Goal: Task Accomplishment & Management: Complete application form

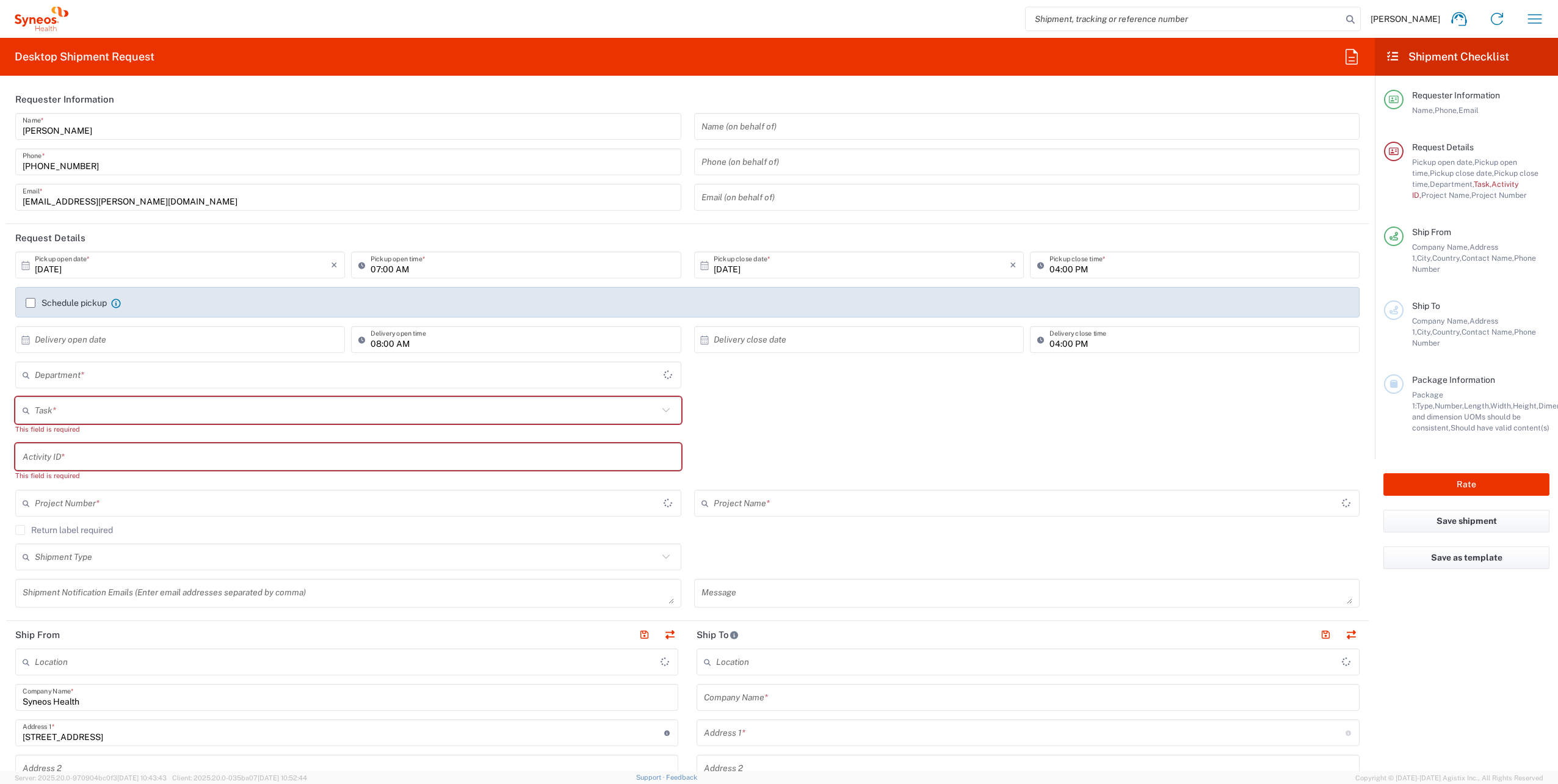
type input "Województwo Małopolskie"
type input "4510"
type input "Poland"
type input "Syneos Health Poland sp. z.o.o"
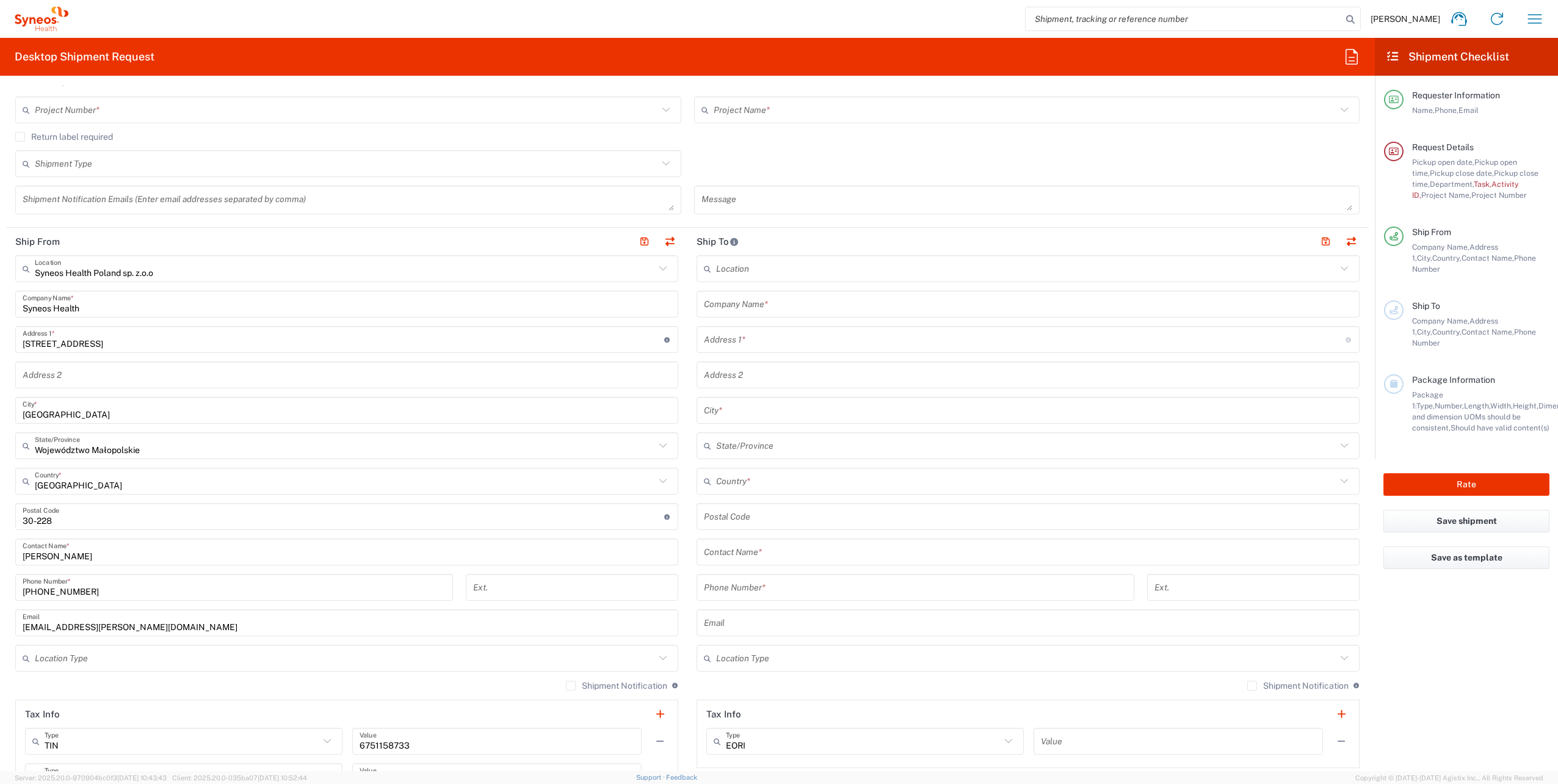
scroll to position [427, 0]
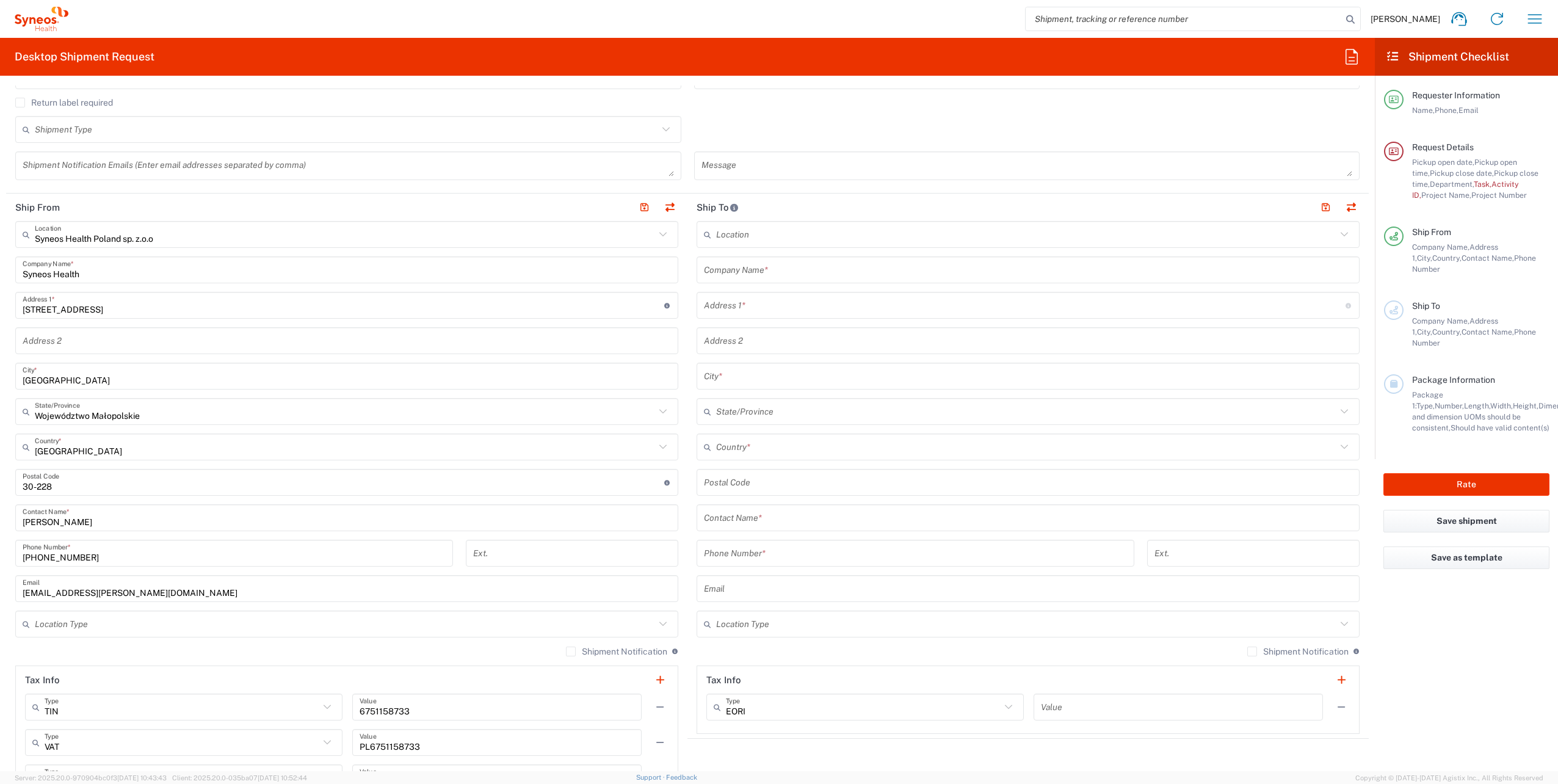
click at [777, 273] on input "text" at bounding box center [1028, 269] width 649 height 21
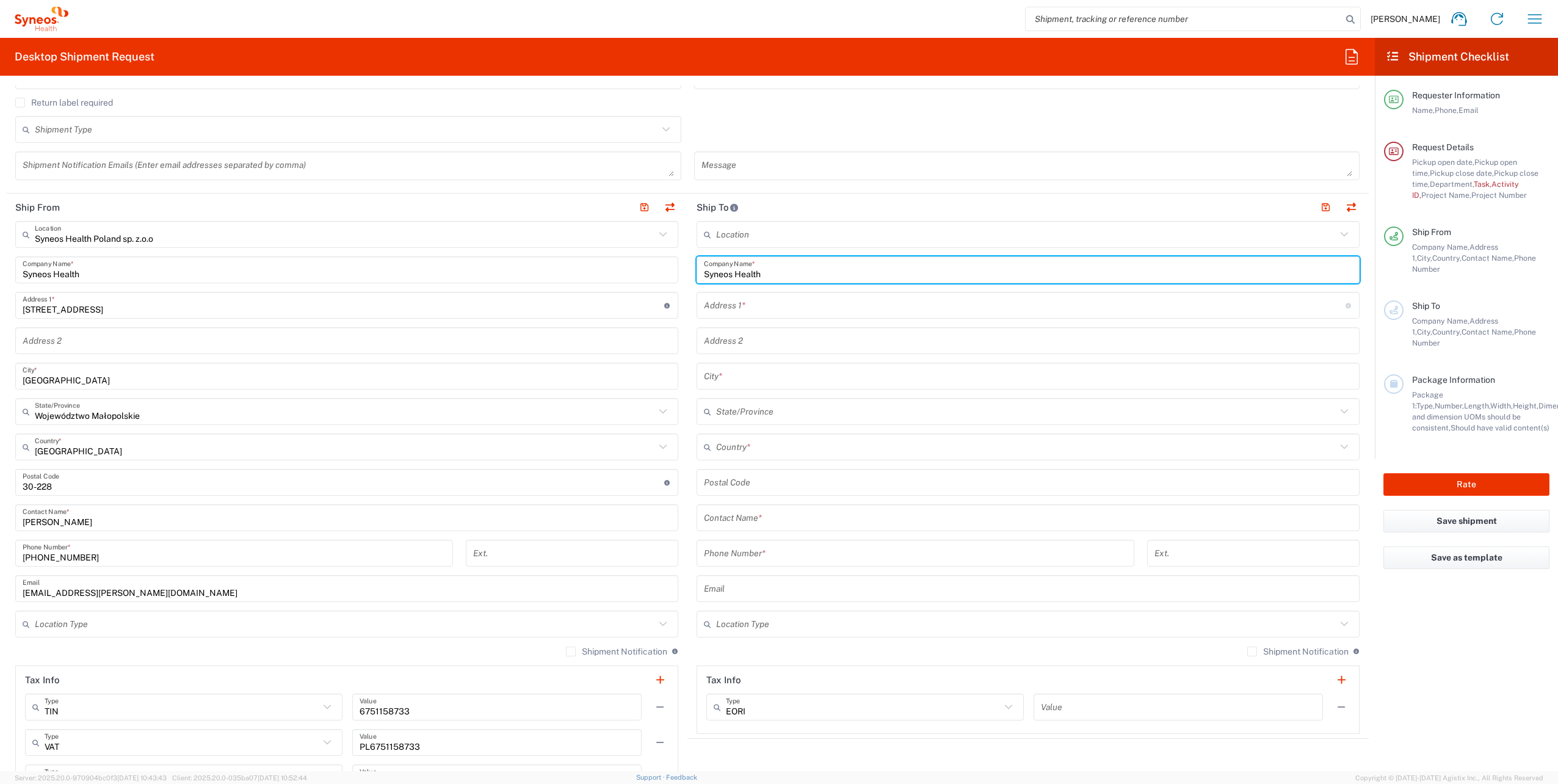
type input "Syneos Health"
click at [828, 308] on input "text" at bounding box center [1024, 305] width 642 height 21
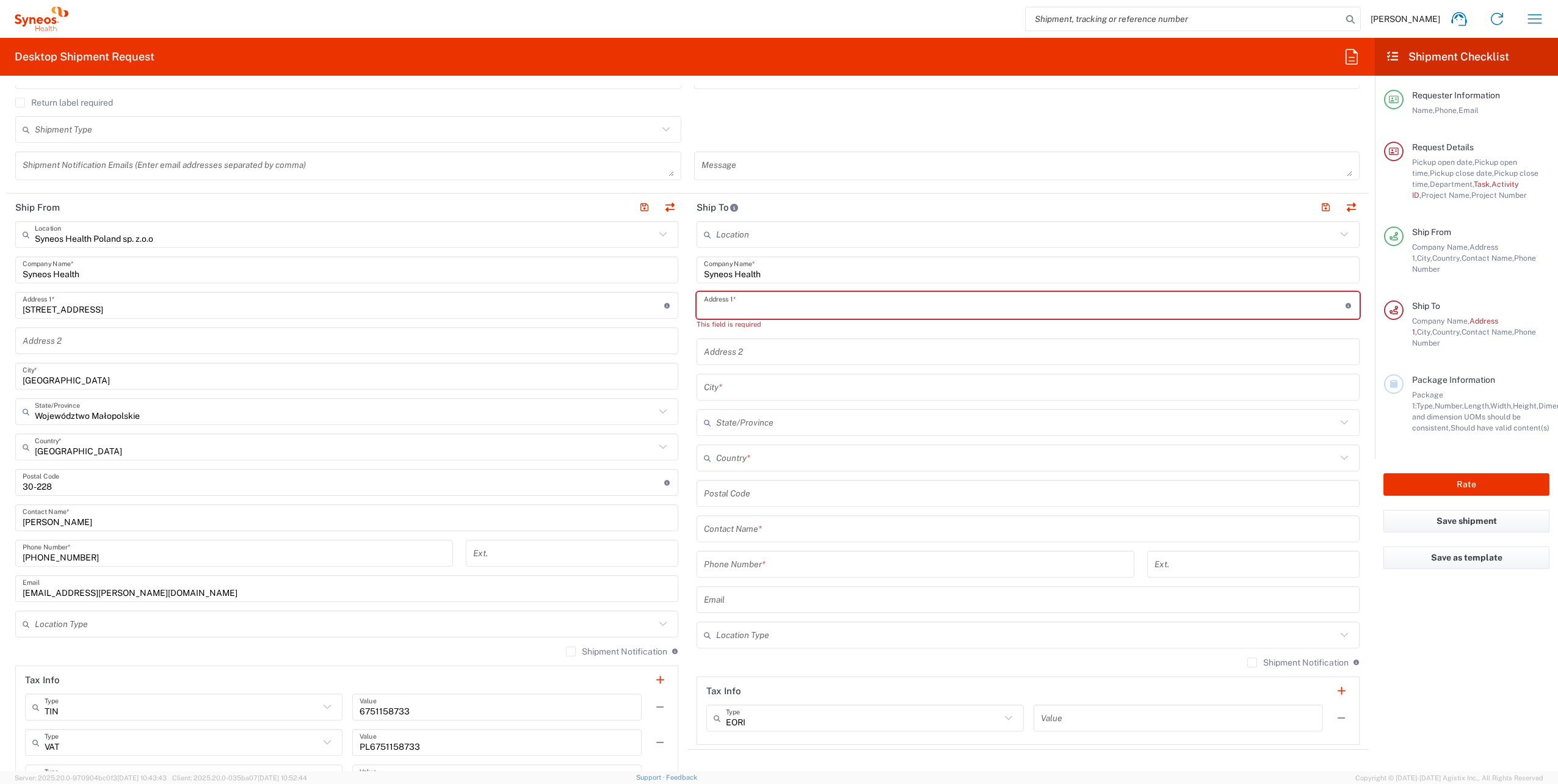
click at [799, 304] on input "text" at bounding box center [1024, 305] width 642 height 21
paste input "Lazurowa 17/31"
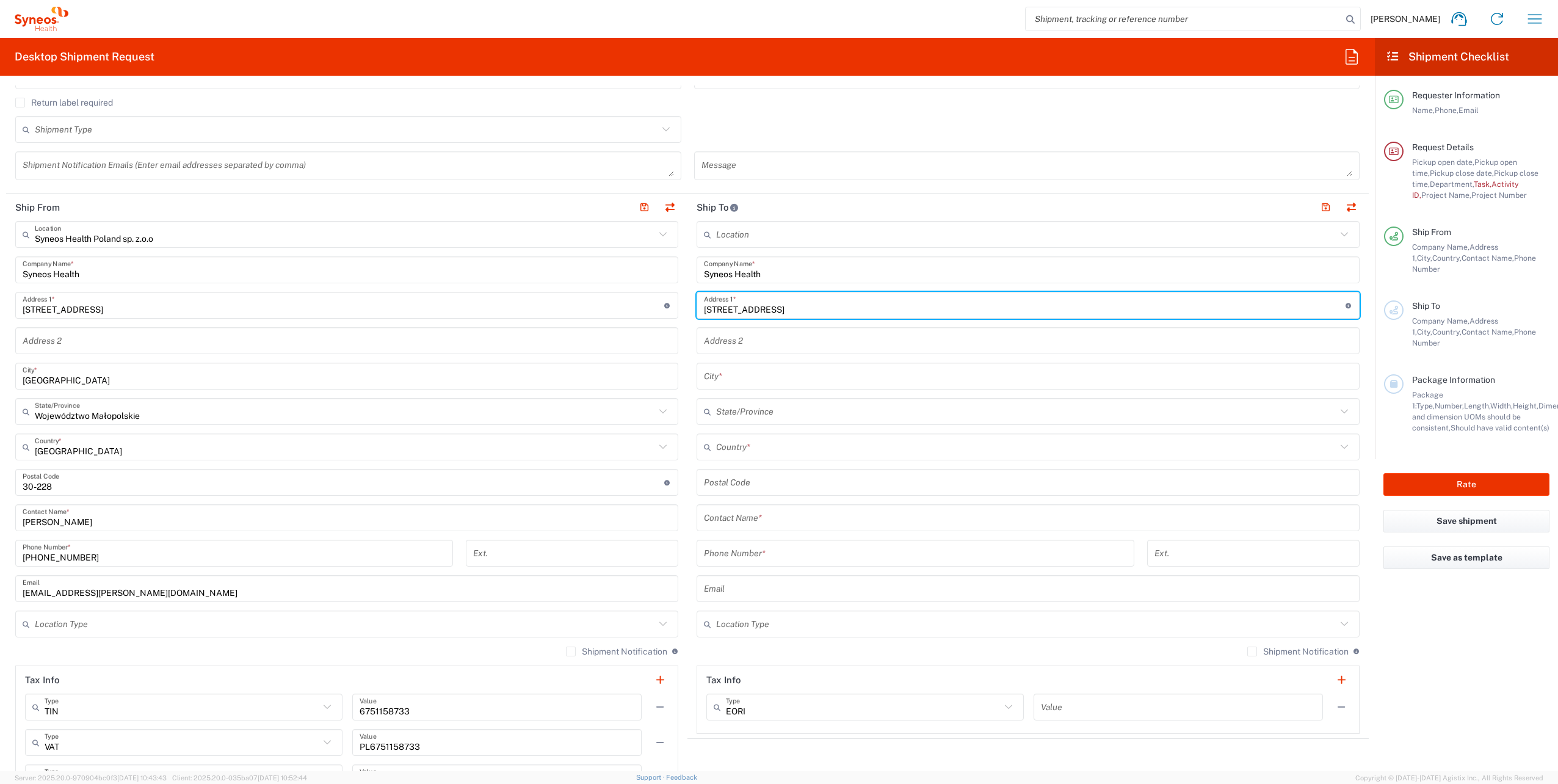
type input "Lazurowa 17/31"
click at [748, 376] on input "text" at bounding box center [1028, 376] width 649 height 21
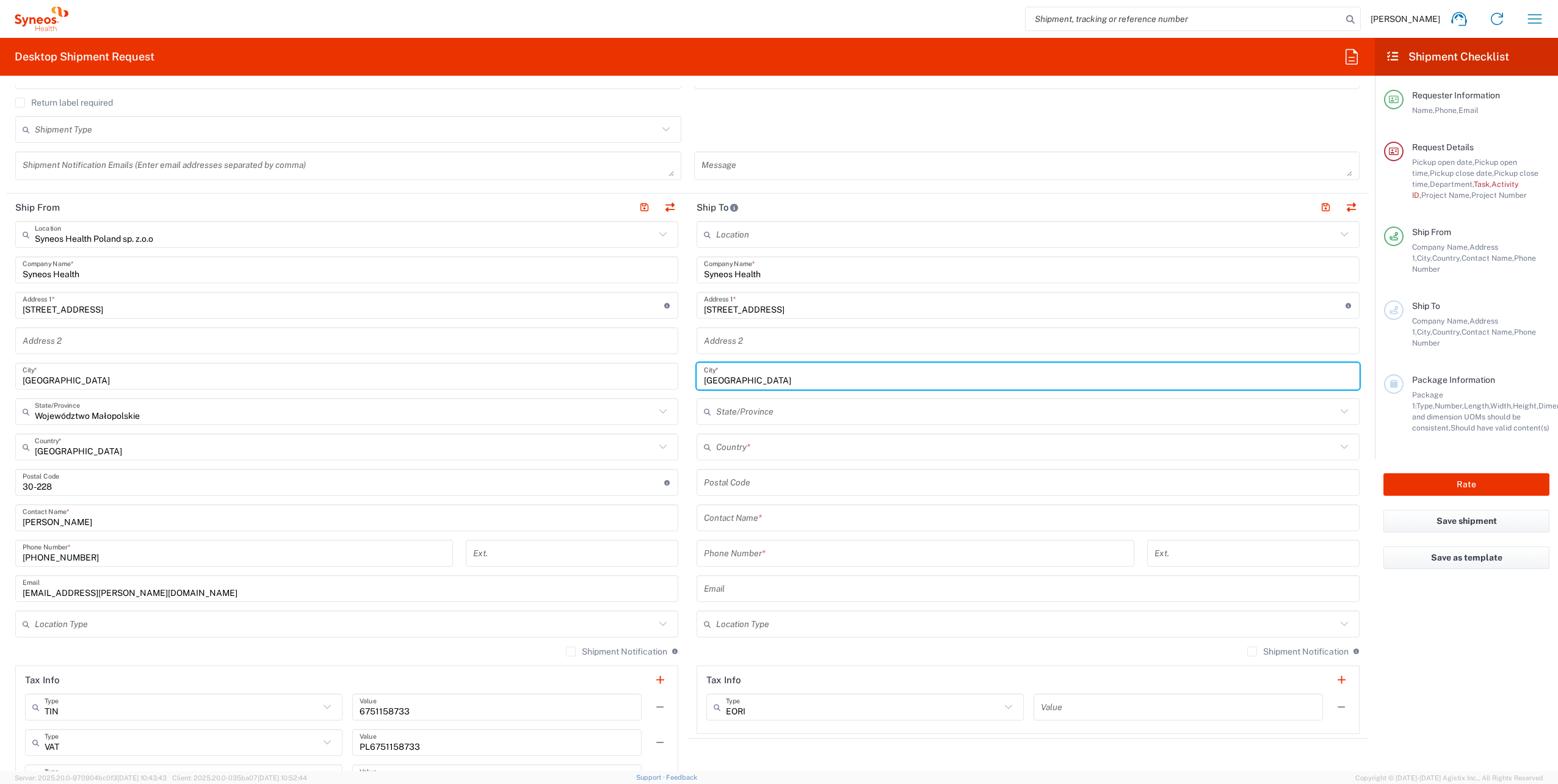
type input "WARSZAWA"
click at [768, 446] on input "text" at bounding box center [1026, 447] width 620 height 21
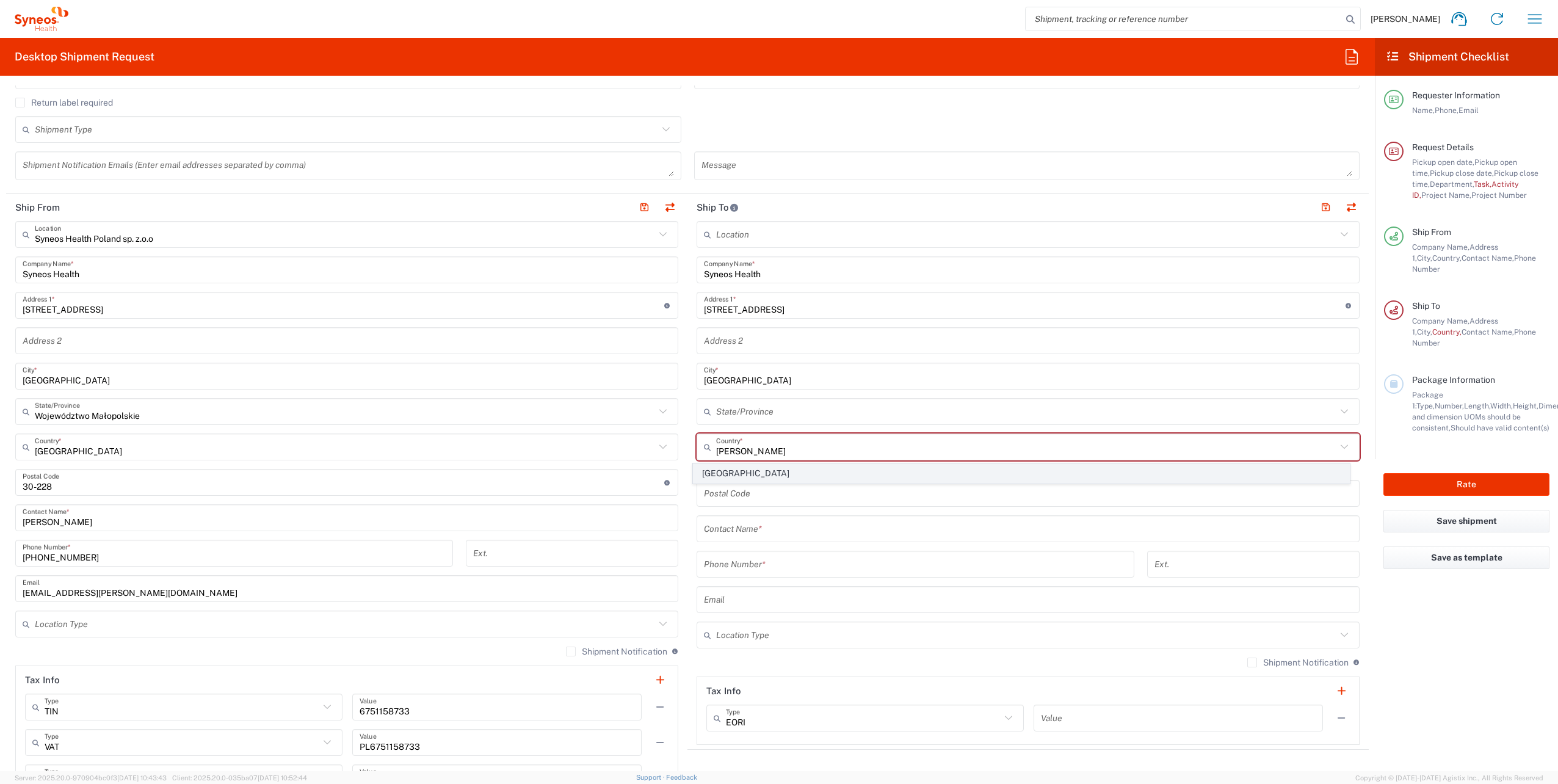
click at [709, 475] on span "Poland" at bounding box center [1021, 473] width 656 height 19
type input "Poland"
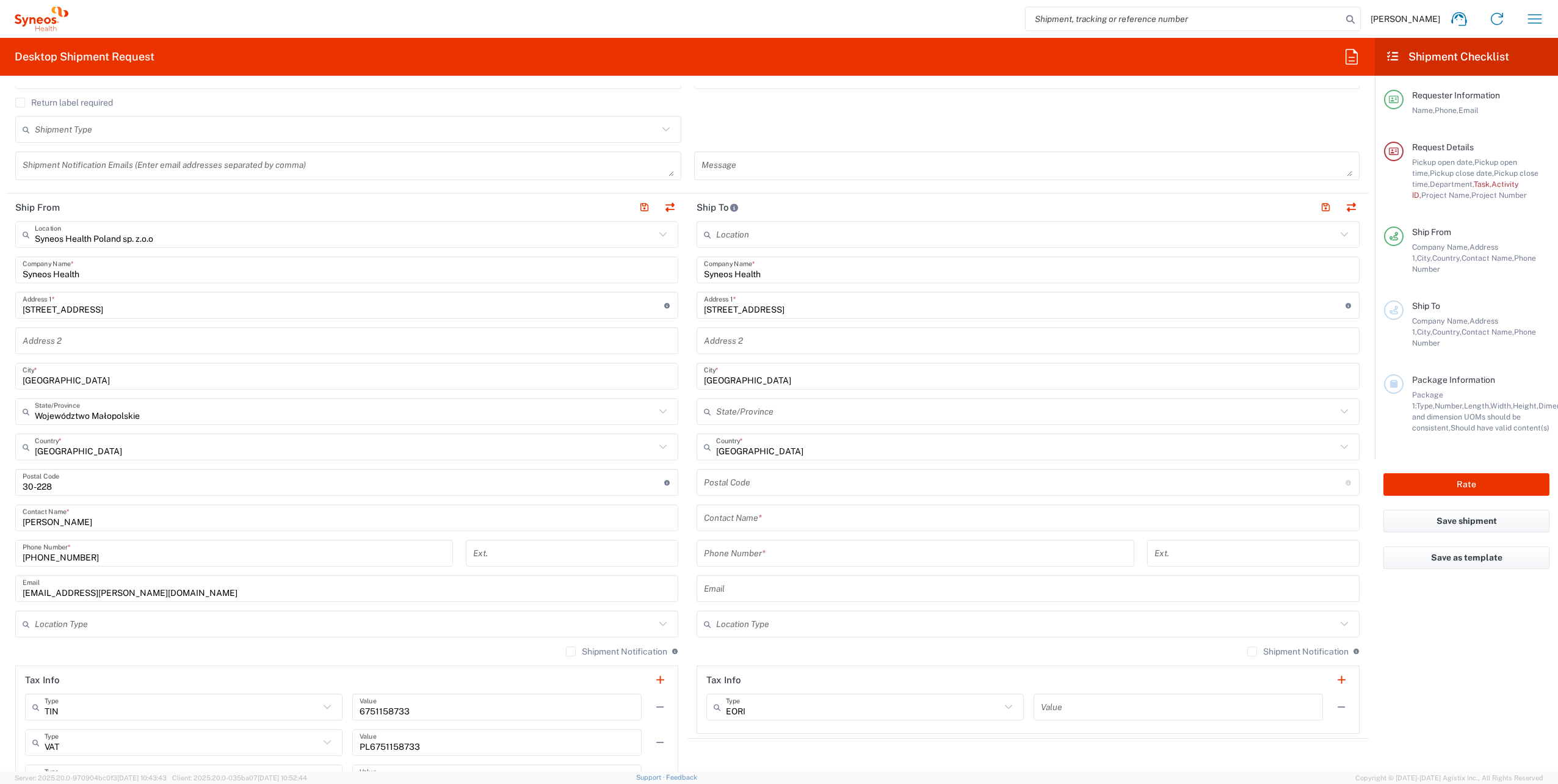
click at [728, 493] on div "Postal Code Postal Code for Poland should have the following format: 2 digits t…" at bounding box center [1028, 481] width 663 height 27
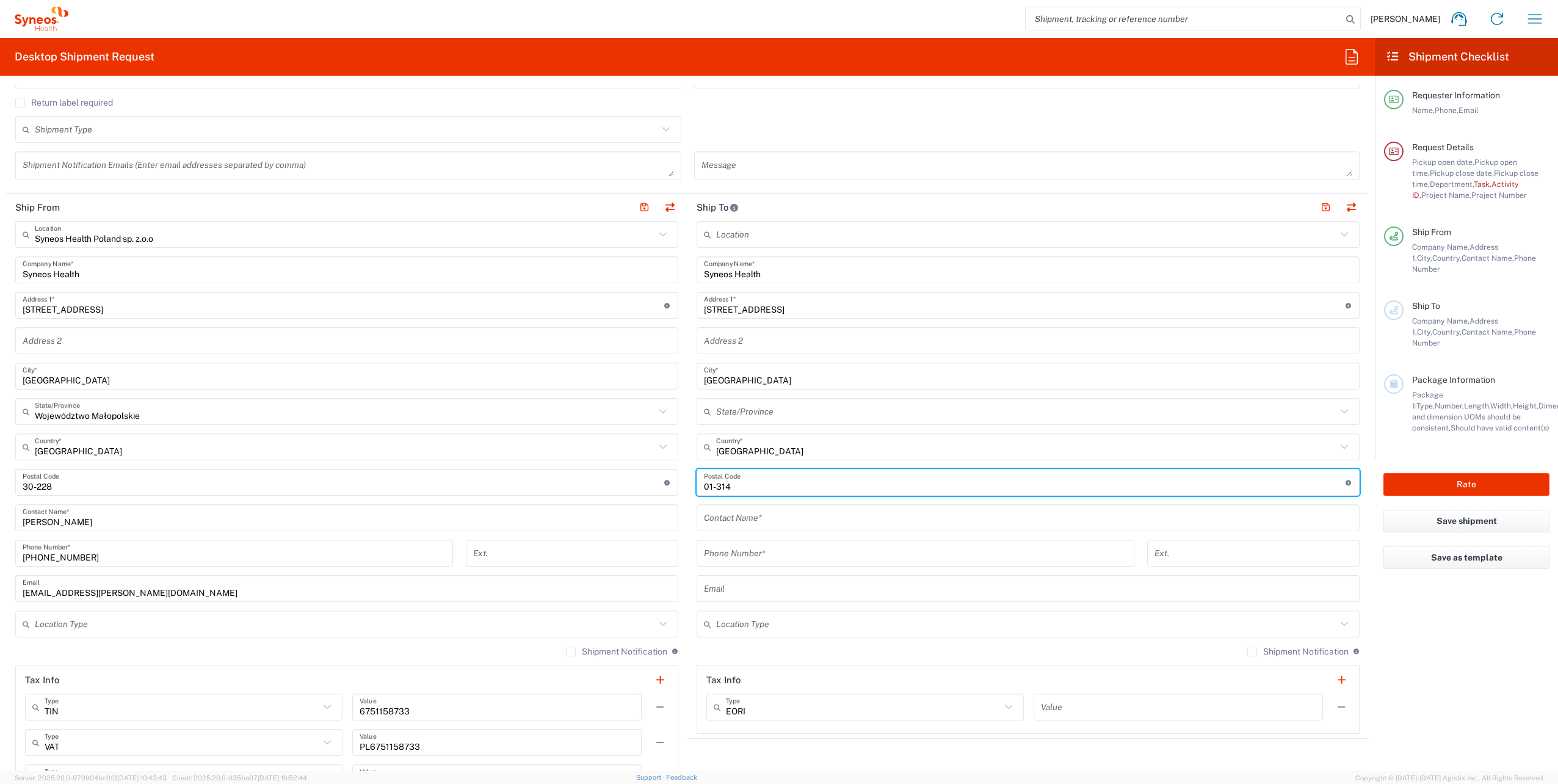
type input "01-314"
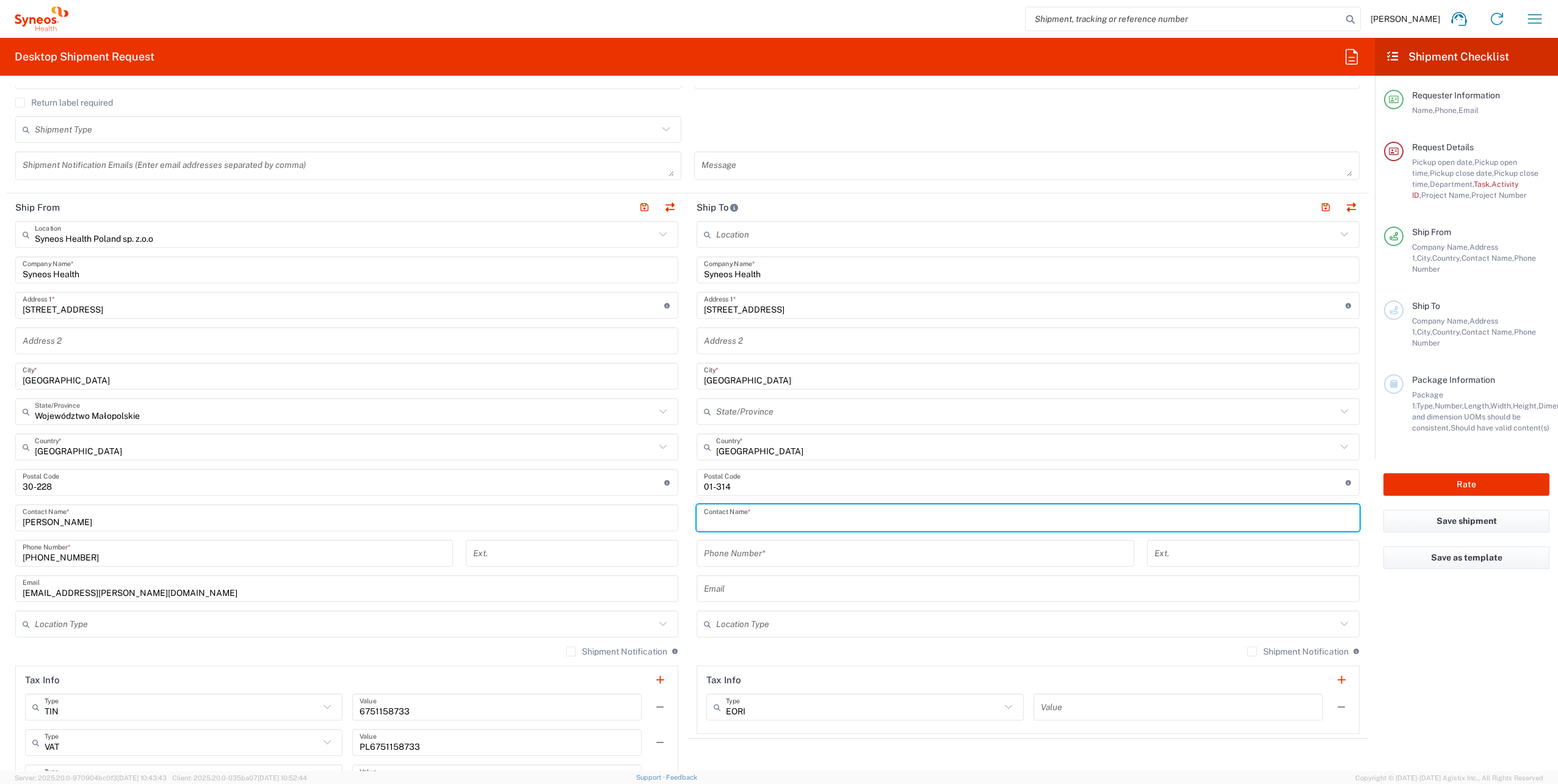
click at [773, 522] on input "text" at bounding box center [1028, 517] width 649 height 21
type input "Milena Grzelak"
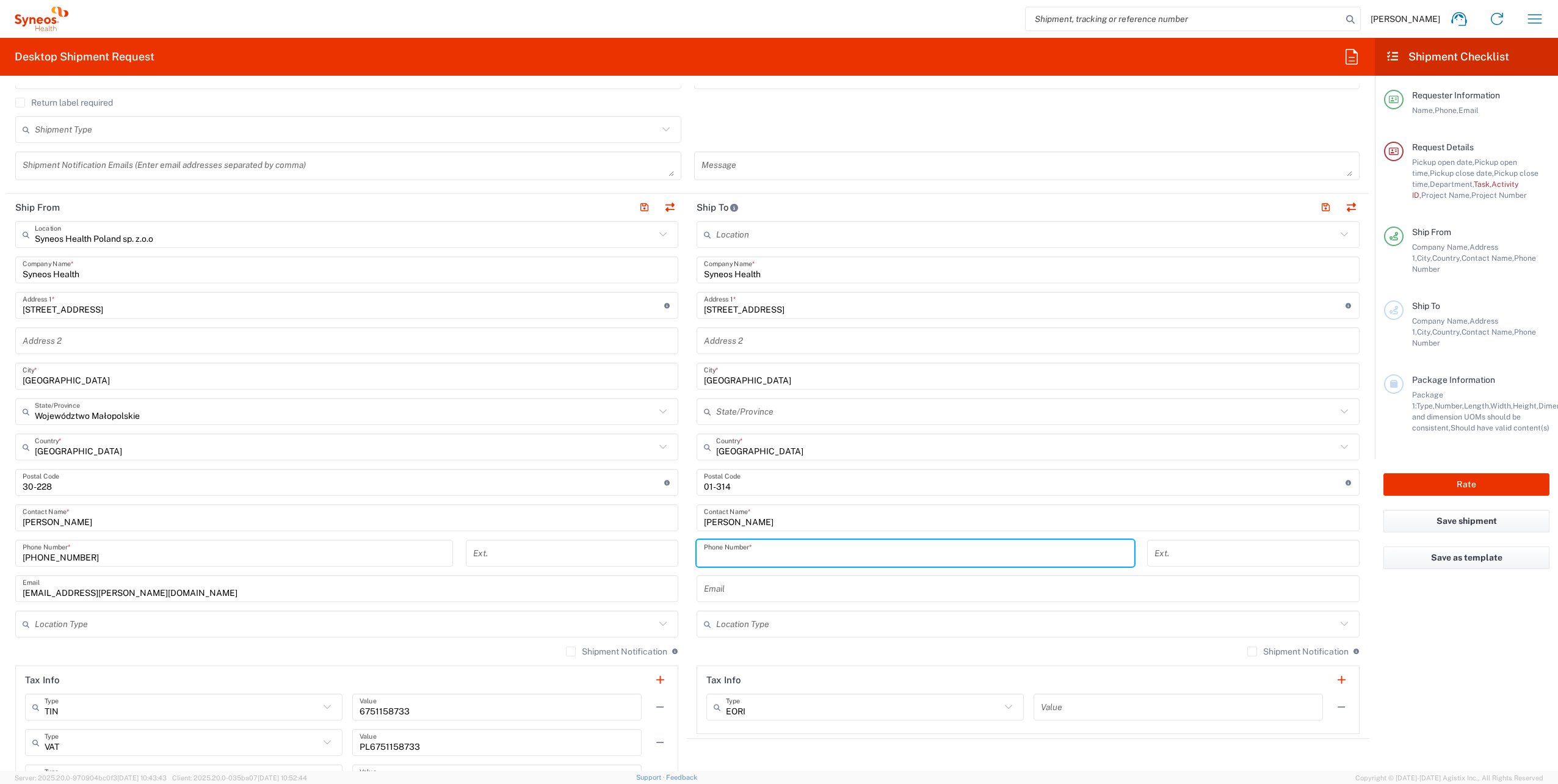
click at [745, 549] on input "tel" at bounding box center [915, 553] width 423 height 21
paste input "+48 739 090 495"
type input "+48 739 090 495"
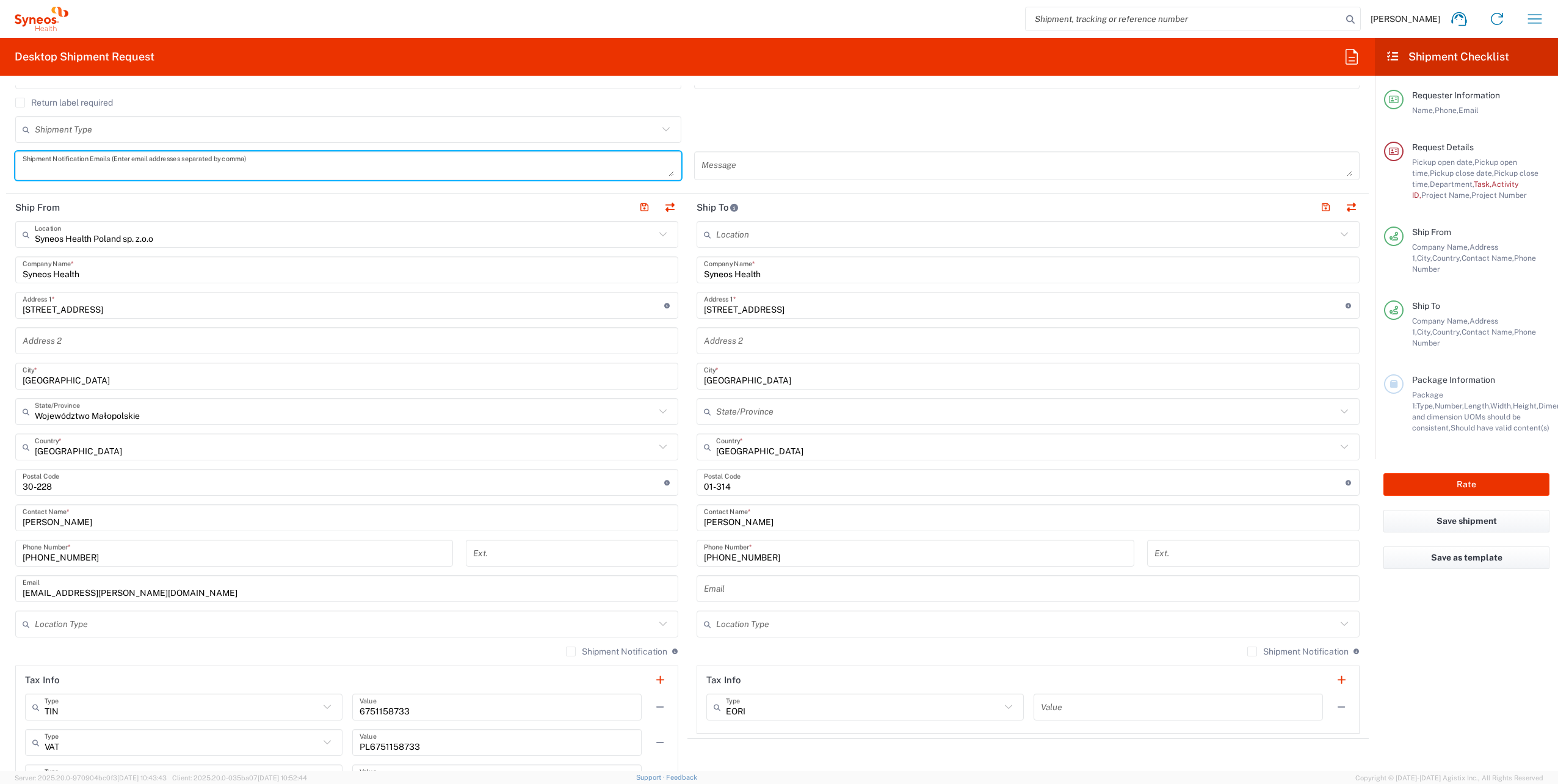
click at [91, 158] on textarea at bounding box center [347, 166] width 651 height 21
paste textarea "milena.przepiorka1@gmail.com"
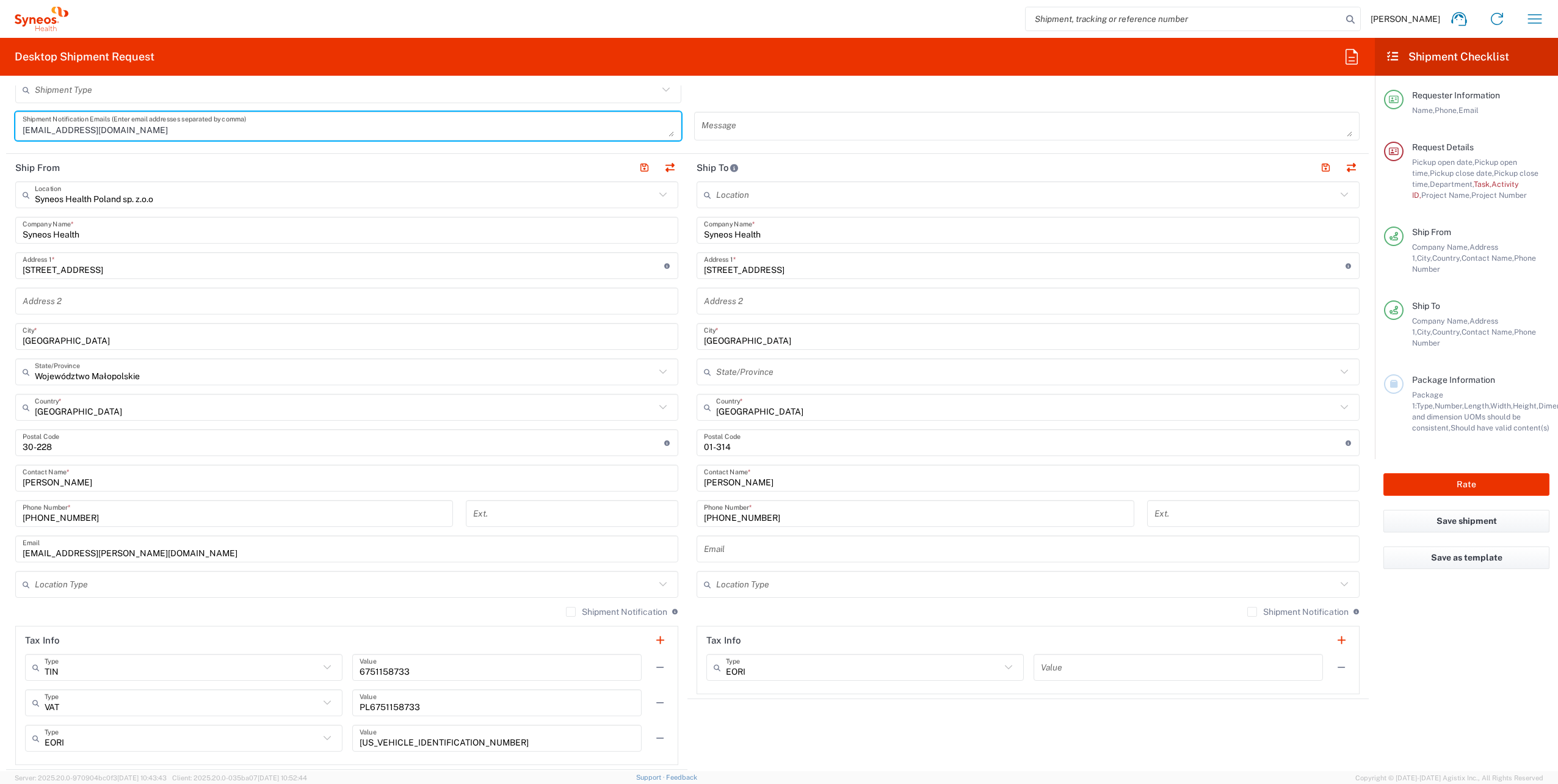
scroll to position [488, 0]
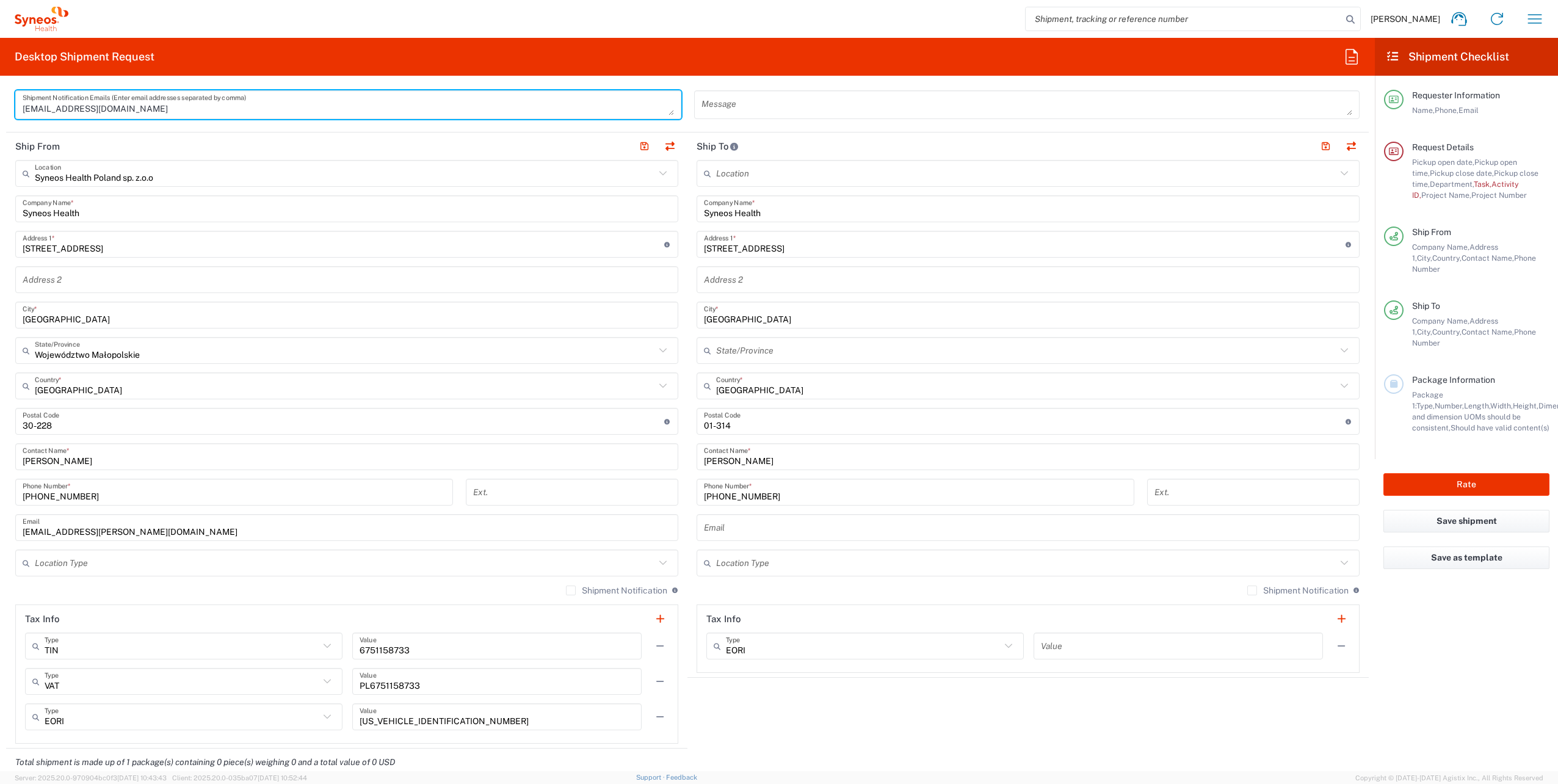
type textarea "milena.przepiorka1@gmail.com"
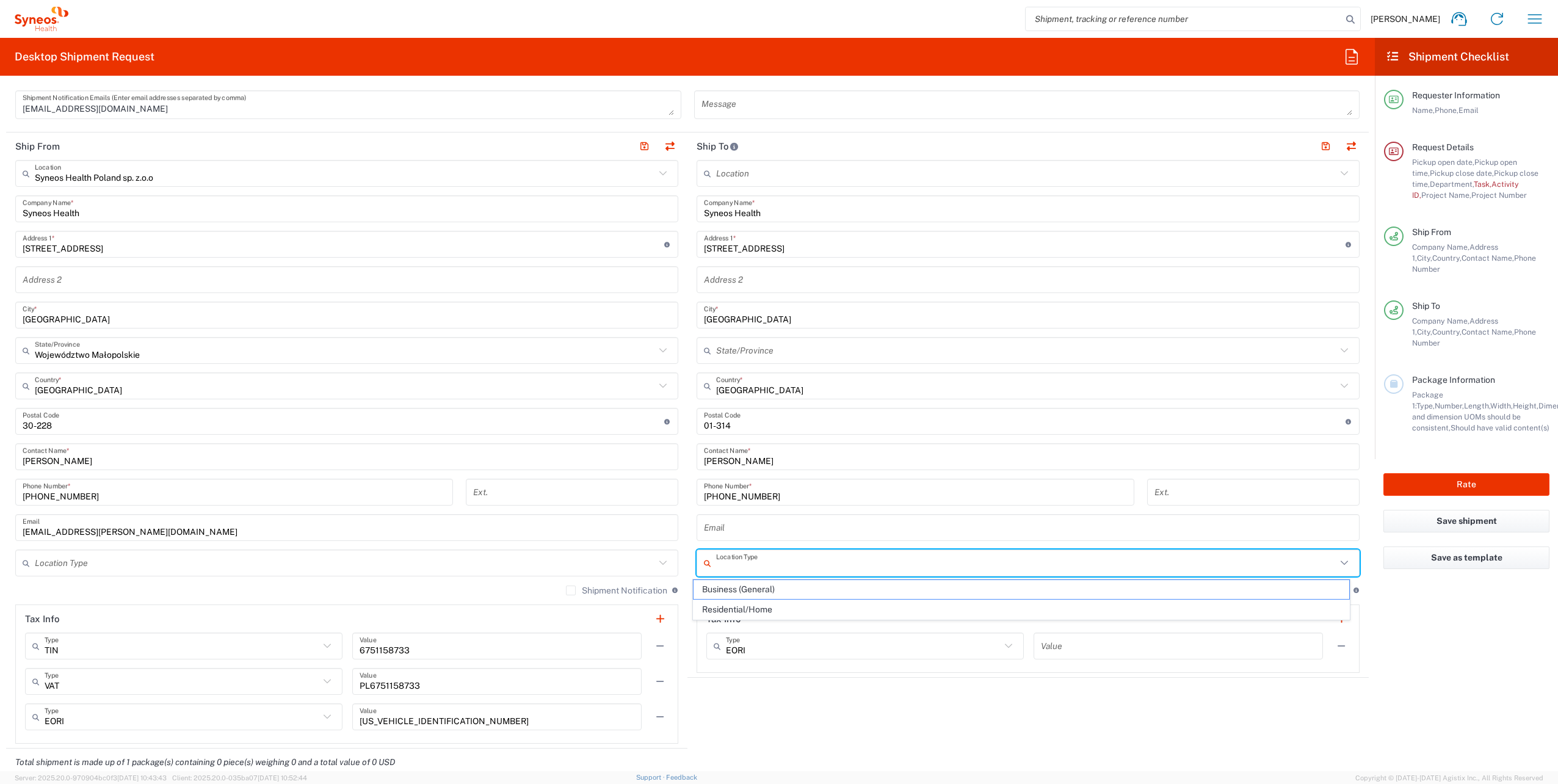
click at [797, 570] on input "text" at bounding box center [1026, 563] width 620 height 21
click at [778, 611] on span "Residential/Home" at bounding box center [1021, 609] width 656 height 19
type input "Residential/Home"
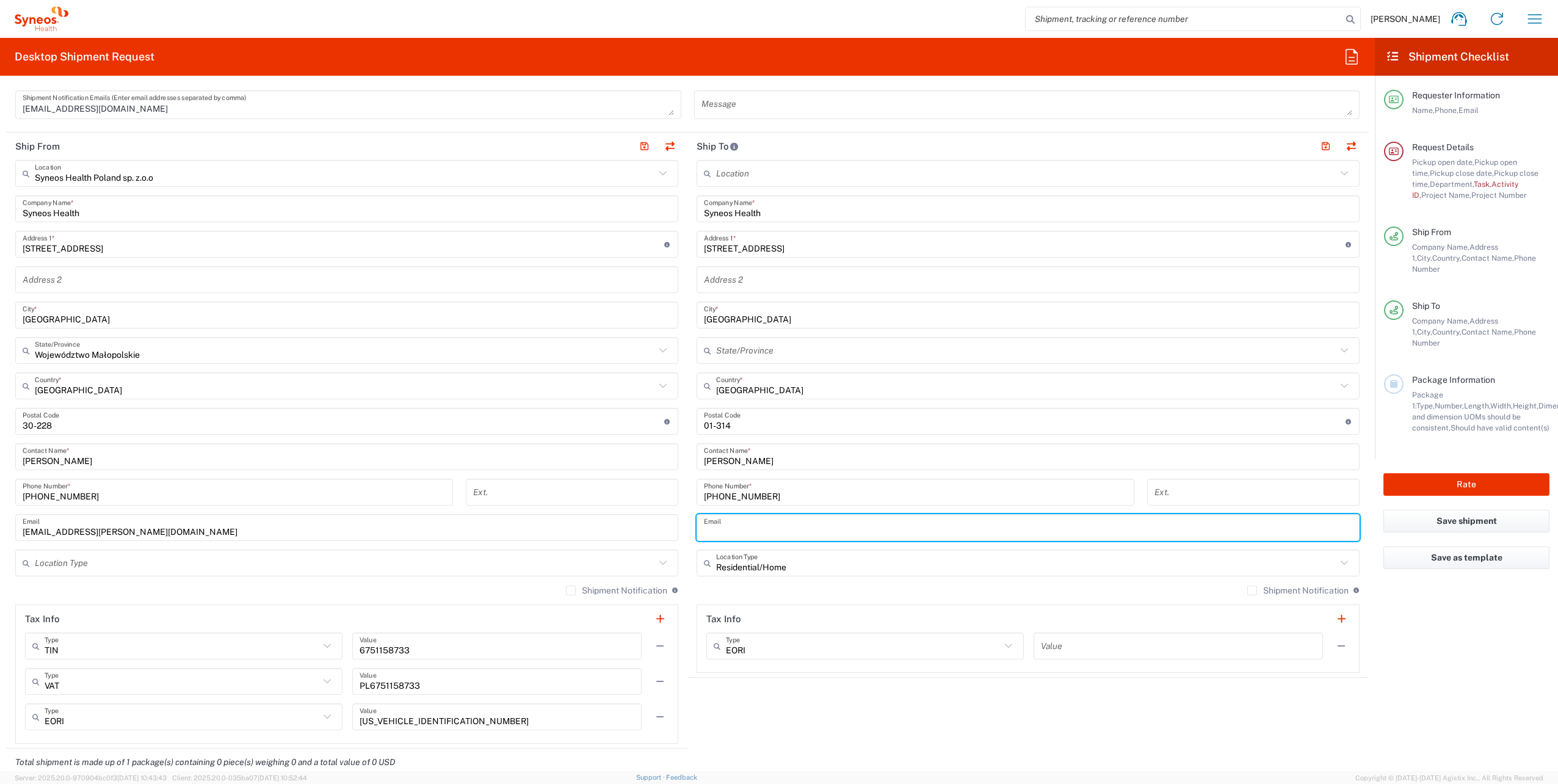
click at [790, 529] on input "text" at bounding box center [1028, 528] width 649 height 21
paste input "milena.przepiorka1@gmail.com"
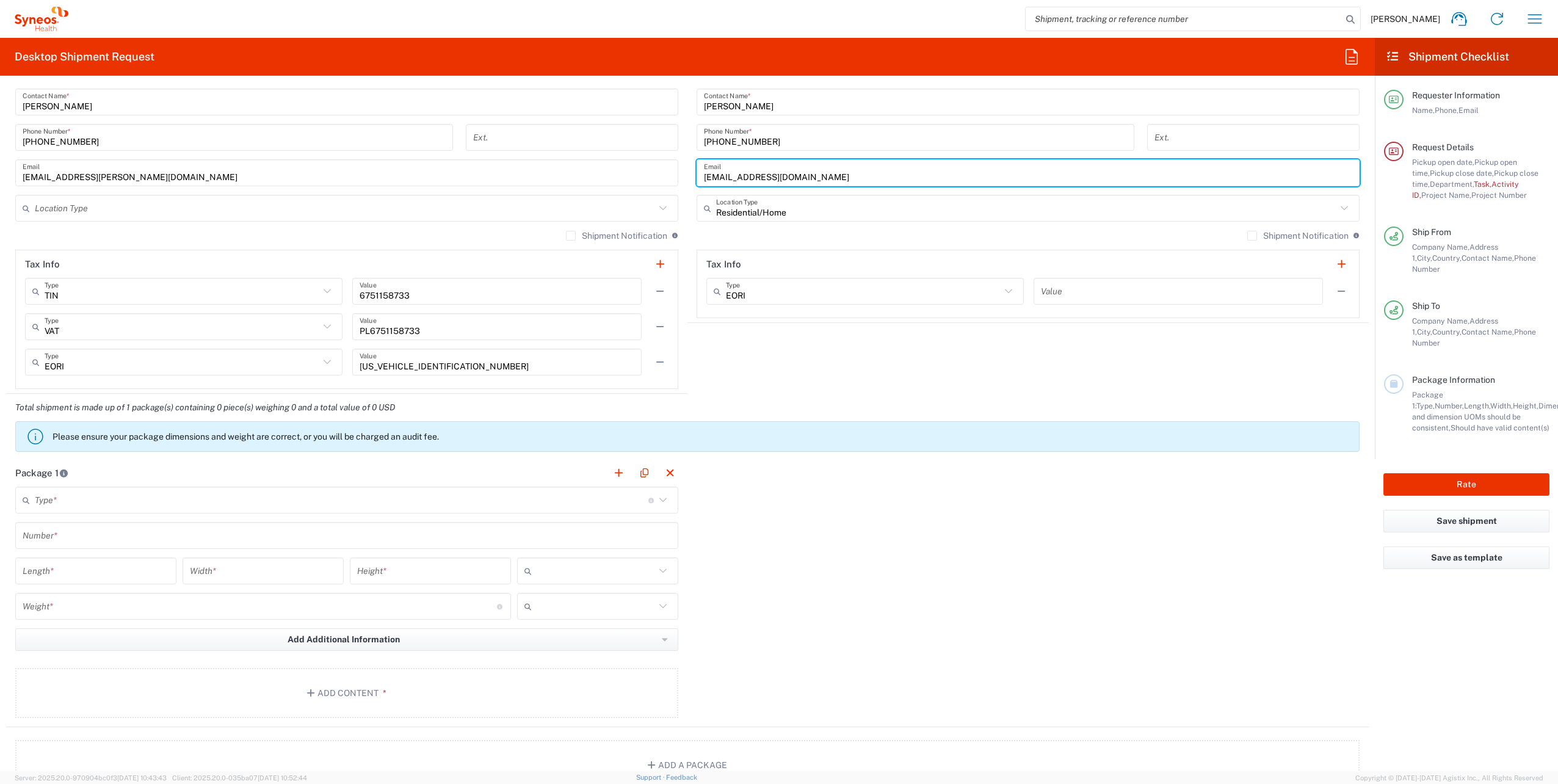
scroll to position [1038, 0]
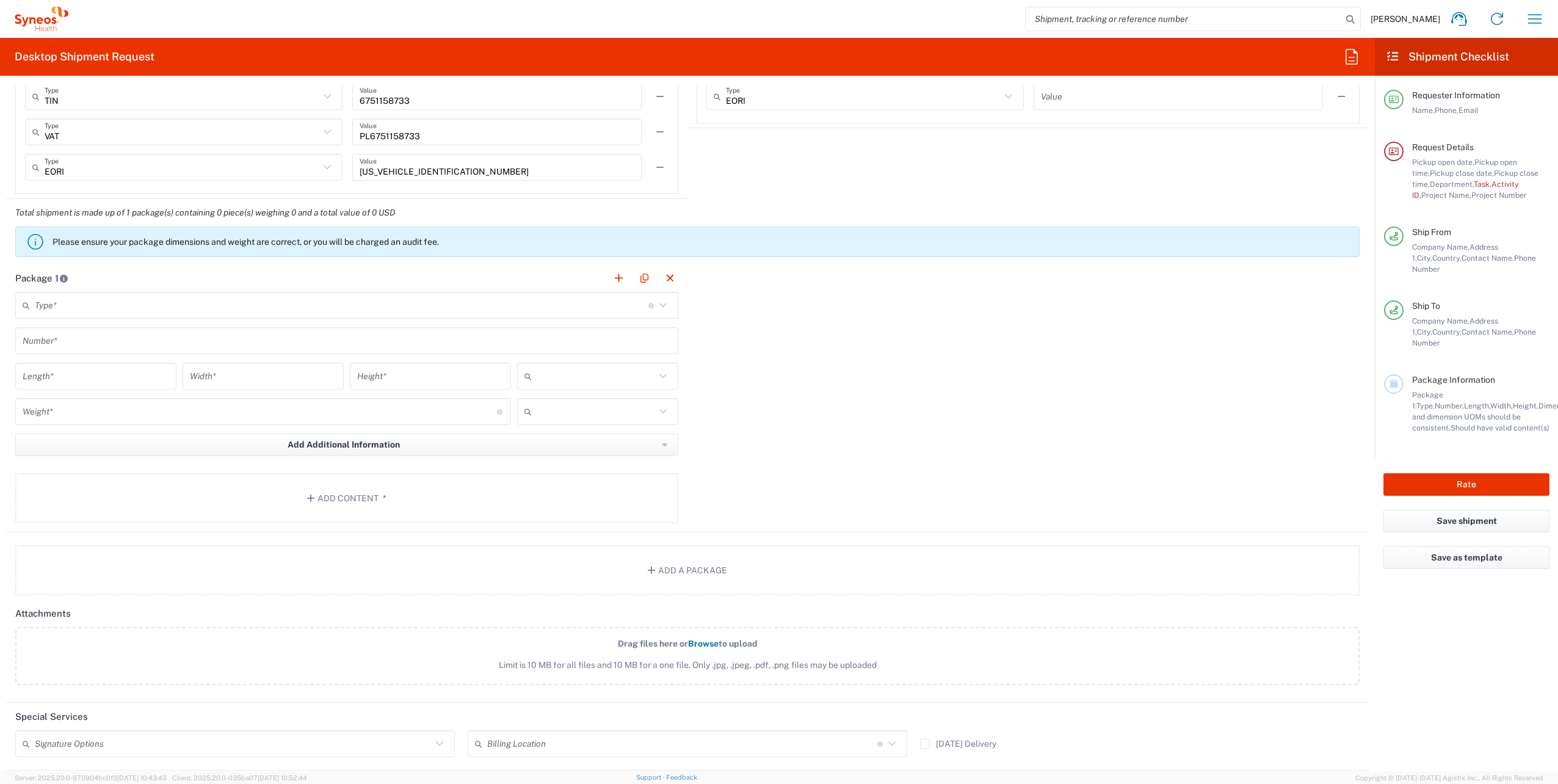
type input "milena.przepiorka1@gmail.com"
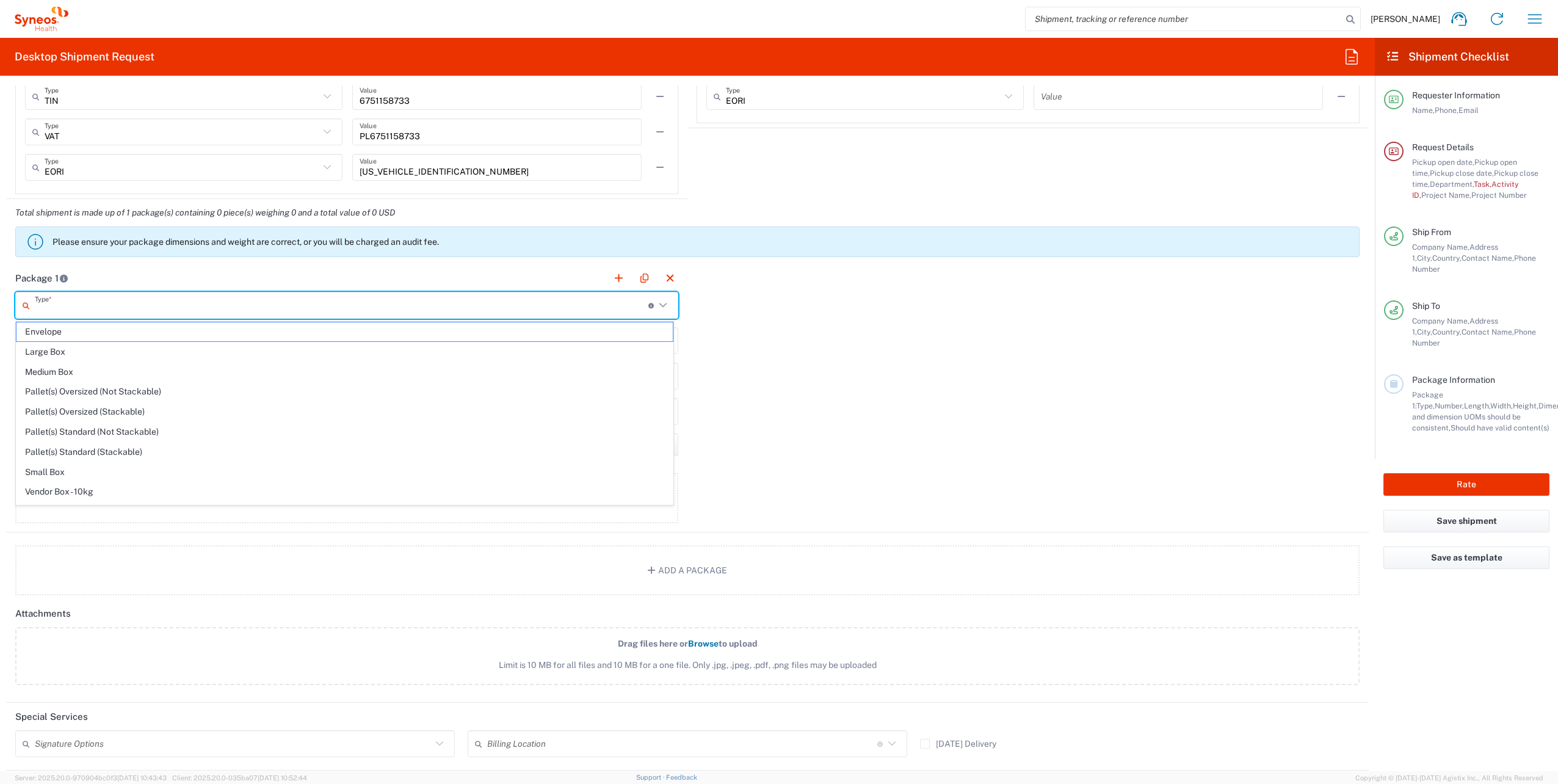
click at [224, 308] on input "text" at bounding box center [341, 305] width 613 height 21
click at [85, 493] on span "Your Packaging" at bounding box center [344, 495] width 656 height 19
type input "Your Packaging"
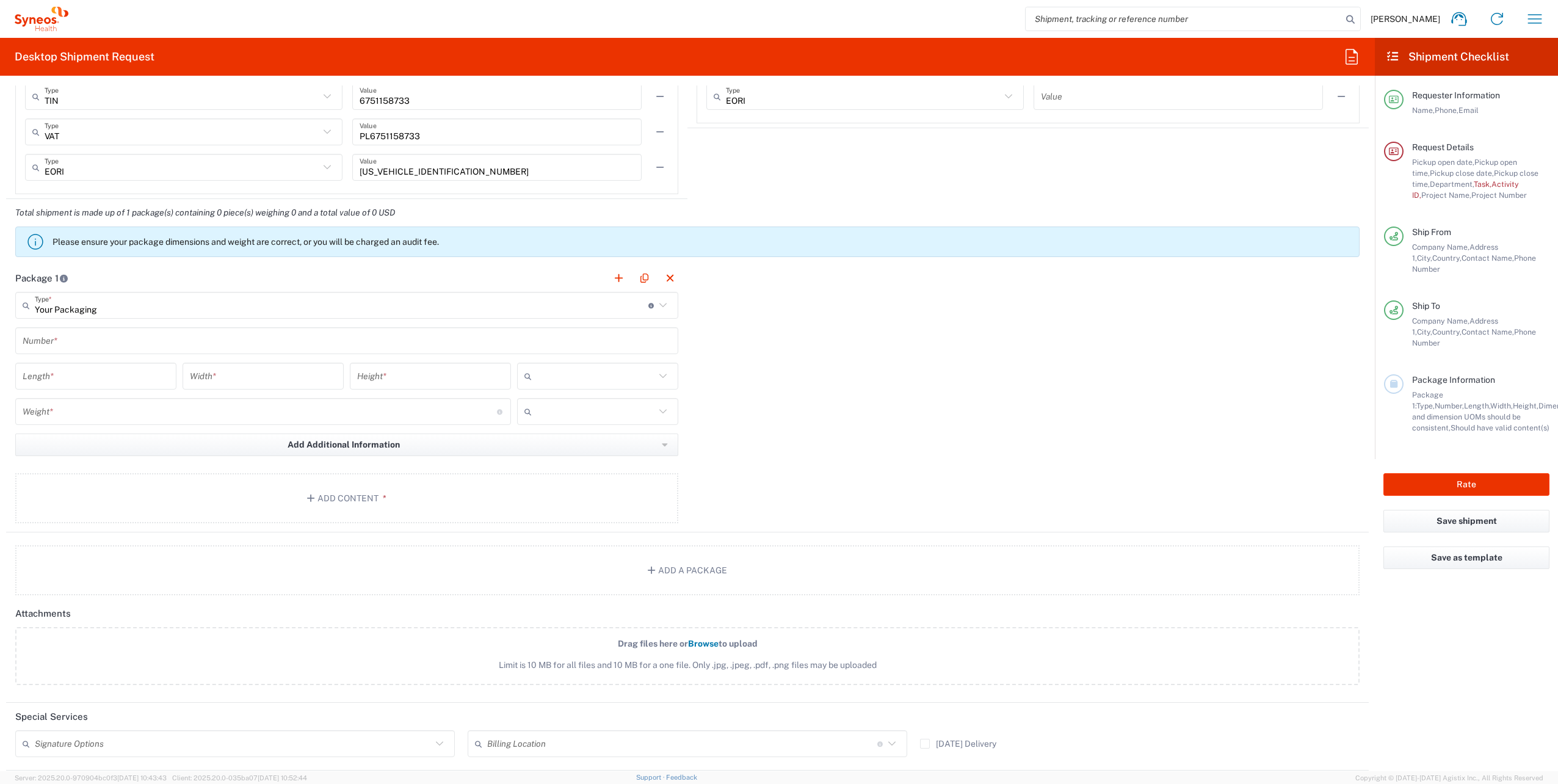
click at [124, 338] on input "text" at bounding box center [347, 341] width 649 height 21
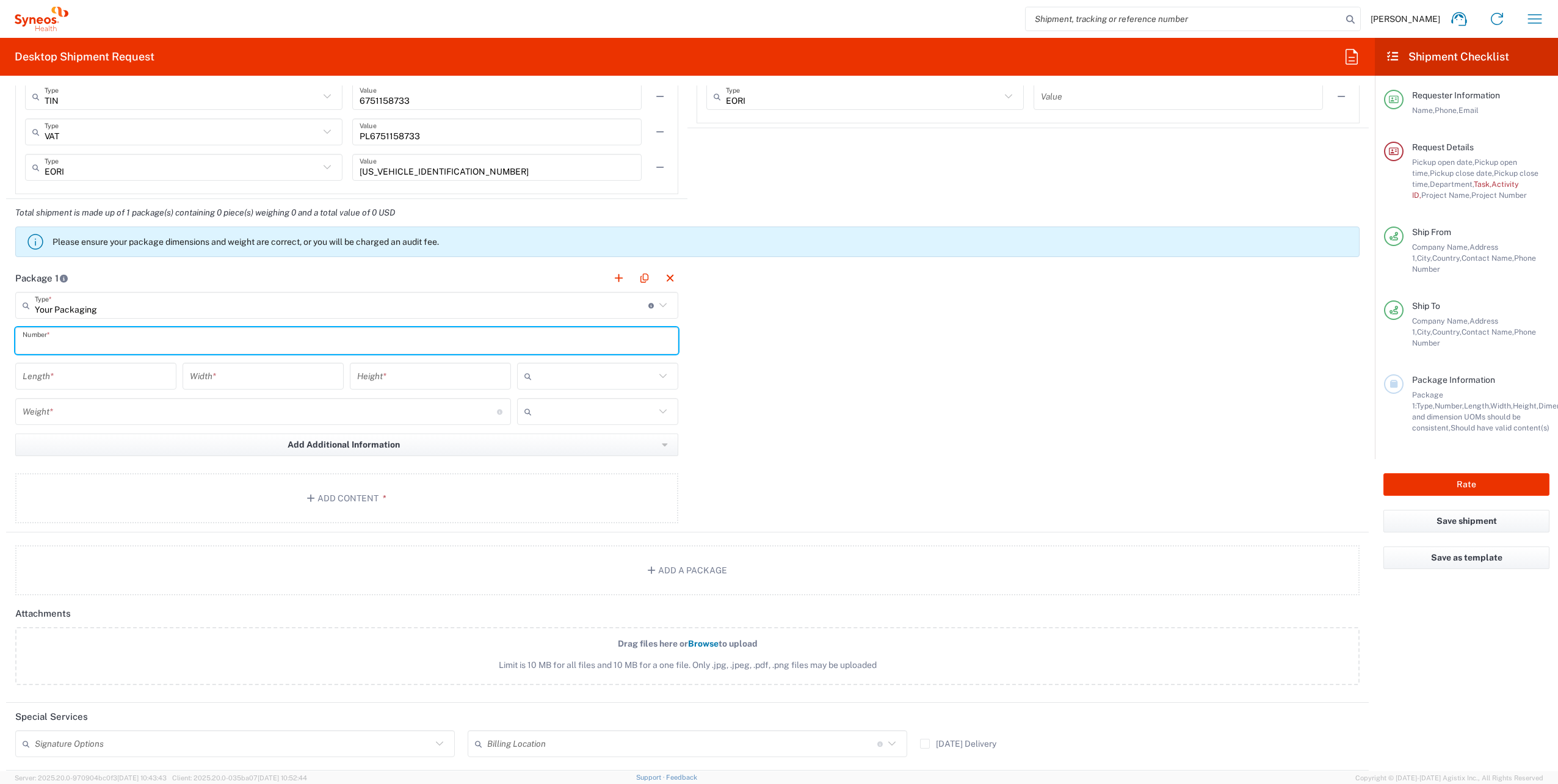
click at [100, 389] on div "Length *" at bounding box center [96, 376] width 161 height 27
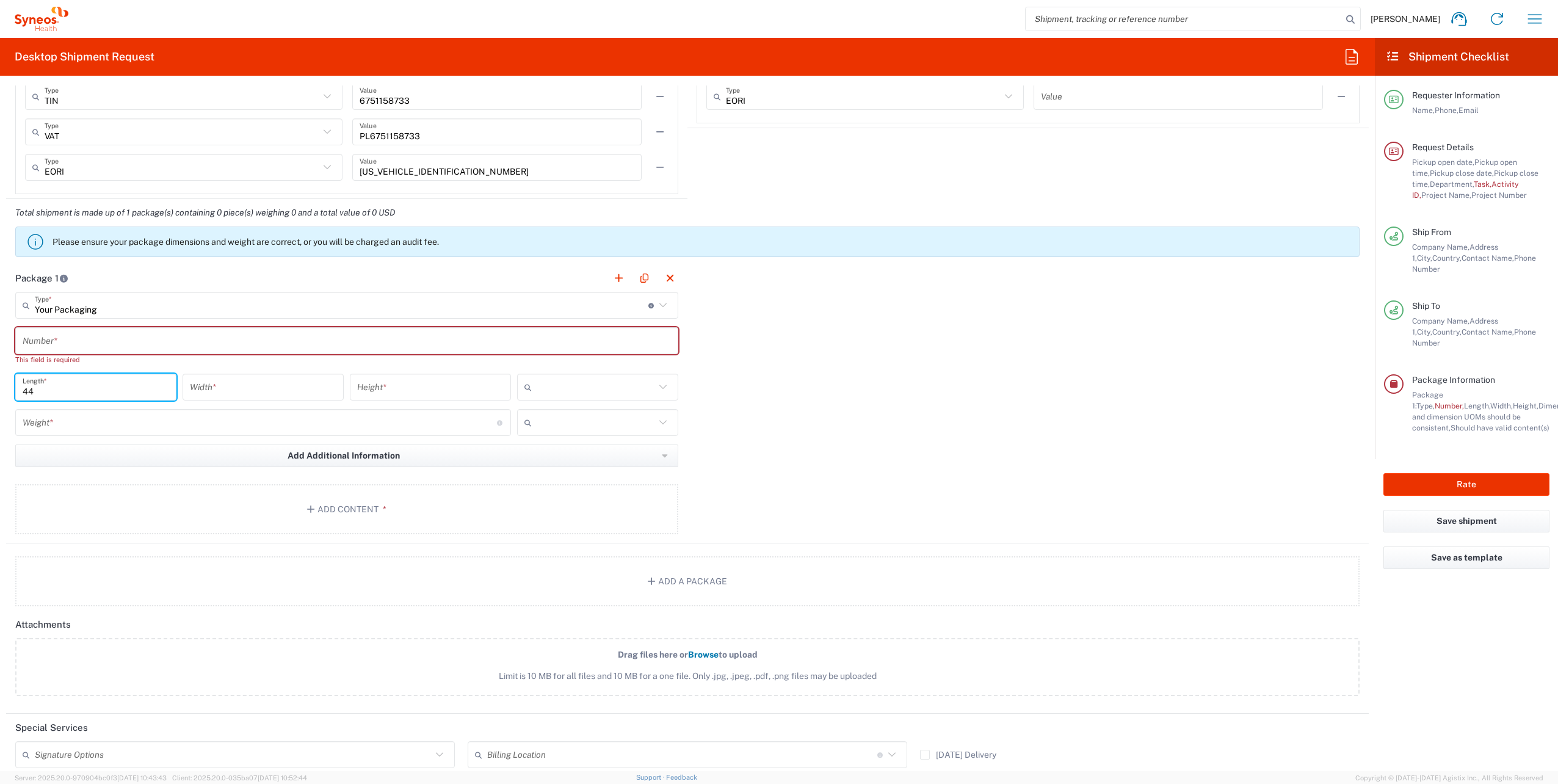
type input "44"
click at [245, 390] on input "number" at bounding box center [263, 387] width 147 height 21
click at [431, 386] on input "number" at bounding box center [430, 387] width 147 height 21
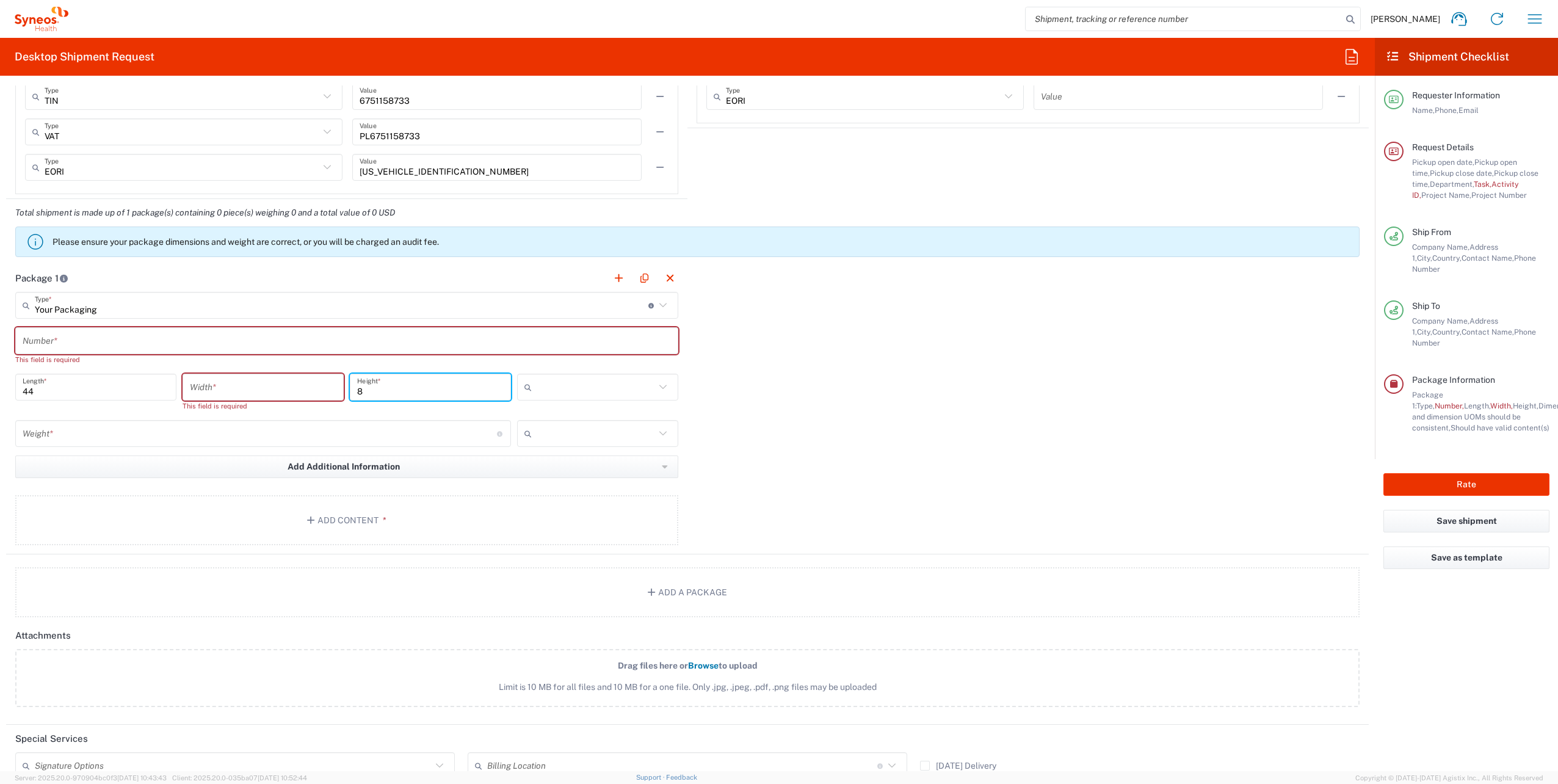
type input "8"
click at [557, 389] on input "text" at bounding box center [595, 387] width 118 height 20
click at [568, 411] on span "cm" at bounding box center [594, 413] width 158 height 19
type input "cm"
click at [571, 422] on div at bounding box center [598, 433] width 161 height 27
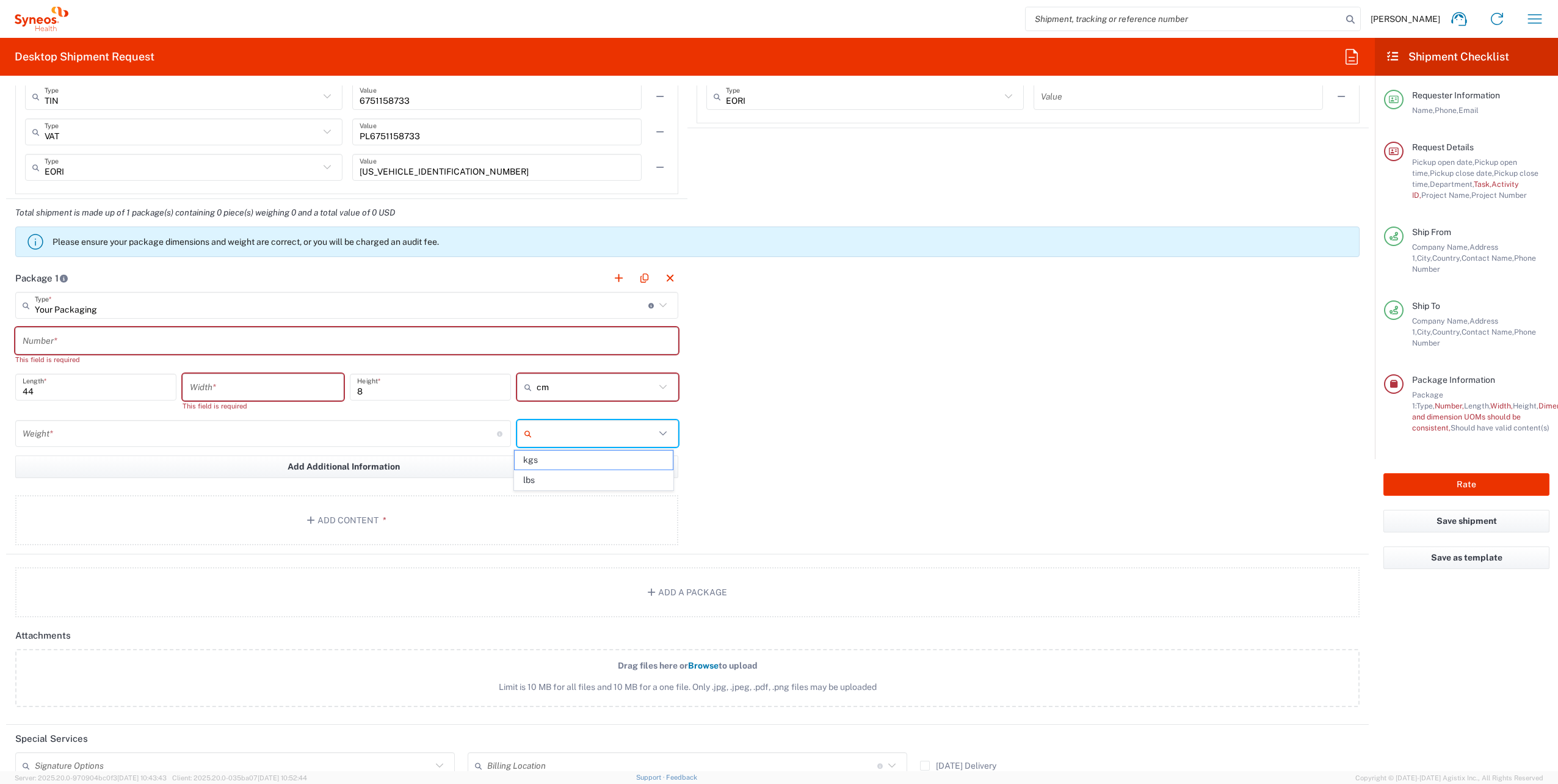
click at [578, 435] on input "text" at bounding box center [595, 433] width 118 height 20
click at [547, 462] on span "kgs" at bounding box center [594, 460] width 158 height 19
type input "kgs"
click at [251, 422] on div "Weight * Total weight of package(s) in pounds or kilograms" at bounding box center [263, 433] width 496 height 27
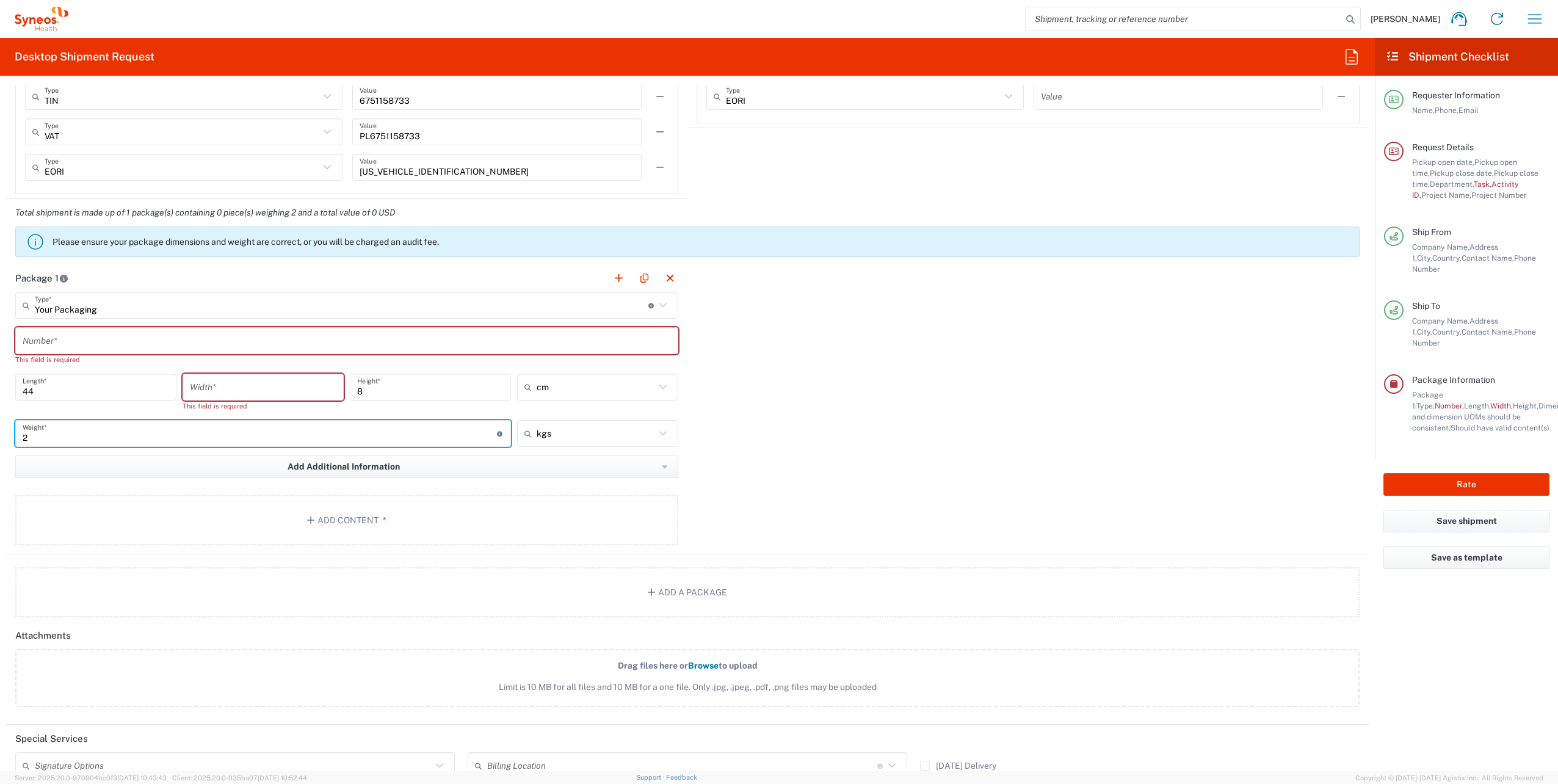
type input "2"
click at [879, 449] on div "Package 1 Your Packaging Type * Material used to package goods Envelope Large B…" at bounding box center [687, 409] width 1362 height 290
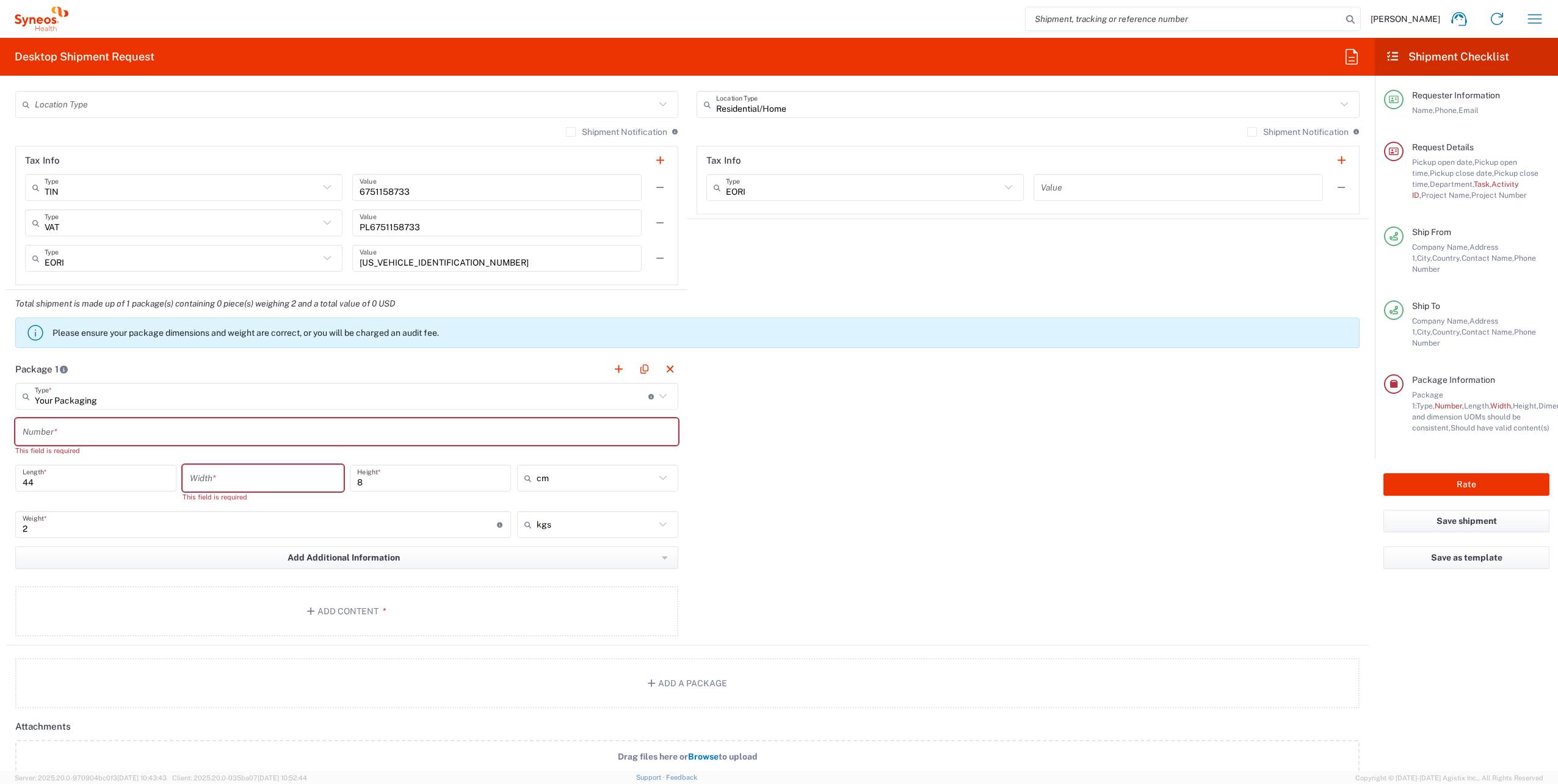
scroll to position [976, 0]
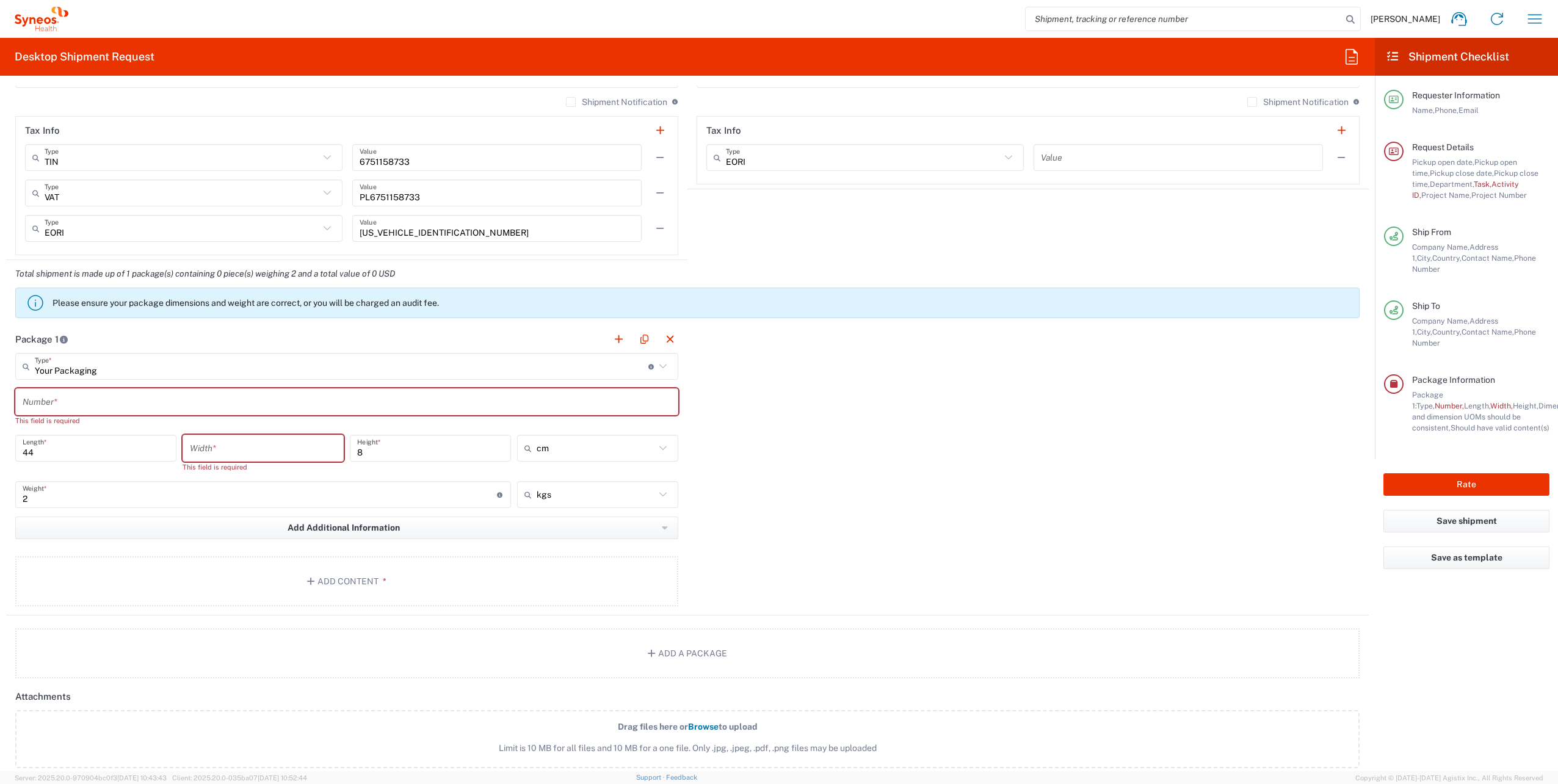
click at [253, 445] on input "number" at bounding box center [263, 448] width 147 height 21
type input "30"
click at [869, 432] on div "Package 1 Your Packaging Type * Material used to package goods Envelope Large B…" at bounding box center [687, 464] width 1362 height 279
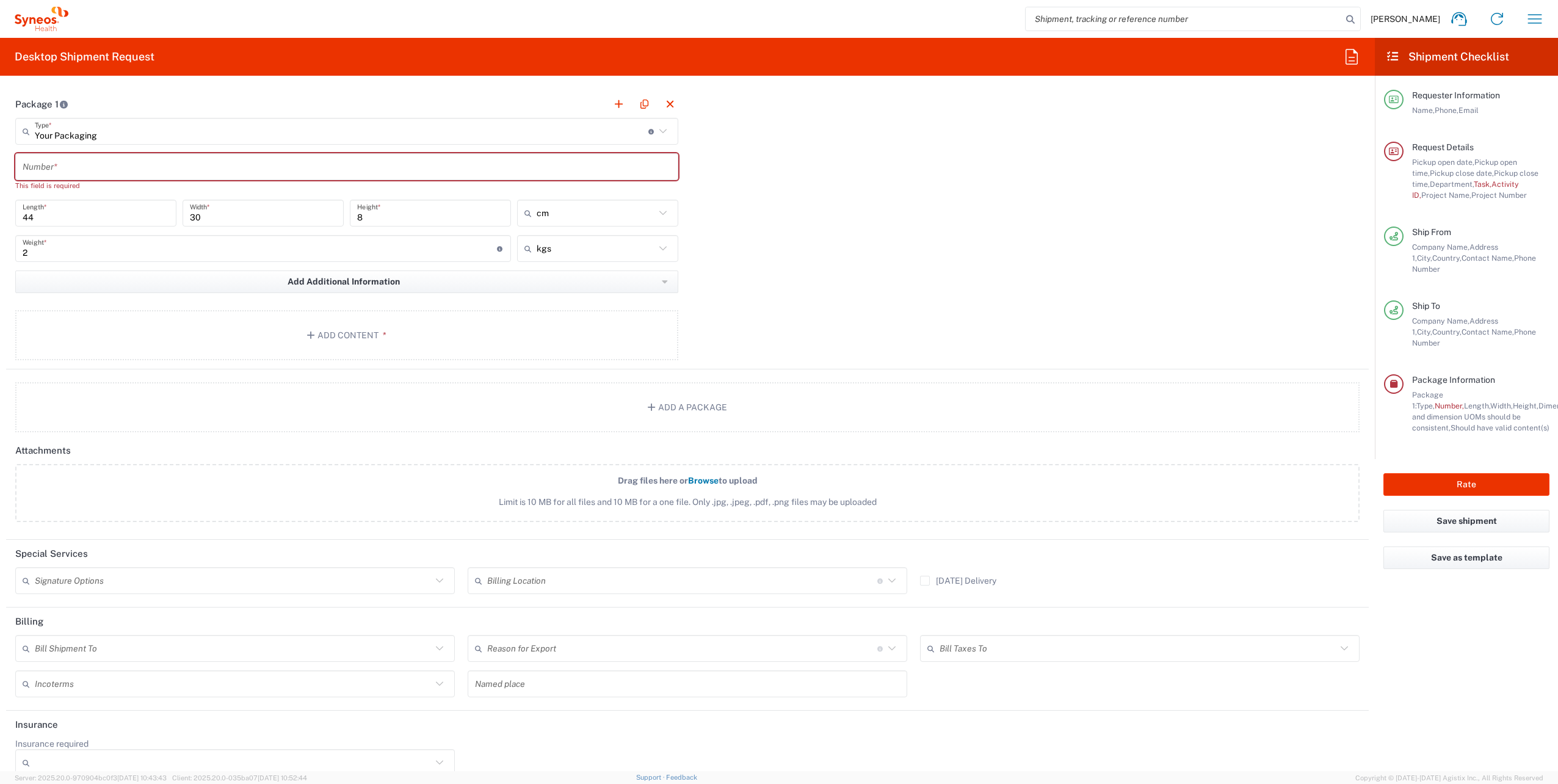
scroll to position [1221, 0]
click at [378, 321] on span "*" at bounding box center [382, 325] width 8 height 9
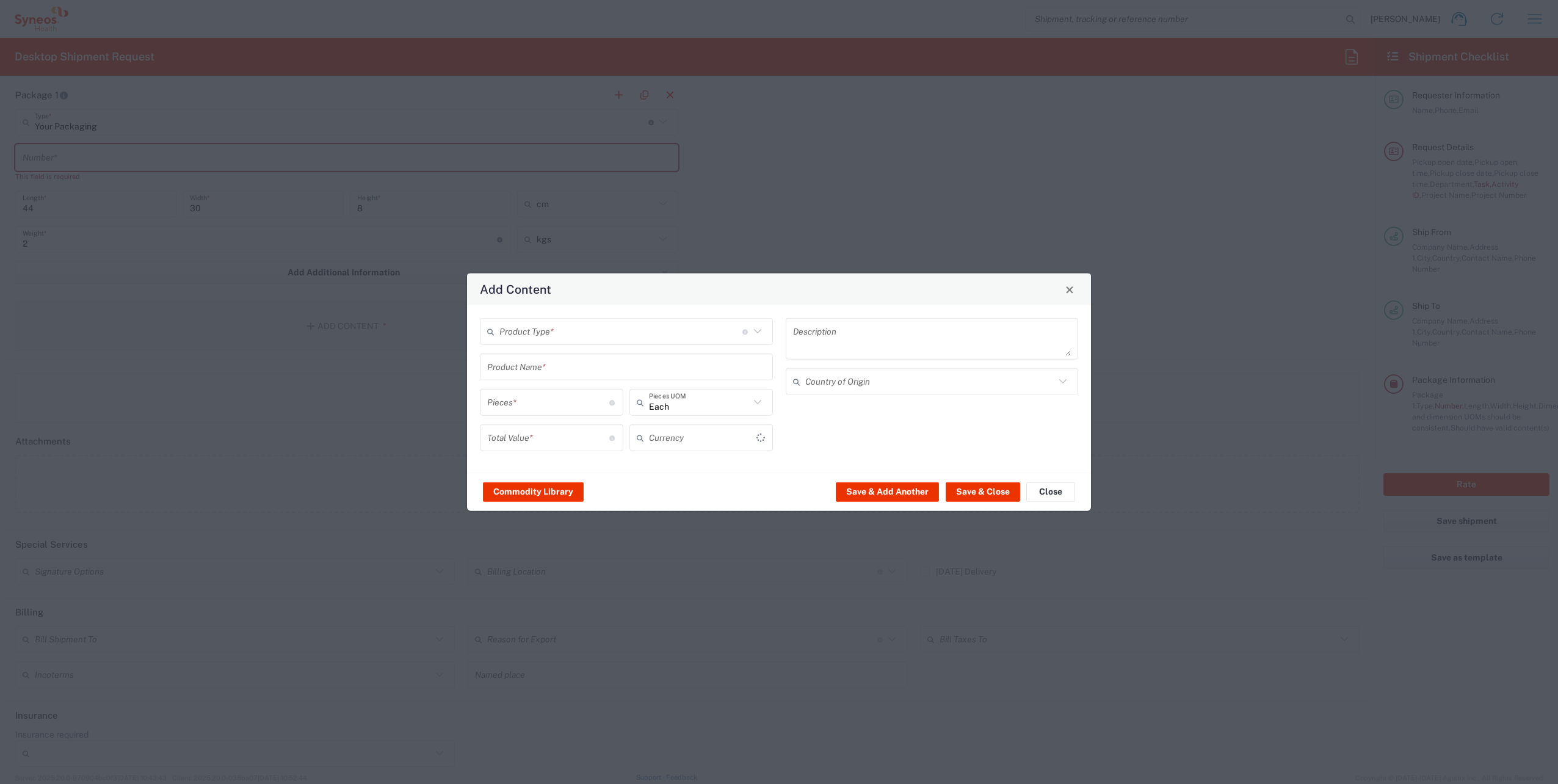
type input "US Dollar"
click at [540, 329] on input "text" at bounding box center [620, 331] width 243 height 21
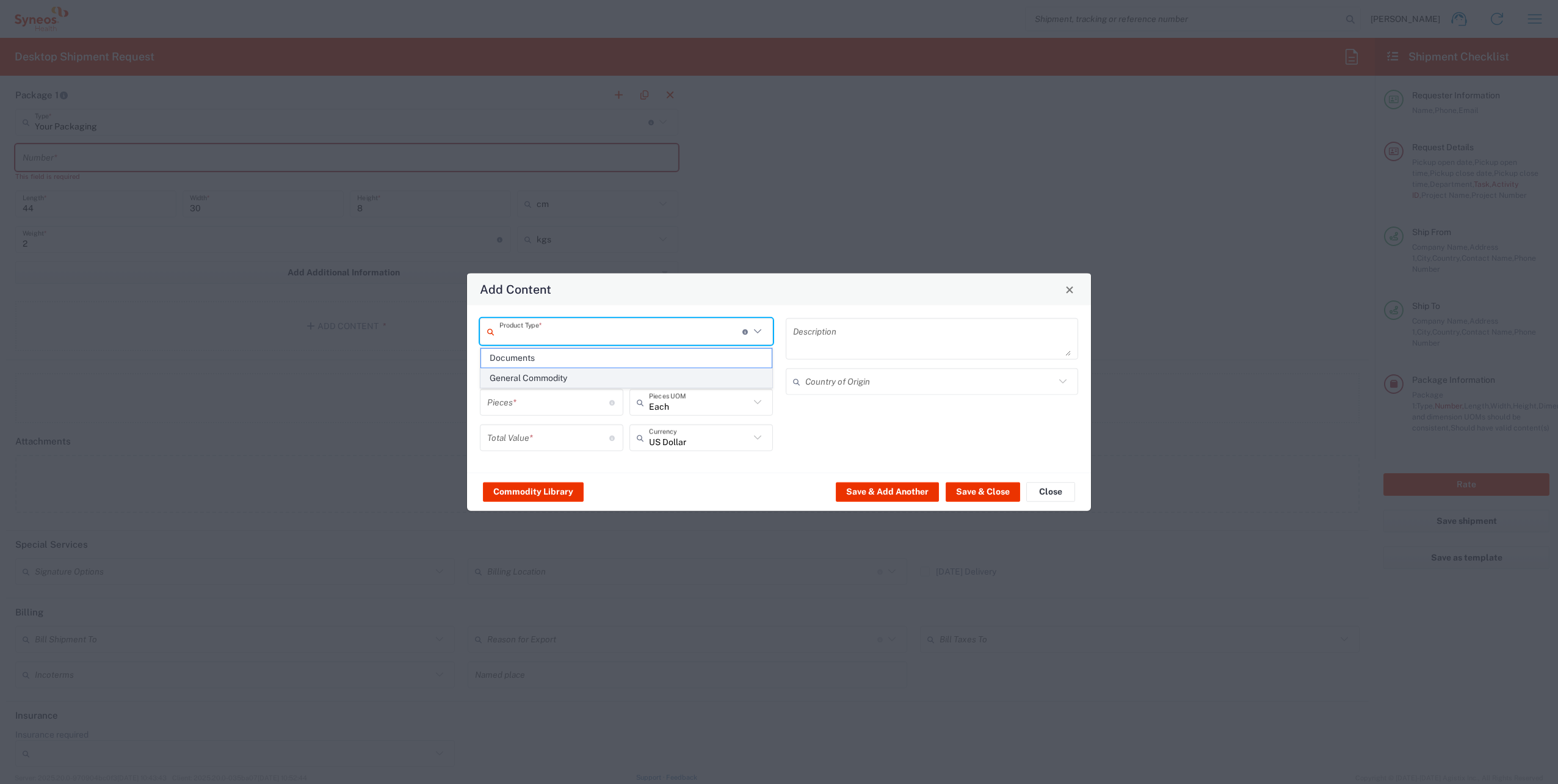
click at [569, 380] on span "General Commodity" at bounding box center [626, 378] width 291 height 19
type input "General Commodity"
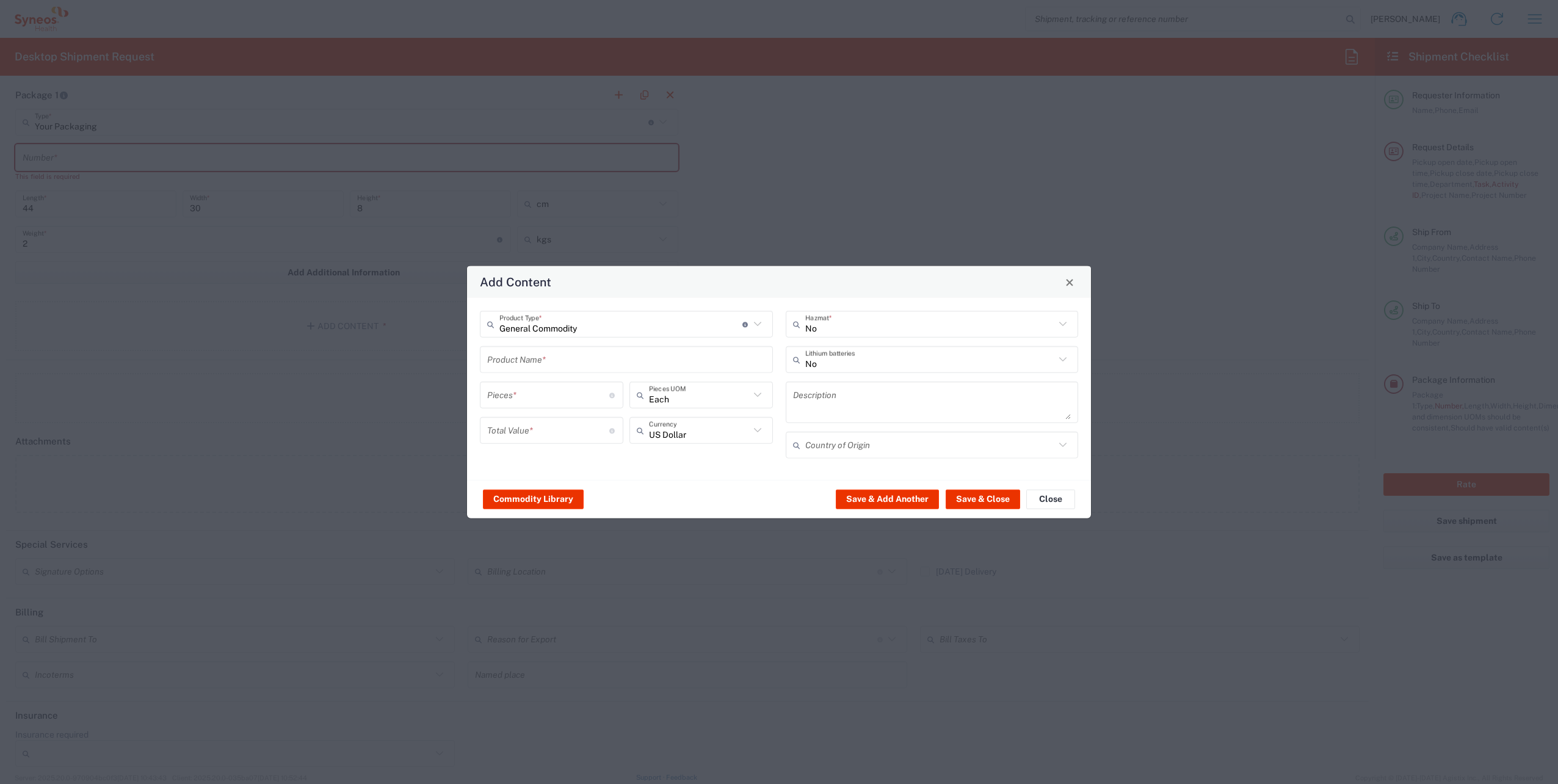
click at [564, 363] on input "text" at bounding box center [626, 359] width 278 height 21
click at [566, 363] on input "T14 G2" at bounding box center [626, 359] width 278 height 21
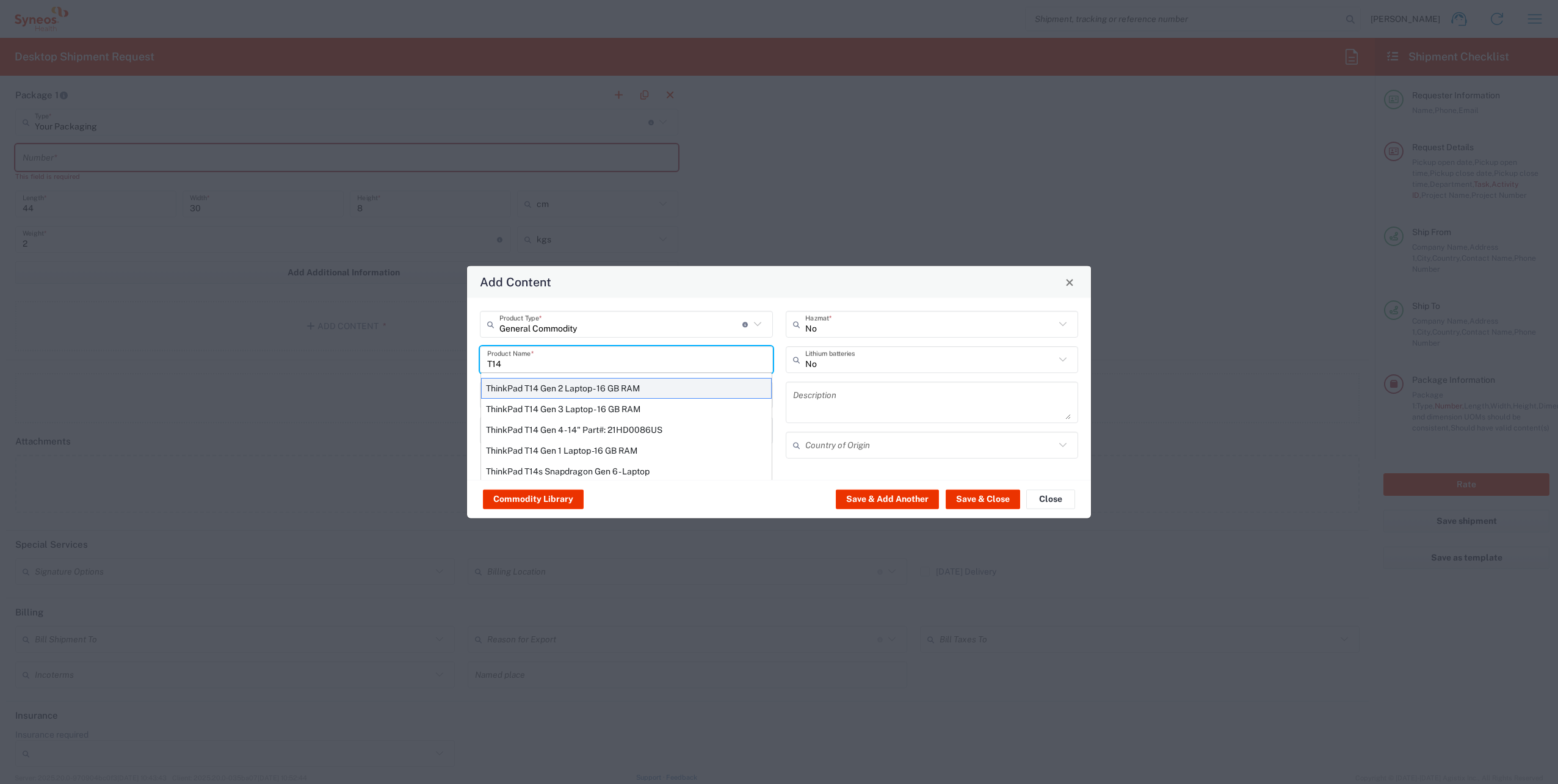
click at [649, 388] on div "ThinkPad T14 Gen 2 Laptop - 16 GB RAM" at bounding box center [626, 388] width 291 height 21
type input "ThinkPad T14 Gen 2 Laptop - 16 GB RAM"
type input "1"
type textarea "Intel Core i7-1156G7 vProÂ® Processor - 14"- 16 GB RAM - 512 GB SSD"
type input "China"
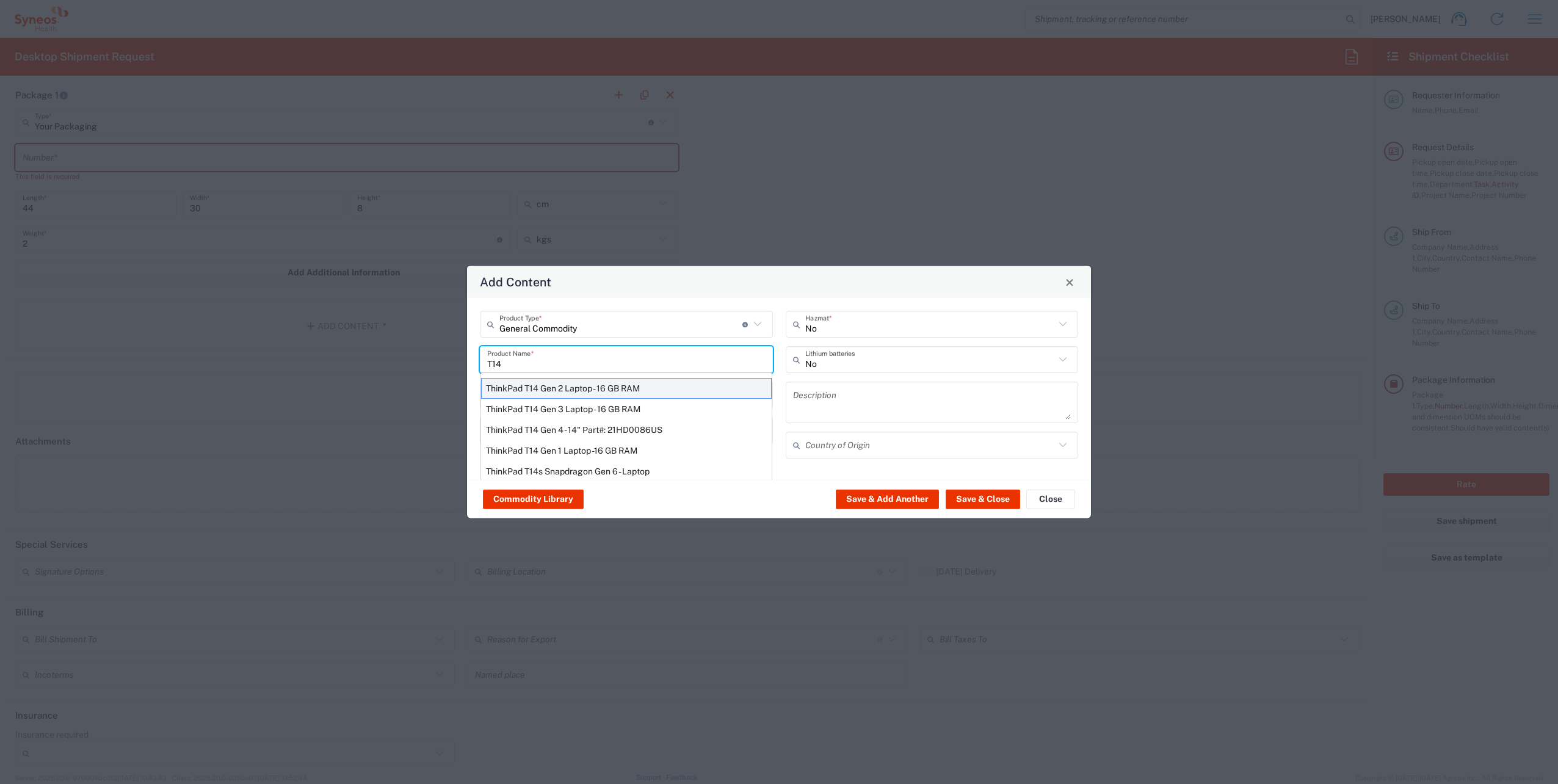
type input "Yes"
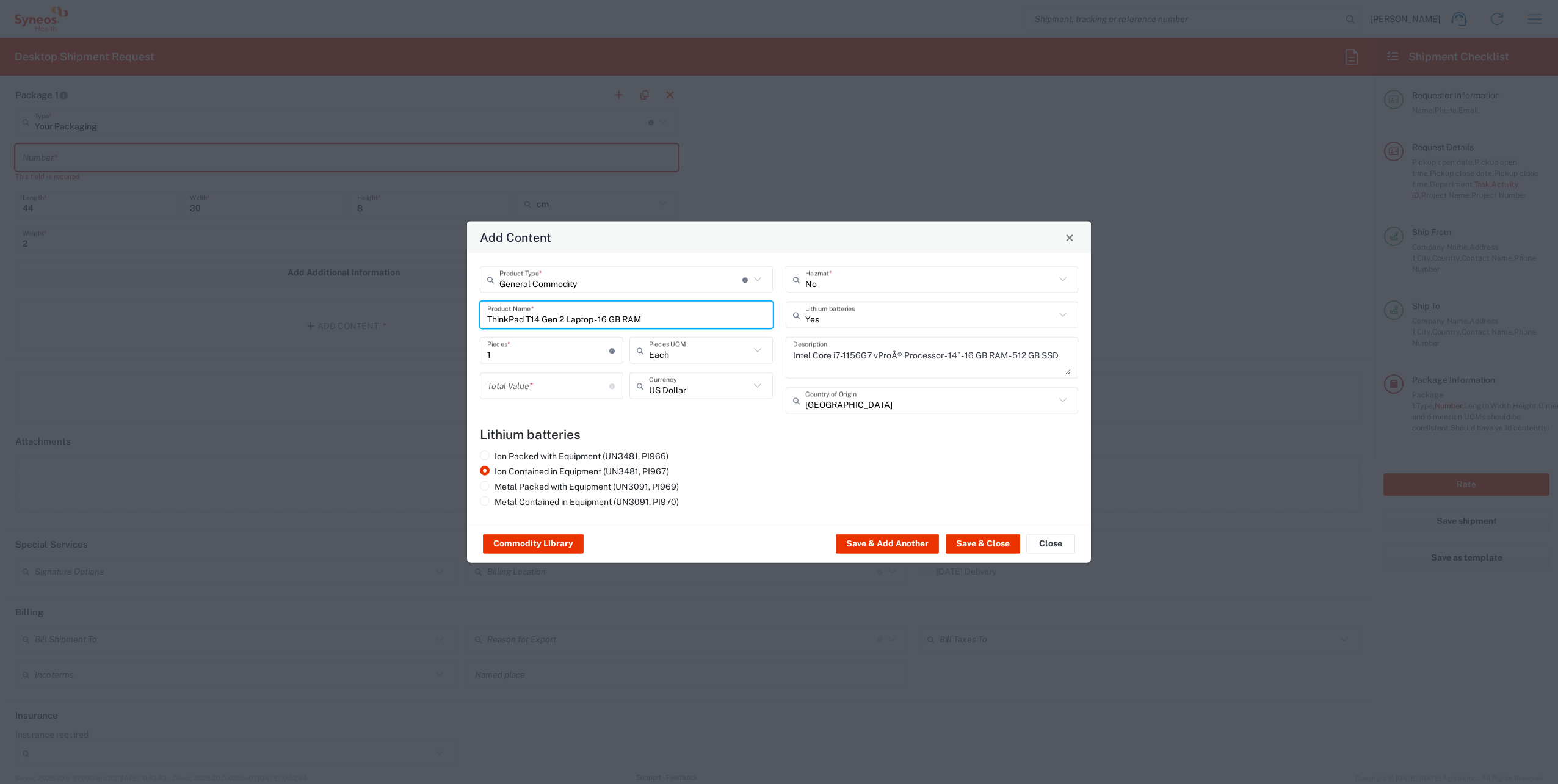
click at [535, 395] on input "number" at bounding box center [548, 385] width 122 height 21
type input "1"
click at [740, 442] on agx-lithium-batteries-content "Lithium batteries Ion Packed with Equipment (UN3481, PI966) Ion Contained in Eq…" at bounding box center [778, 468] width 598 height 85
click at [963, 538] on button "Save & Close" at bounding box center [982, 544] width 75 height 20
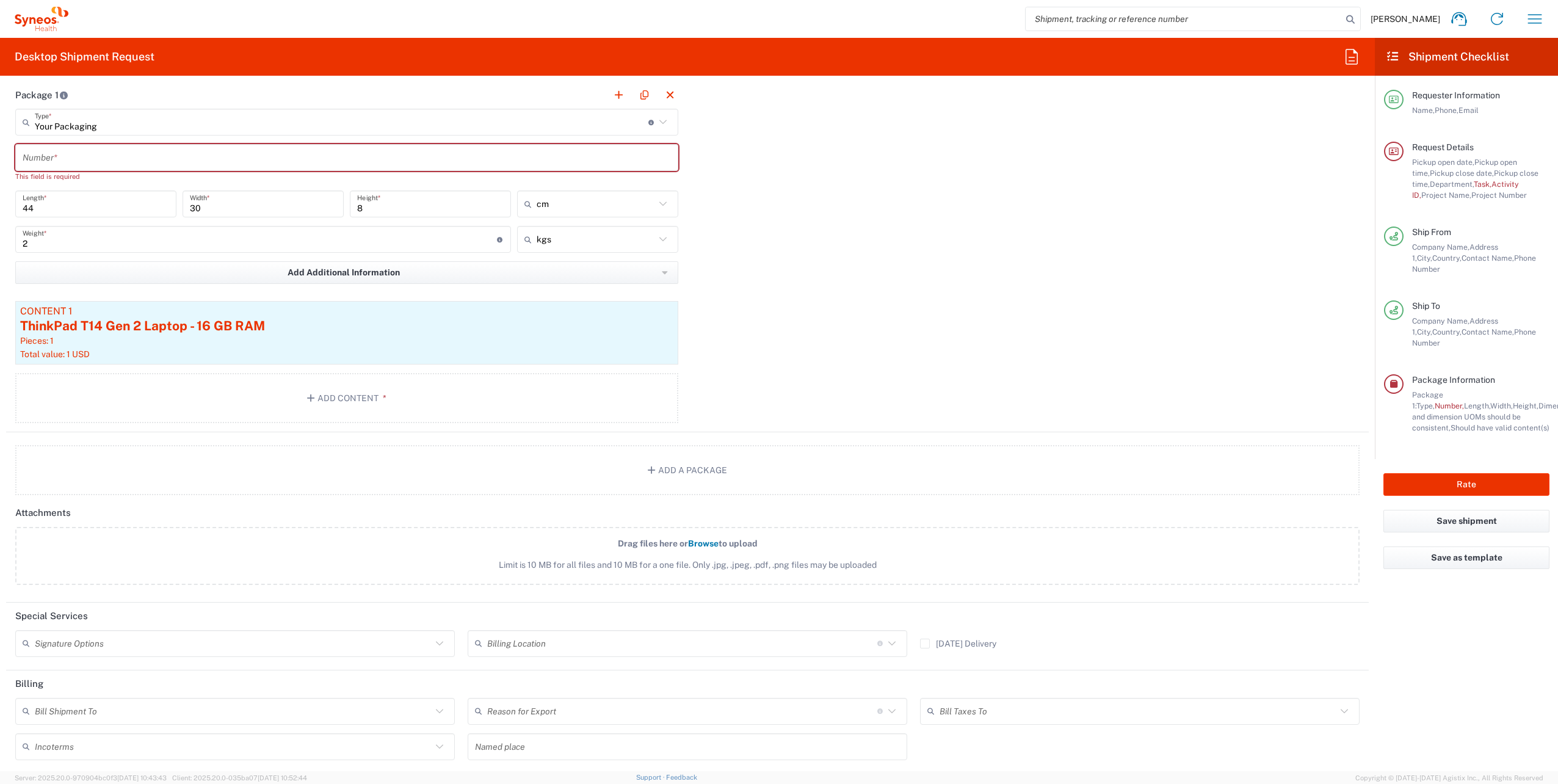
click at [835, 305] on div "Package 1 Your Packaging Type * Material used to package goods Envelope Large B…" at bounding box center [687, 256] width 1362 height 351
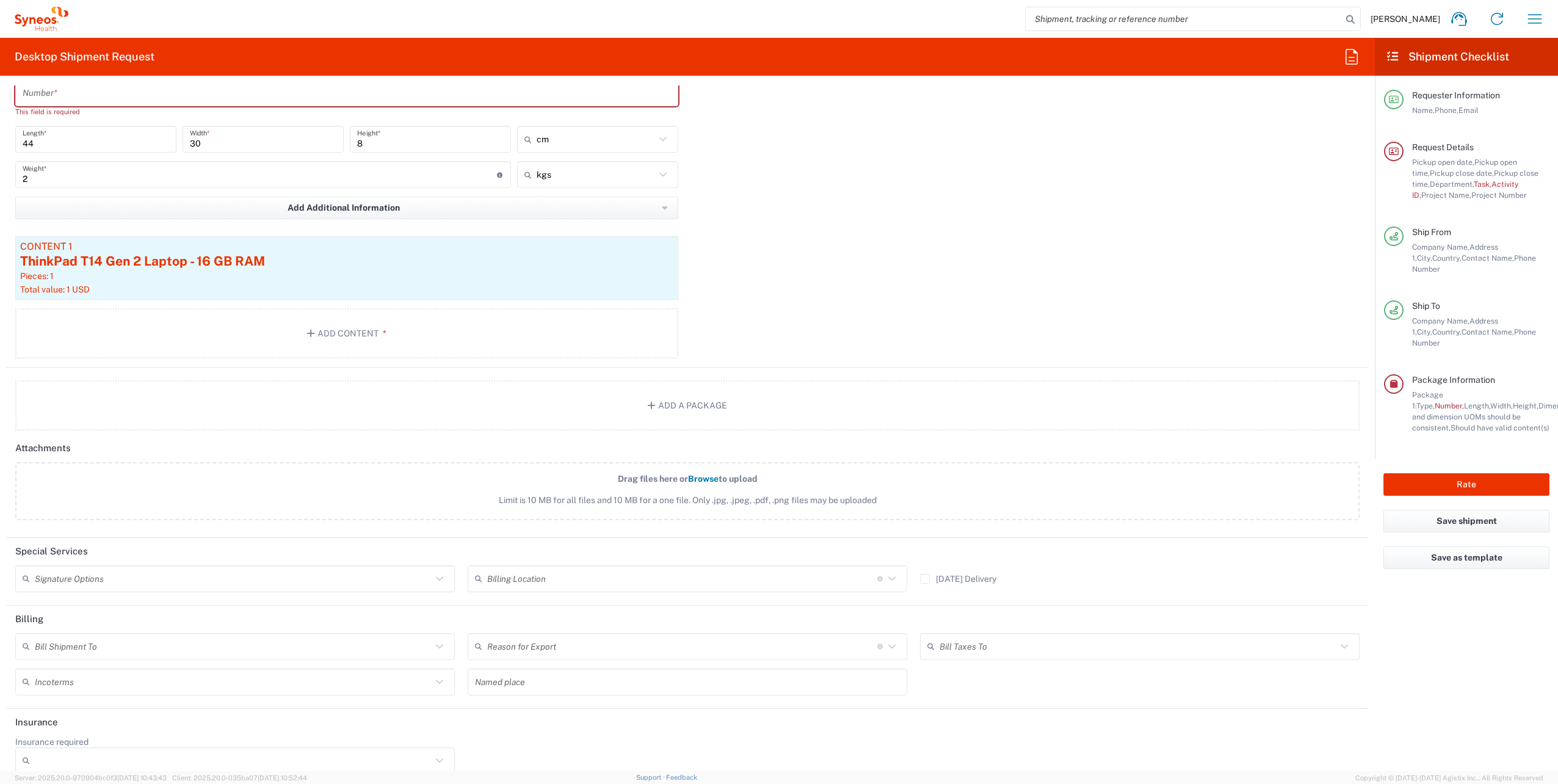
scroll to position [1302, 0]
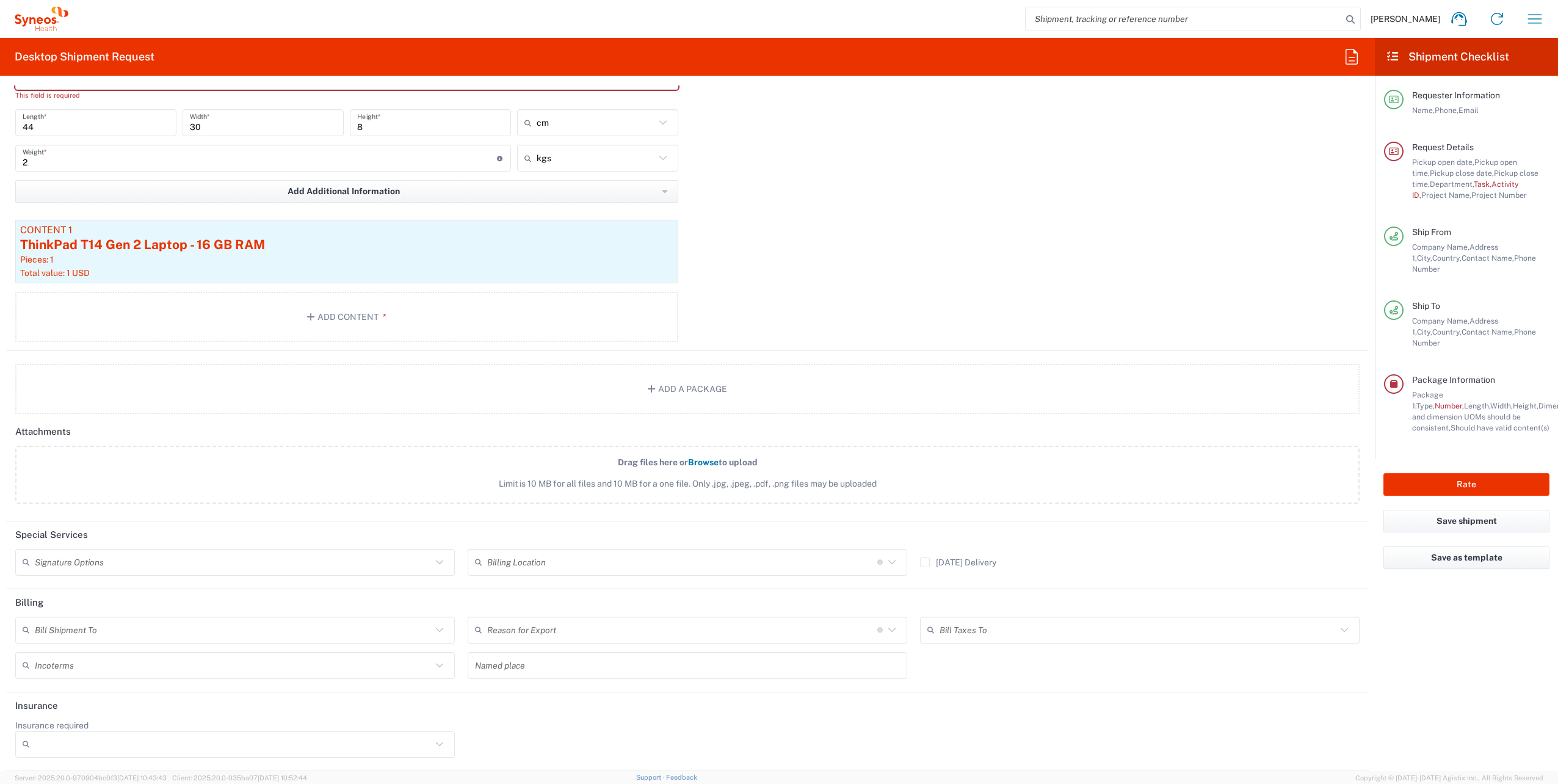
click at [649, 664] on input "text" at bounding box center [687, 665] width 425 height 21
drag, startPoint x: 764, startPoint y: 715, endPoint x: 763, endPoint y: 674, distance: 41.0
click at [764, 715] on header "Insurance" at bounding box center [687, 706] width 1362 height 27
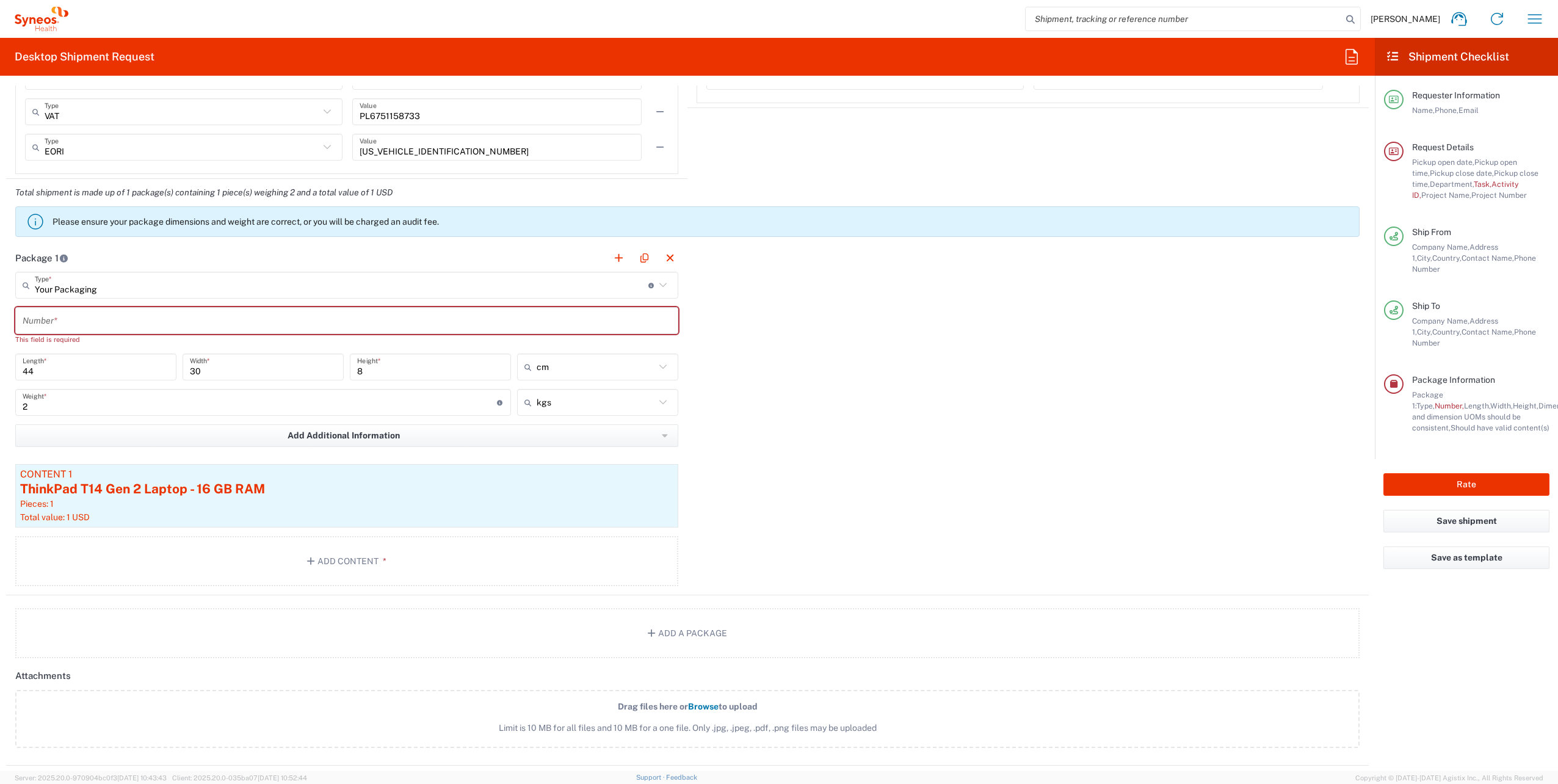
click at [238, 322] on input "text" at bounding box center [347, 320] width 649 height 21
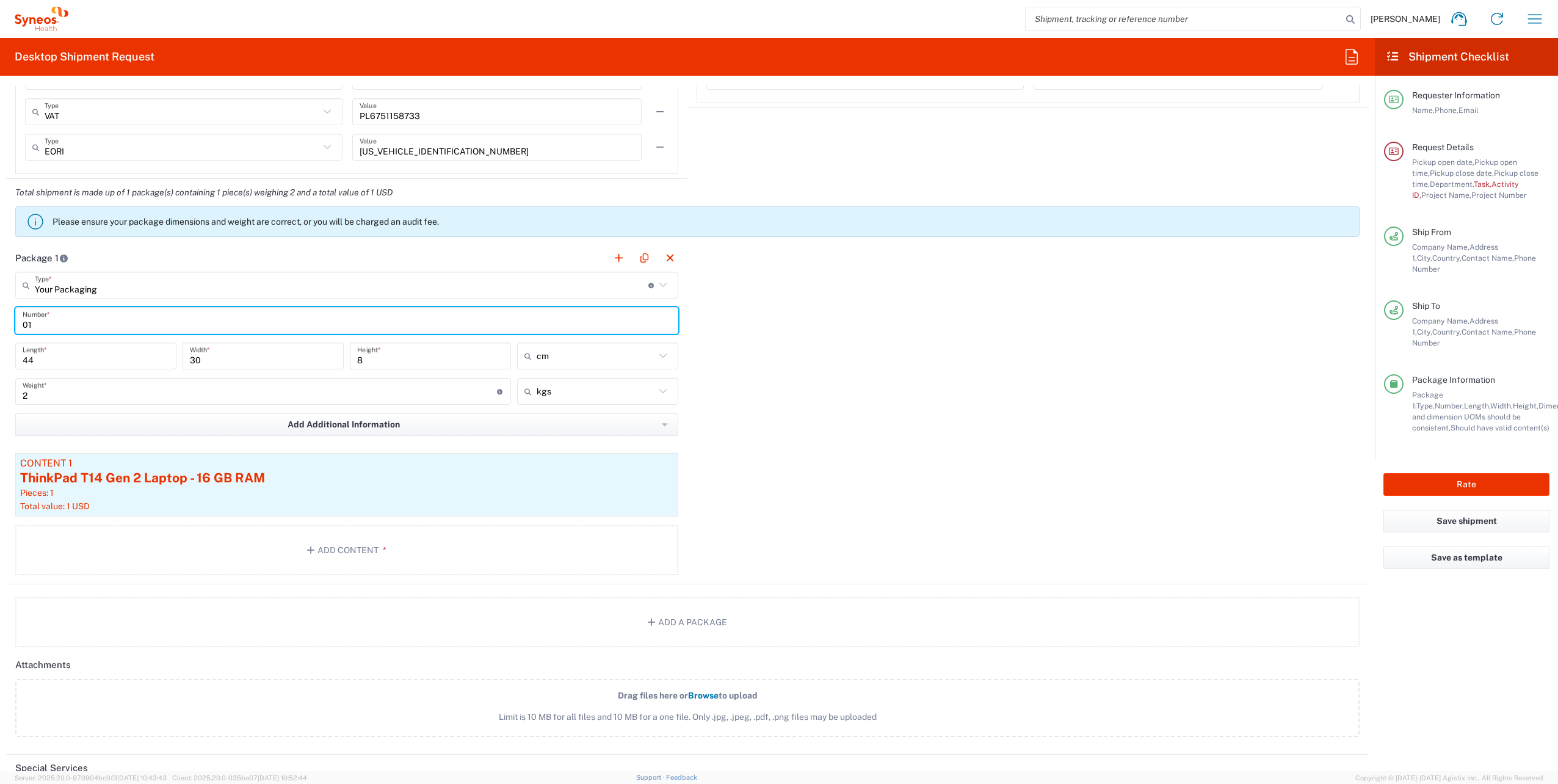
type input "01"
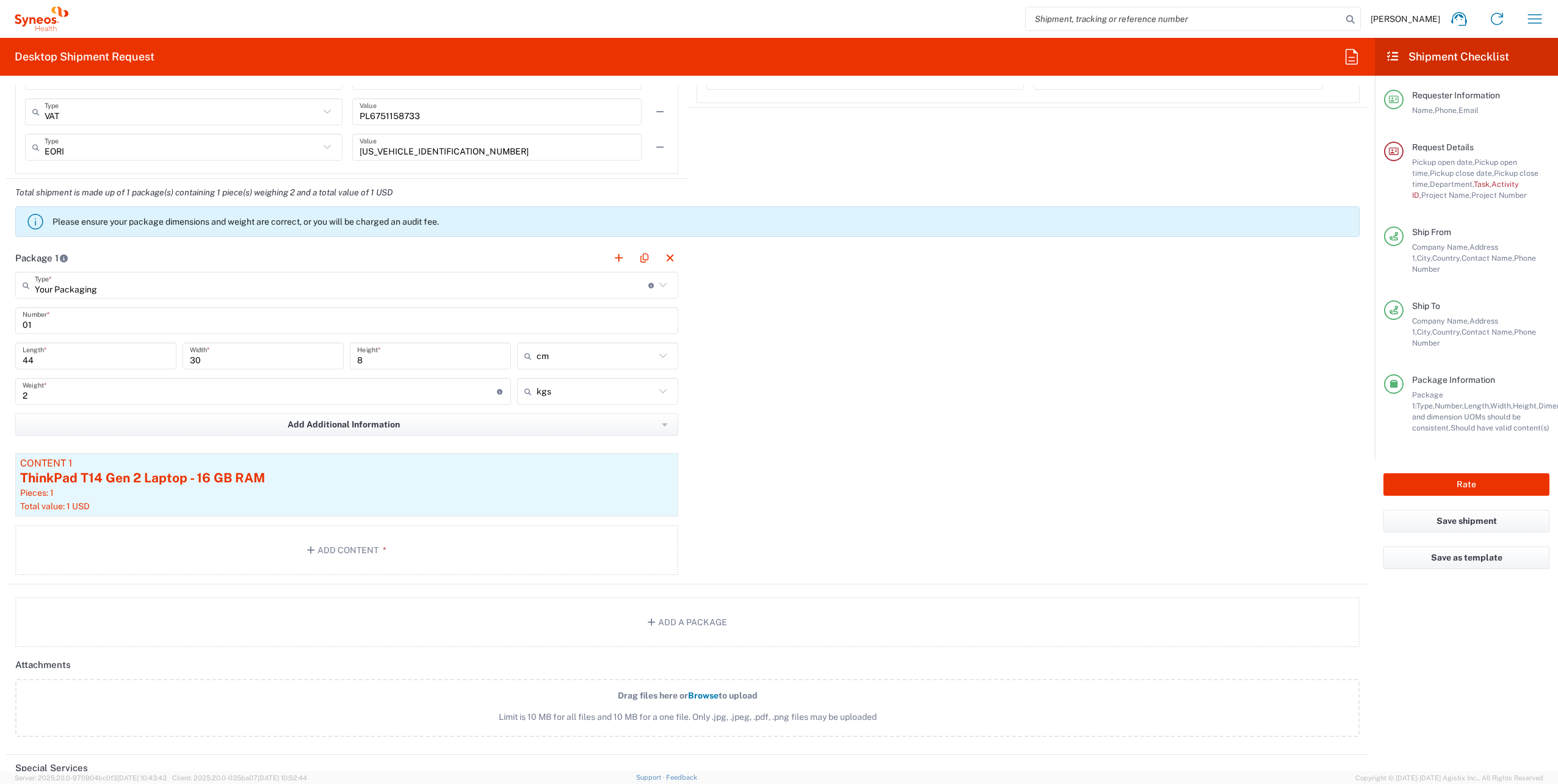
click at [867, 350] on div "Package 1 Your Packaging Type * Material used to package goods Envelope Large B…" at bounding box center [687, 414] width 1362 height 340
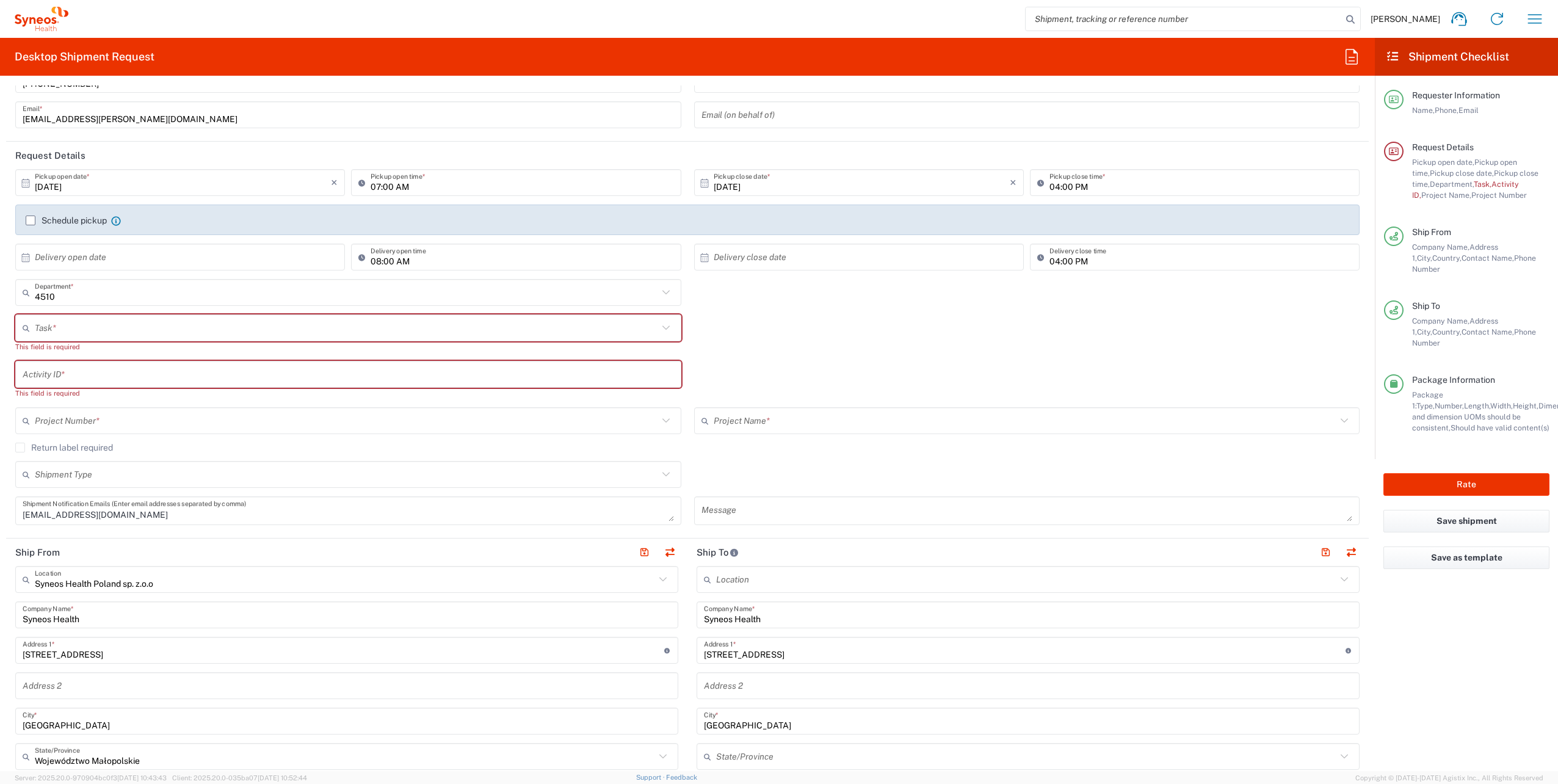
scroll to position [81, 0]
click at [311, 327] on input "text" at bounding box center [347, 329] width 623 height 21
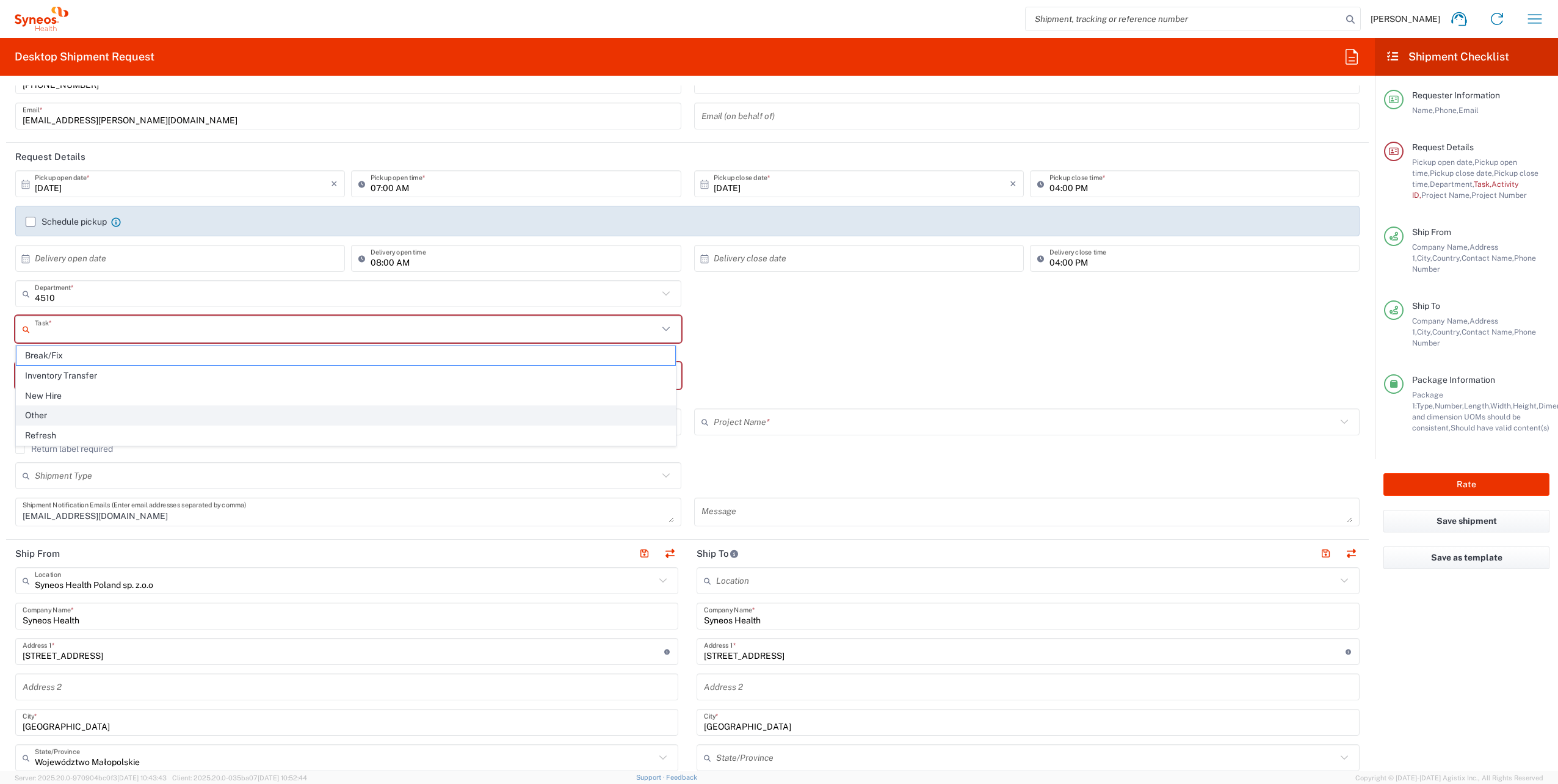
click at [154, 418] on span "Other" at bounding box center [346, 415] width 659 height 19
type input "Other"
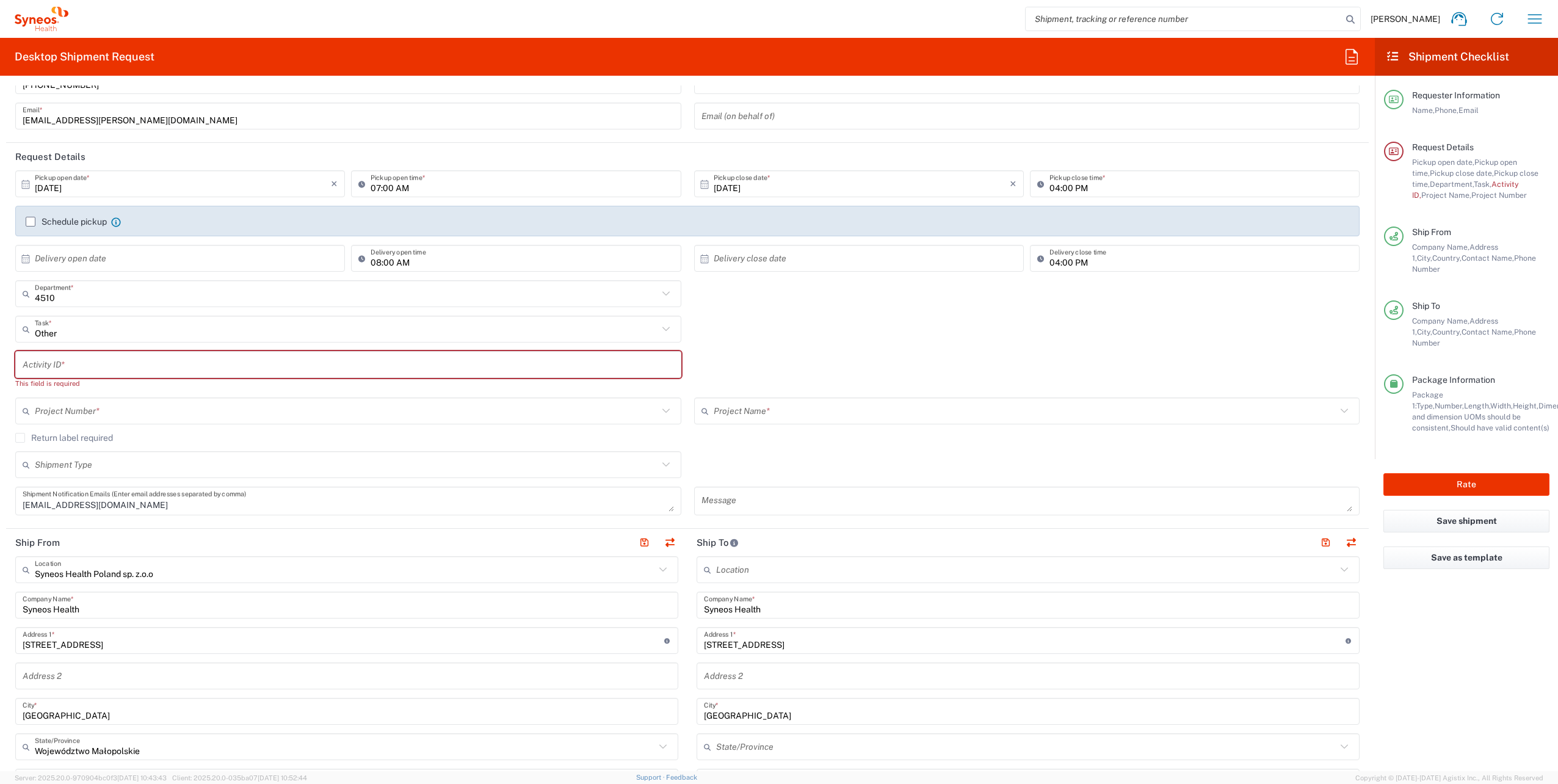
click at [147, 365] on input "text" at bounding box center [347, 365] width 651 height 21
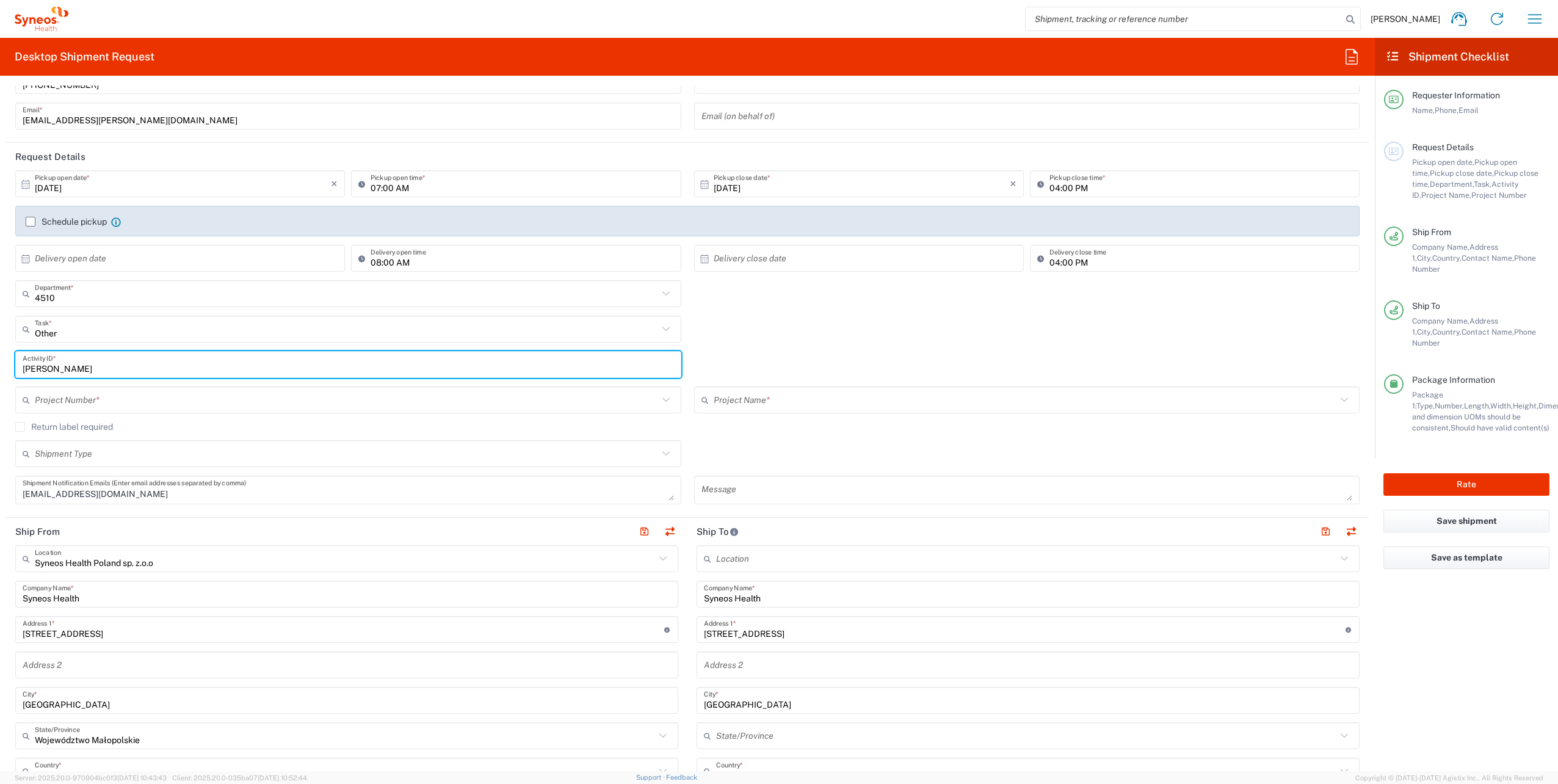
type input "matern"
click at [816, 403] on input "text" at bounding box center [1025, 400] width 623 height 21
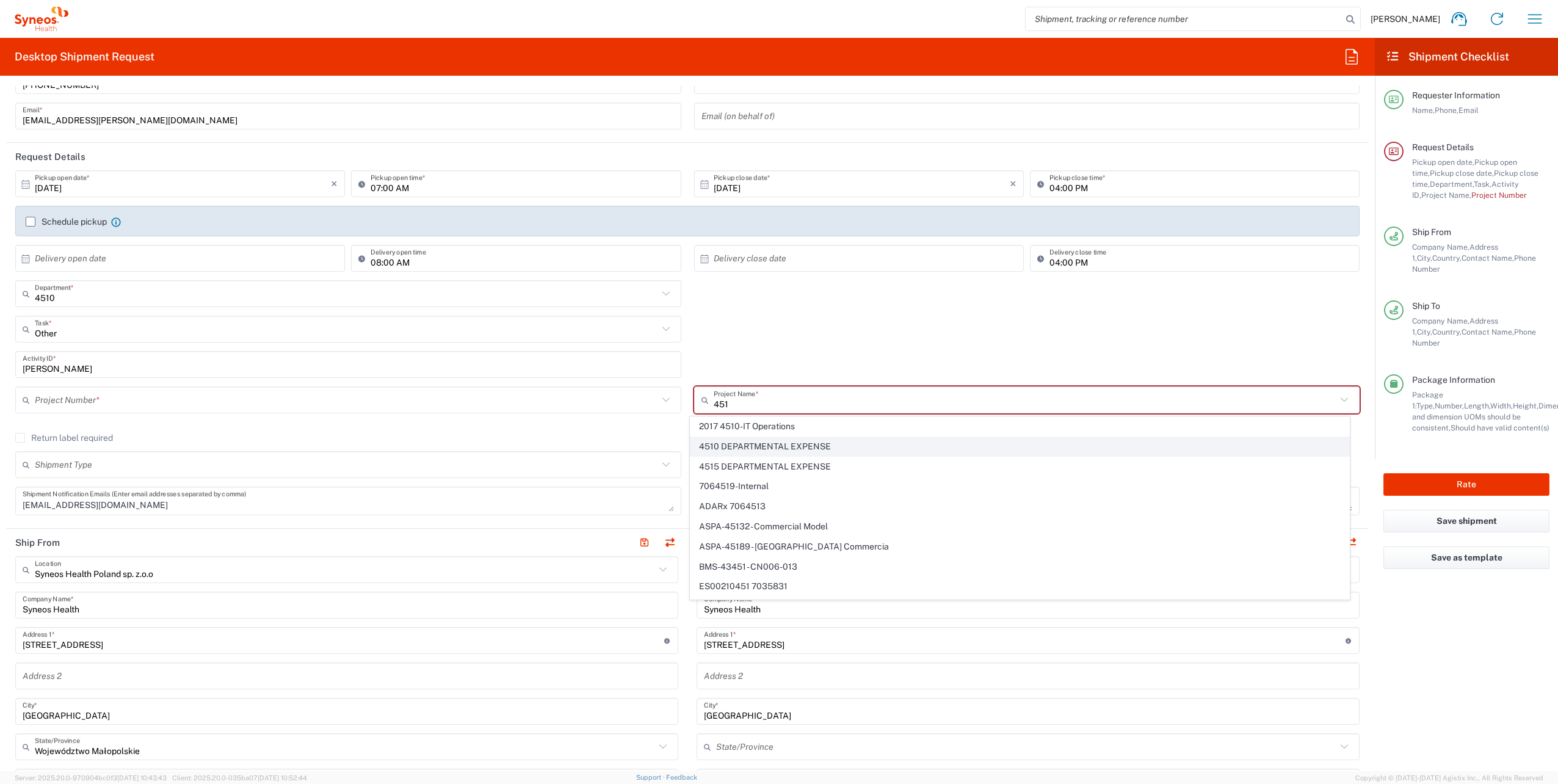
click at [819, 441] on span "4510 DEPARTMENTAL EXPENSE" at bounding box center [1020, 446] width 659 height 19
type input "4510 DEPARTMENTAL EXPENSE"
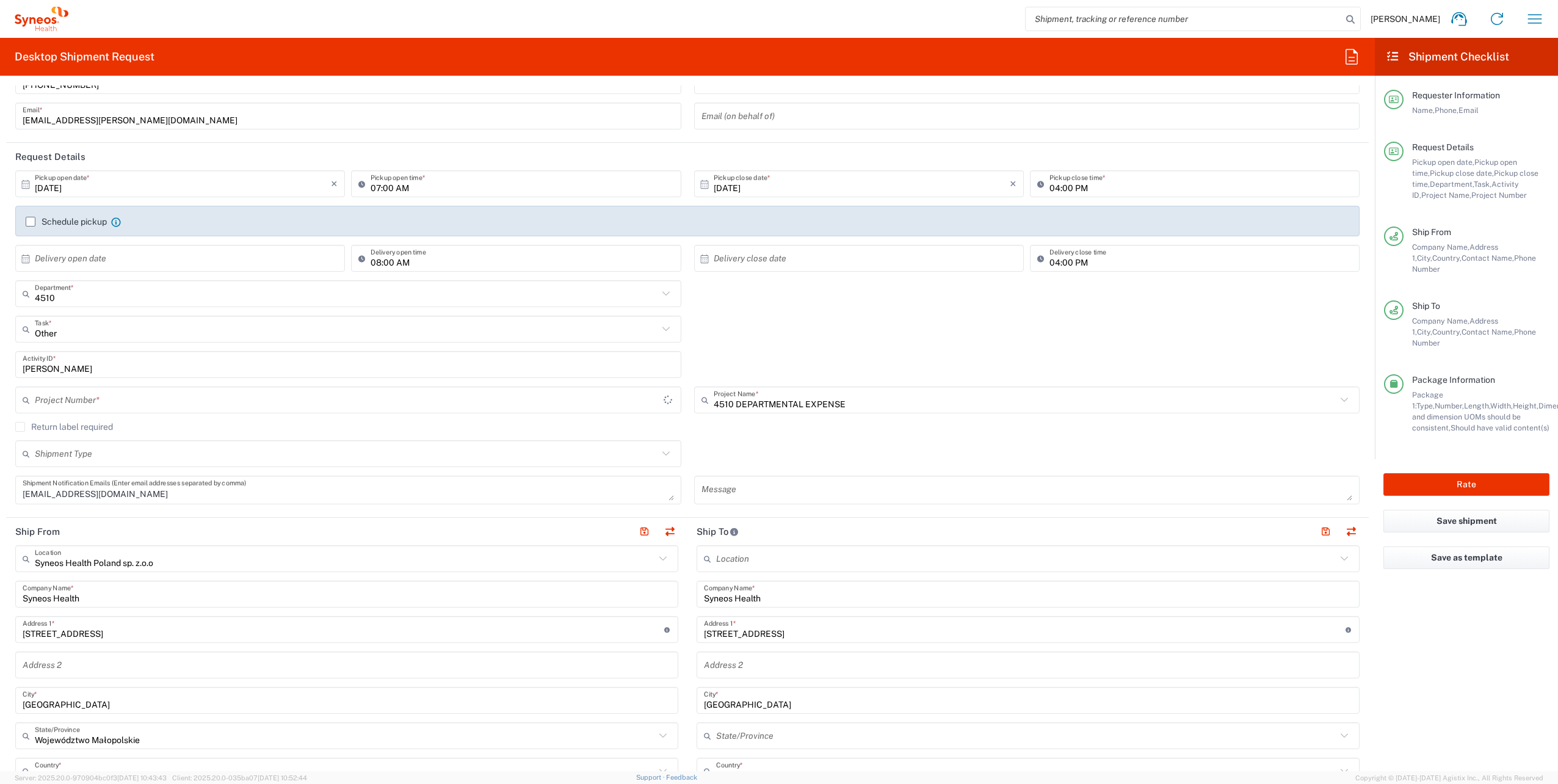
type input "4510 DEPARTMENTAL EXPENSE"
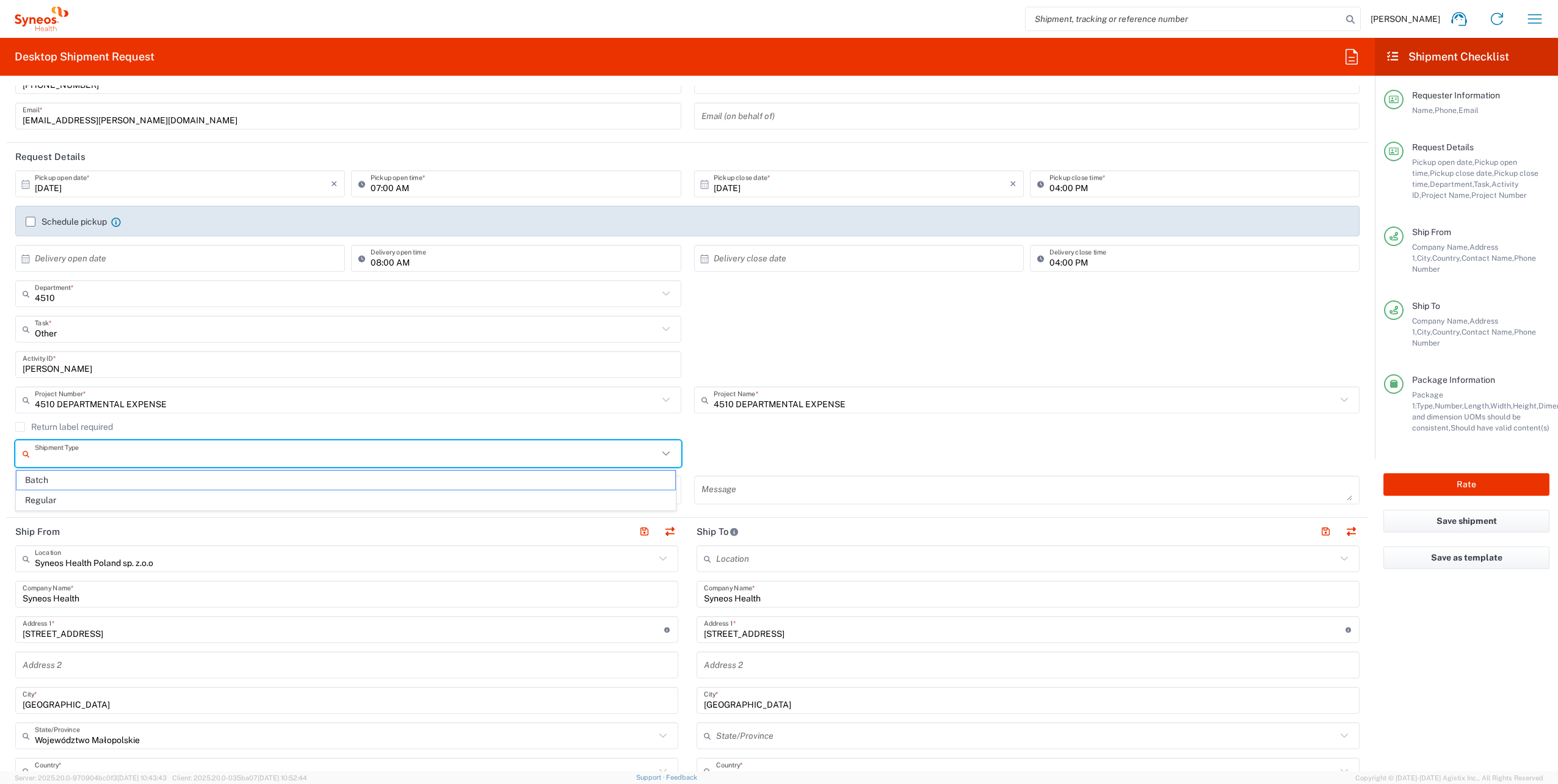
click at [144, 449] on input "text" at bounding box center [347, 454] width 623 height 21
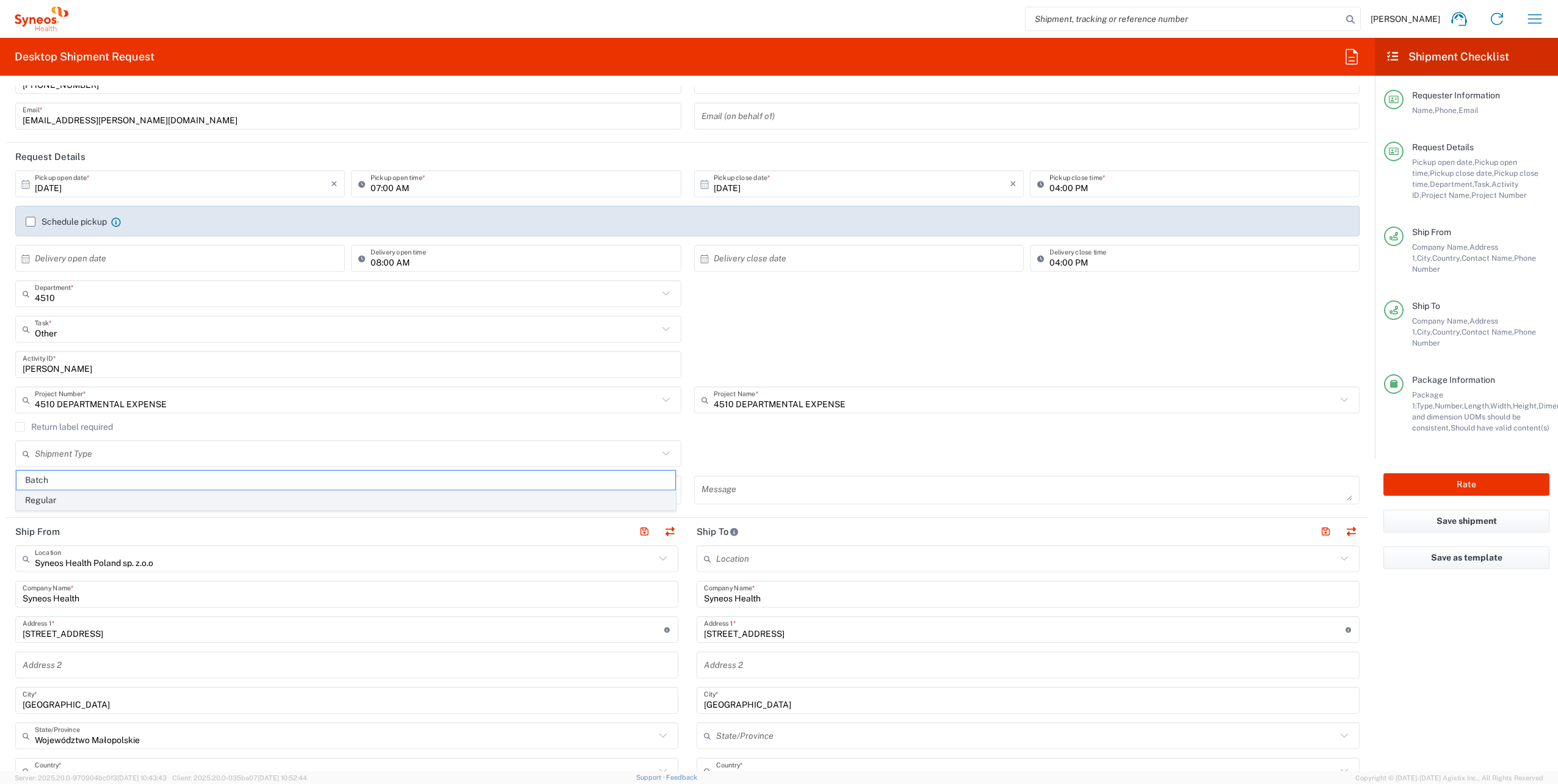
click at [79, 499] on span "Regular" at bounding box center [346, 500] width 659 height 19
type input "Regular"
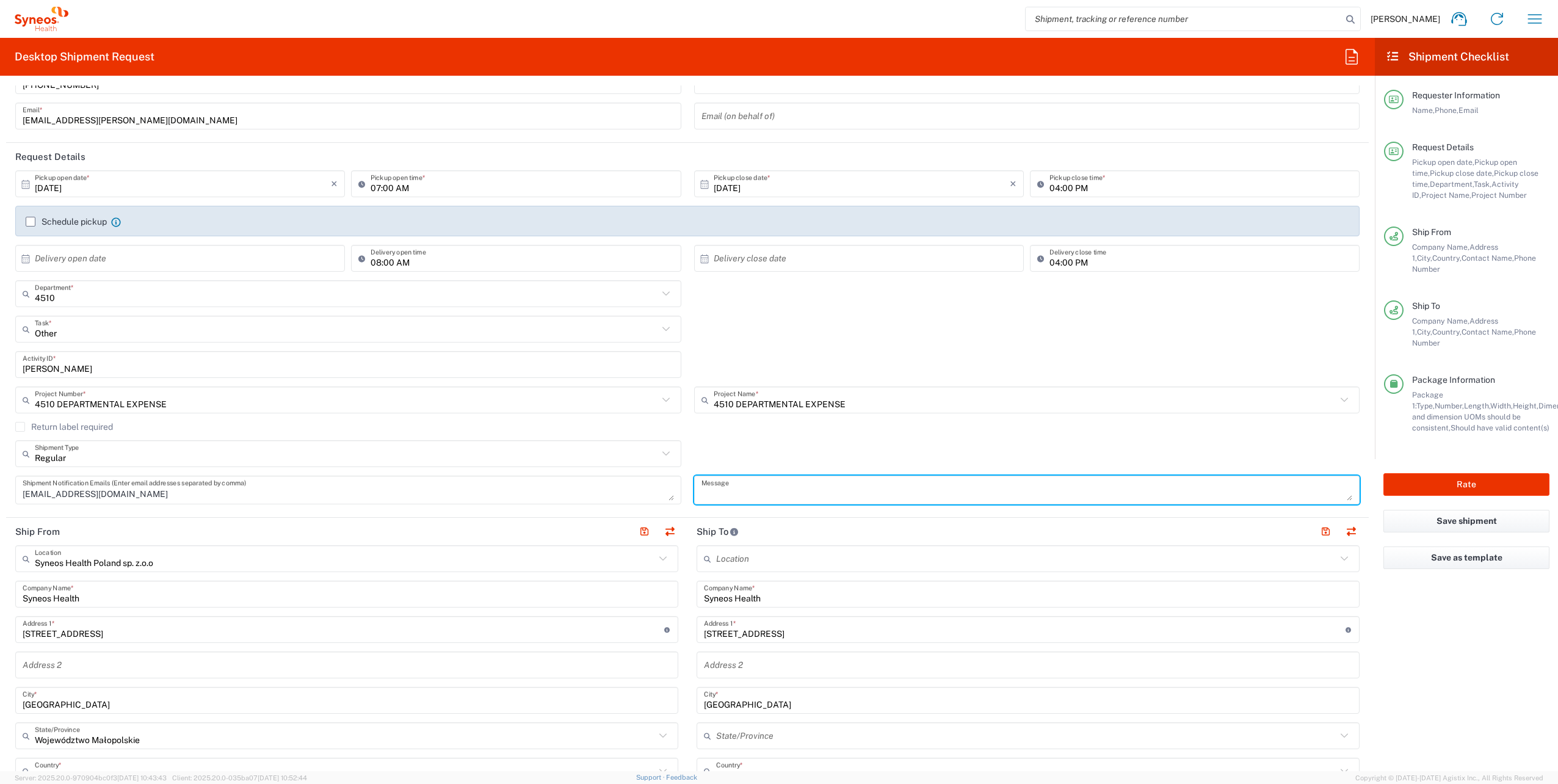
click at [755, 489] on textarea at bounding box center [1027, 490] width 651 height 21
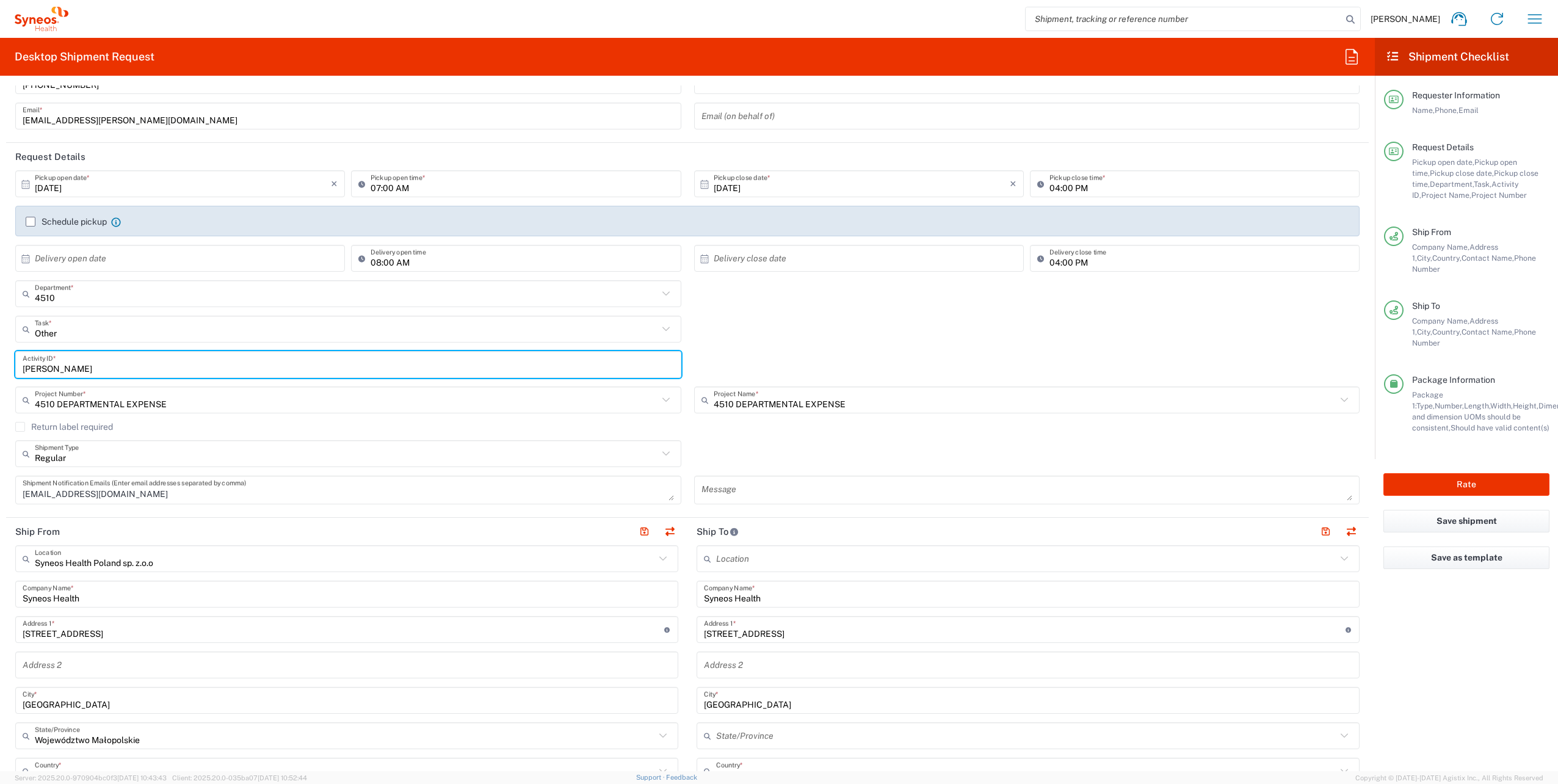
drag, startPoint x: 75, startPoint y: 371, endPoint x: -28, endPoint y: 362, distance: 103.4
click at [0, 362] on html "Pawel Aksamit Home Shipment estimator Shipment tracking Desktop shipment reques…" at bounding box center [779, 392] width 1558 height 784
type input "01"
click at [758, 497] on textarea at bounding box center [1027, 490] width 651 height 21
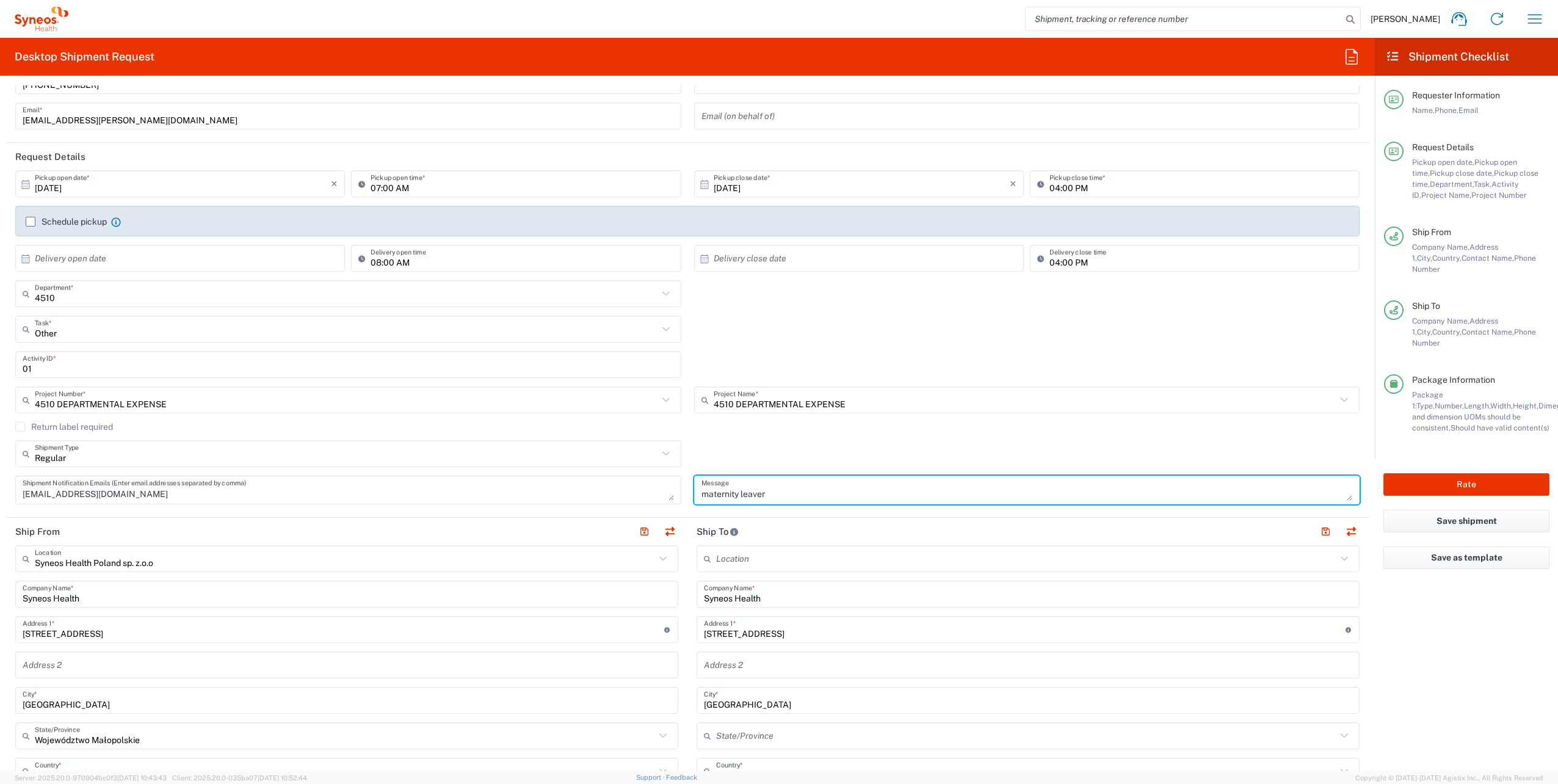
drag, startPoint x: 737, startPoint y: 492, endPoint x: 846, endPoint y: 507, distance: 110.0
click at [846, 507] on div "maternity leaver Message" at bounding box center [1026, 493] width 679 height 37
type textarea "maternity return"
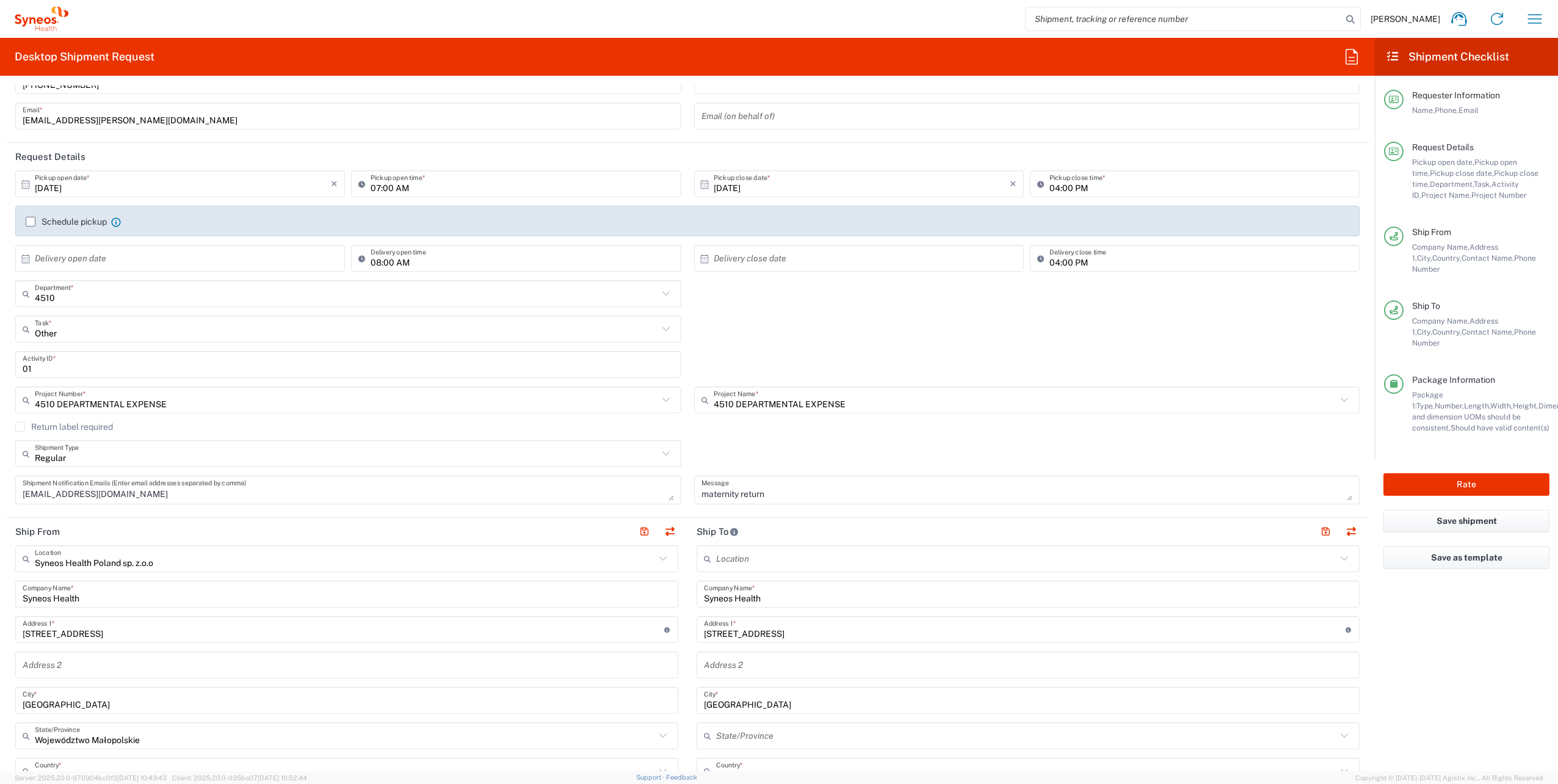
click at [743, 443] on div "Regular Shipment Type Batch Regular" at bounding box center [688, 457] width 1357 height 35
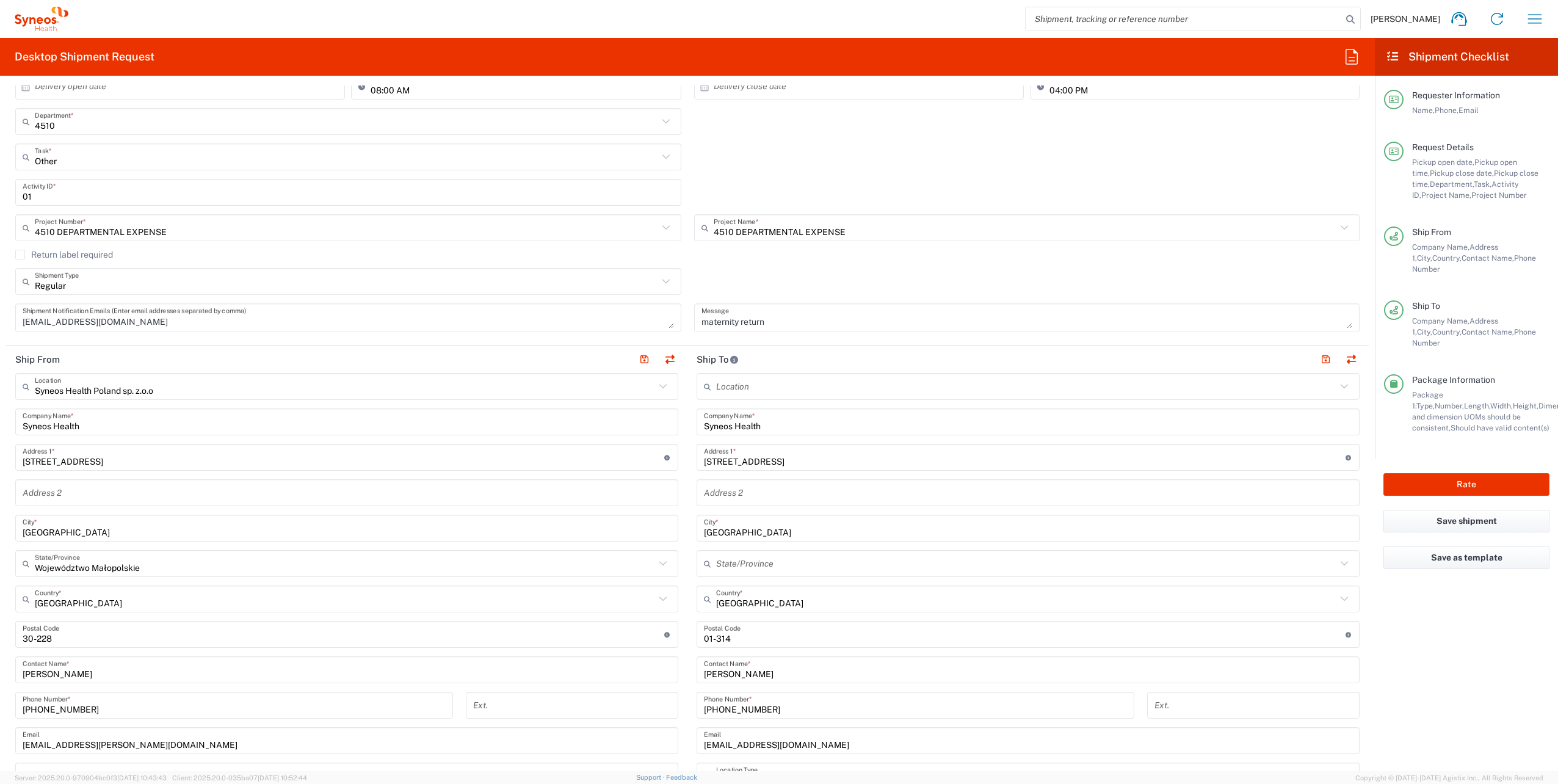
scroll to position [264, 0]
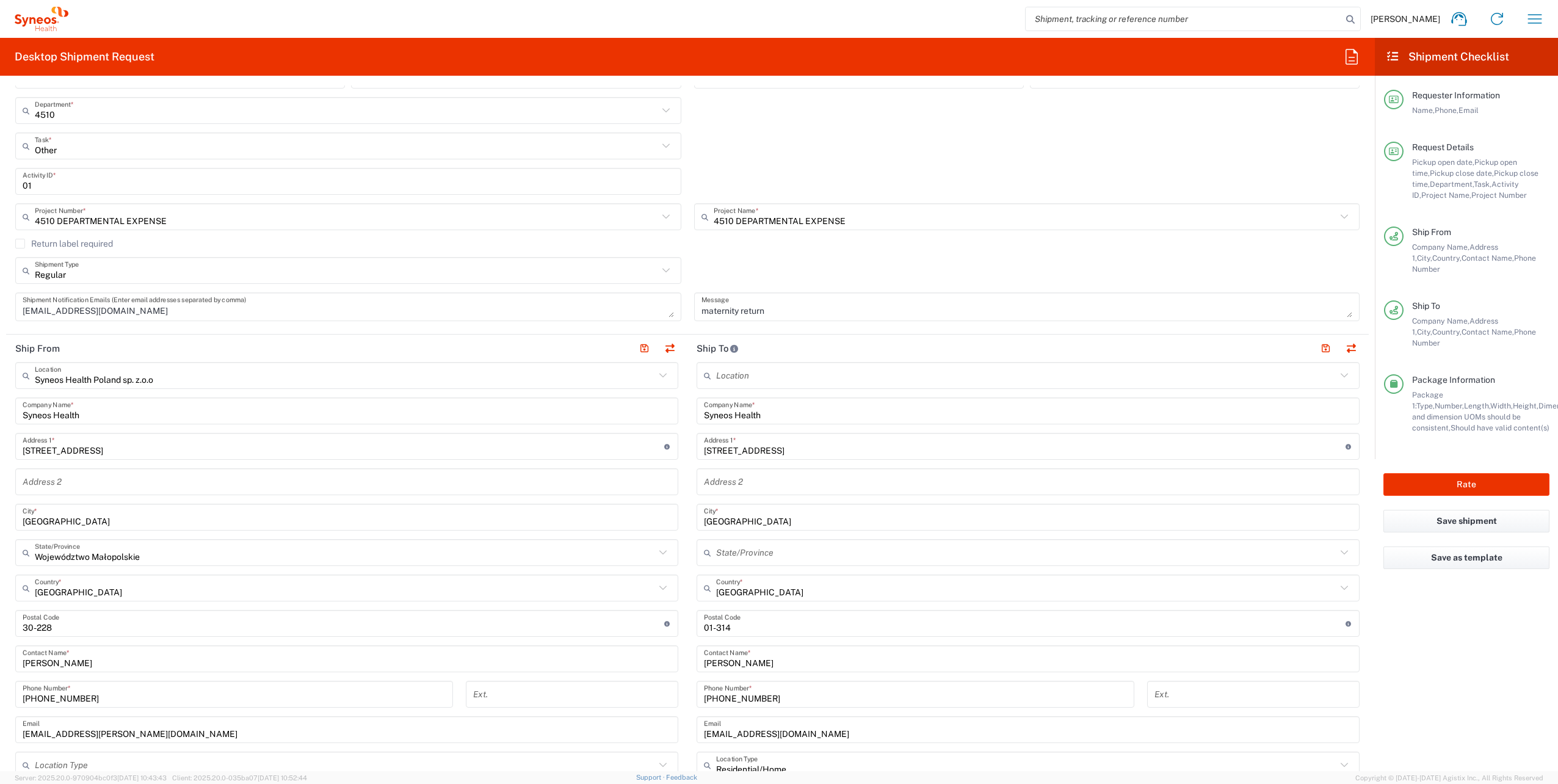
click at [1253, 325] on div "maternity return Message" at bounding box center [1026, 311] width 679 height 37
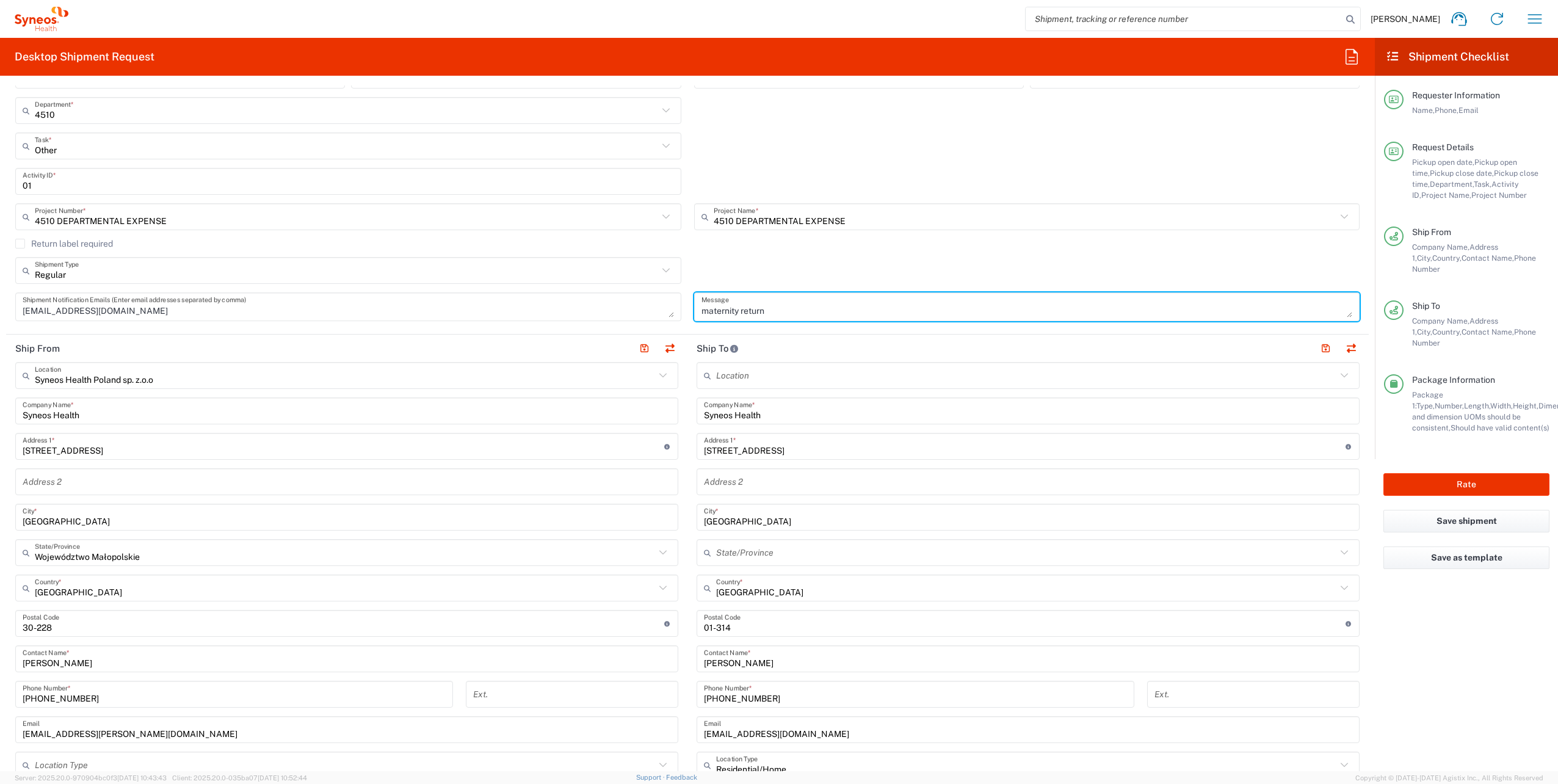
click at [1247, 317] on textarea "maternity return" at bounding box center [1027, 306] width 651 height 21
drag, startPoint x: 781, startPoint y: 306, endPoint x: 634, endPoint y: 299, distance: 147.2
click at [634, 299] on div "10/03/2025 × Pickup open date * Cancel Apply 07:00 AM Pickup open time * 10/03/…" at bounding box center [688, 158] width 1357 height 342
click at [195, 310] on textarea "milena.przepiorka1@gmail.com" at bounding box center [347, 306] width 651 height 21
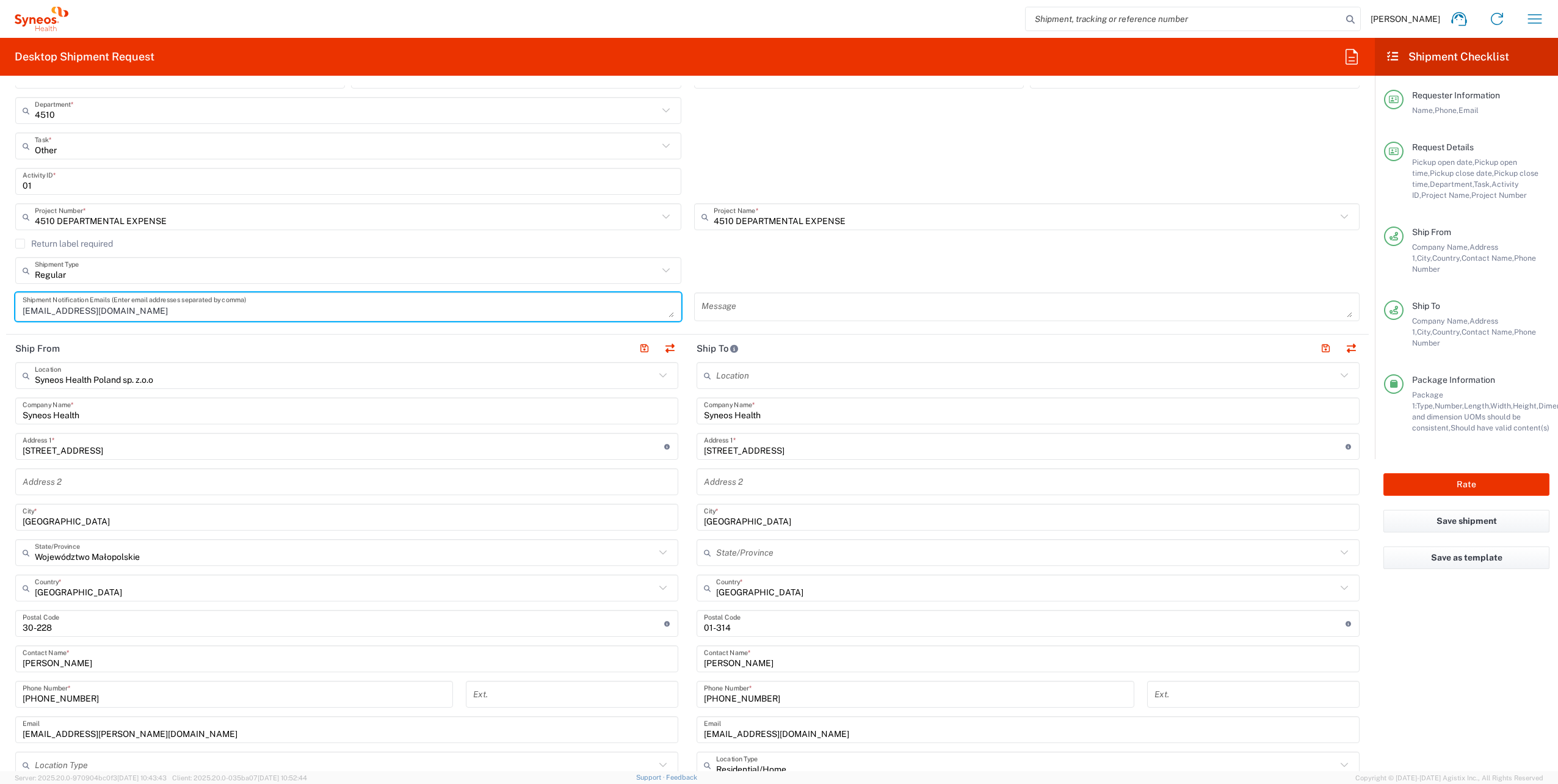
drag, startPoint x: 194, startPoint y: 311, endPoint x: -118, endPoint y: 312, distance: 312.0
click at [0, 312] on html "Pawel Aksamit Home Shipment estimator Shipment tracking Desktop shipment reques…" at bounding box center [779, 392] width 1558 height 784
click at [834, 264] on div "Regular Shipment Type Batch Regular" at bounding box center [688, 274] width 1357 height 35
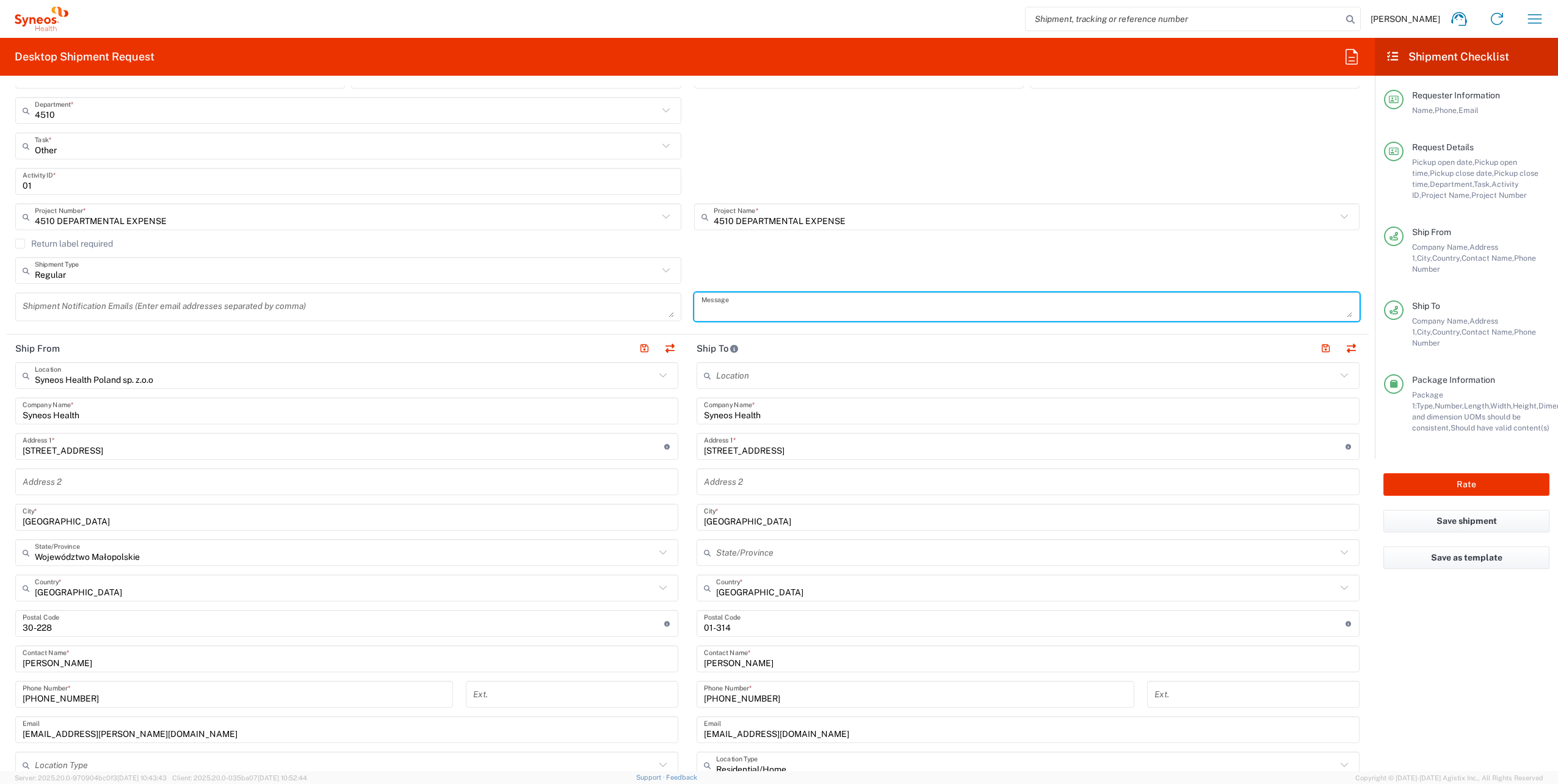
click at [774, 305] on textarea at bounding box center [1027, 306] width 651 height 21
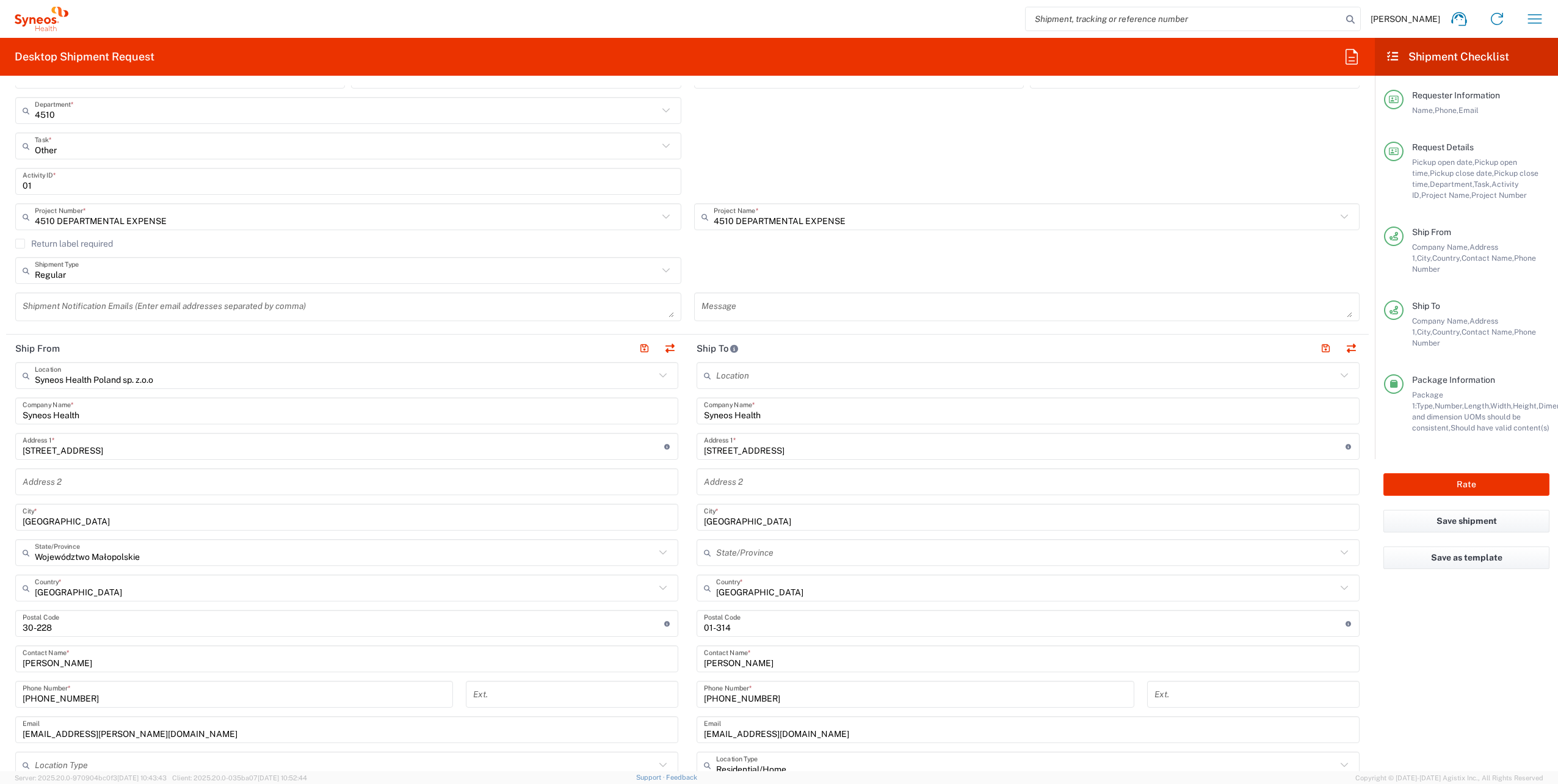
click at [819, 265] on div "Regular Shipment Type Batch Regular" at bounding box center [688, 274] width 1357 height 35
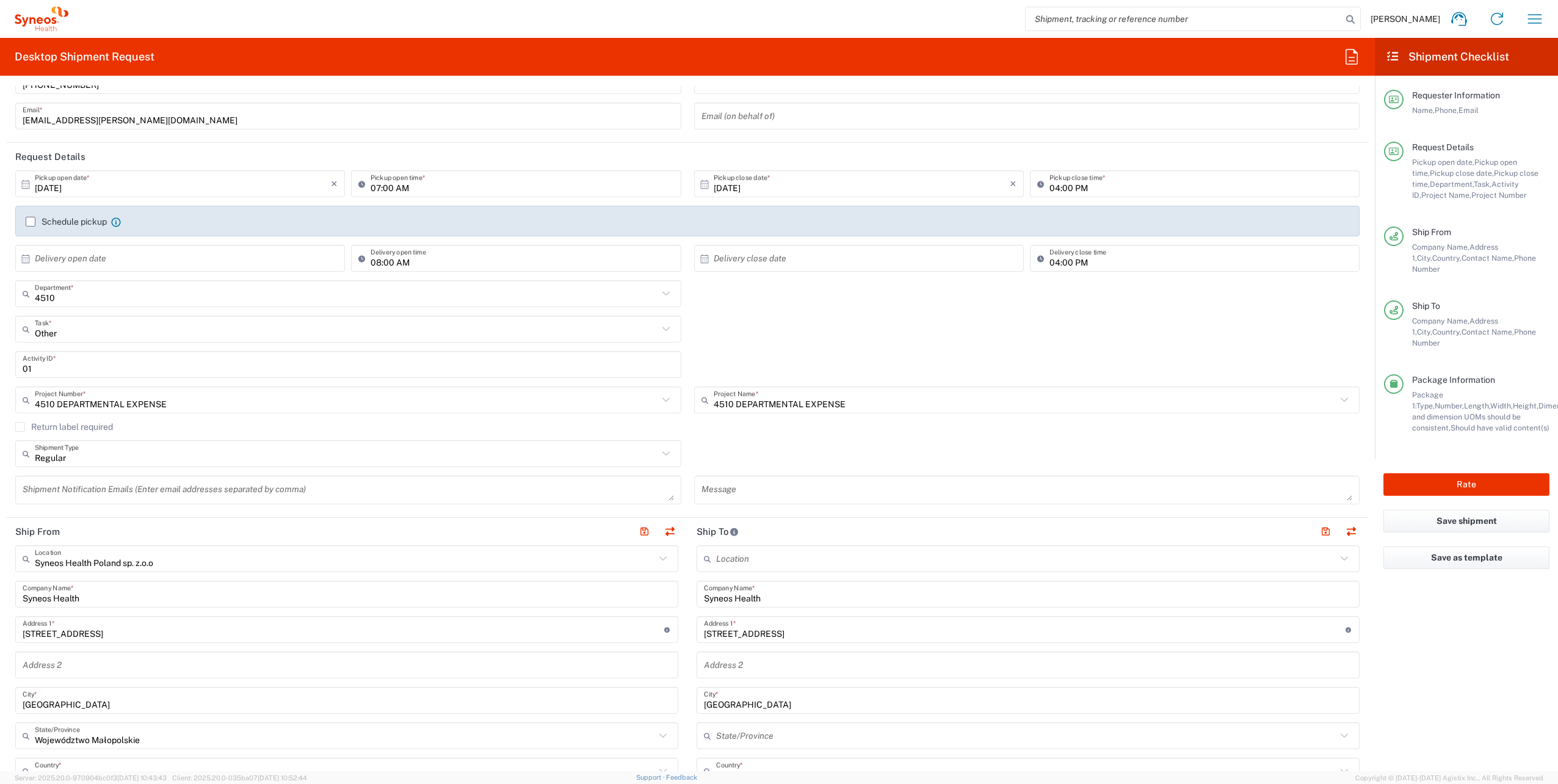
scroll to position [20, 0]
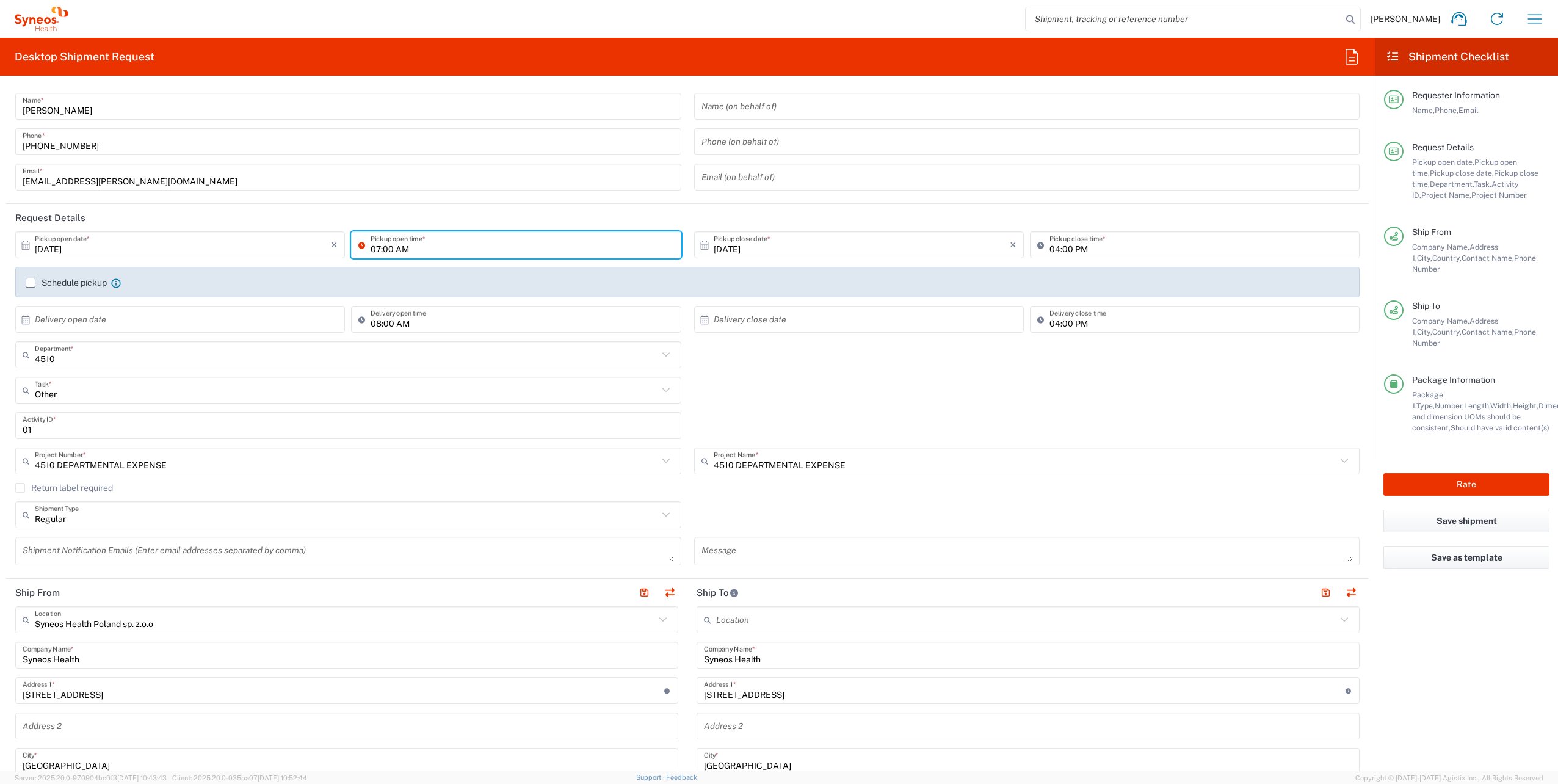
click at [377, 249] on input "07:00 AM" at bounding box center [522, 244] width 303 height 21
type input "10:00 AM"
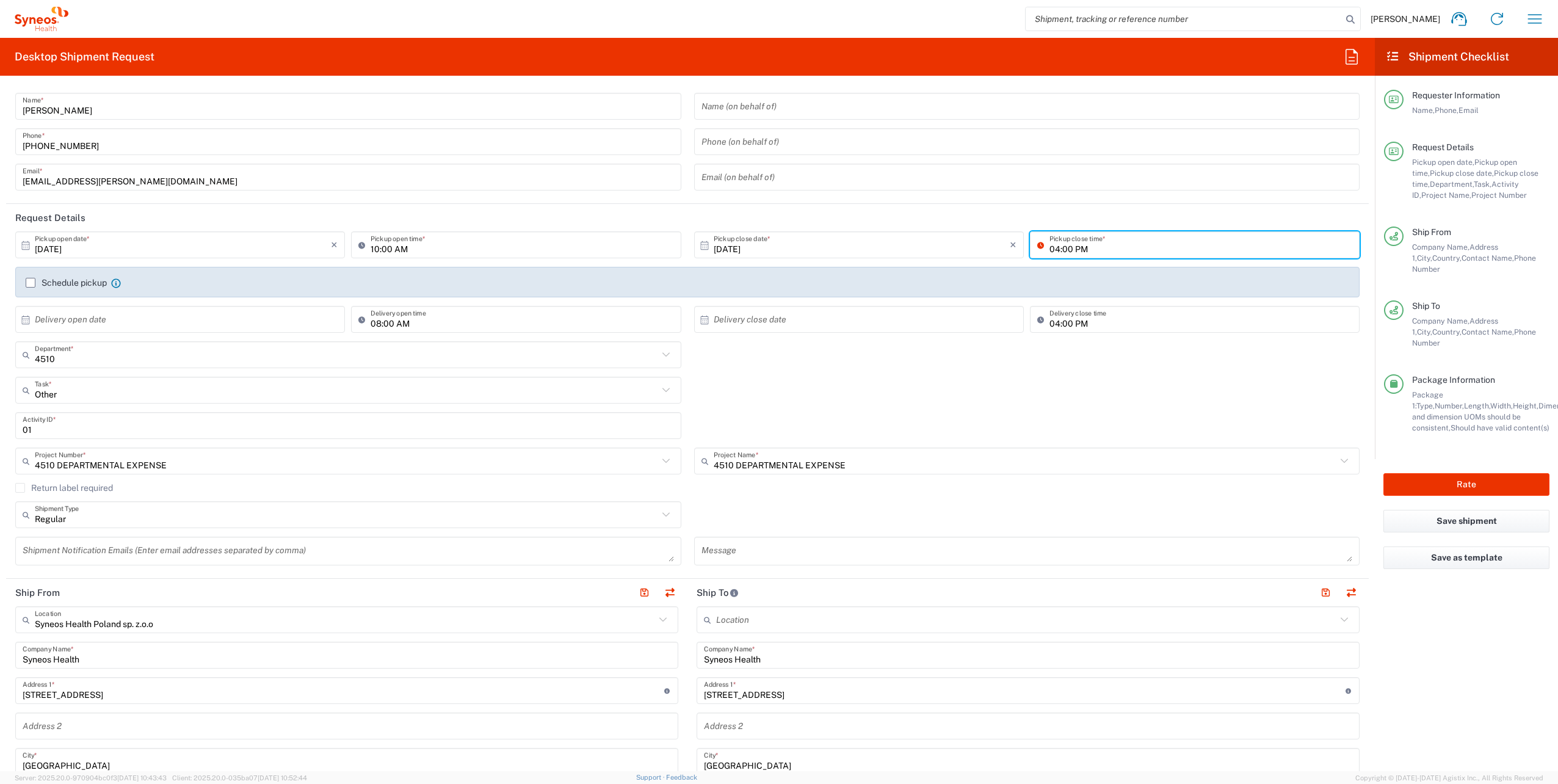
click at [1050, 253] on input "04:00 PM" at bounding box center [1200, 244] width 303 height 21
type input "15:00 PM"
click at [957, 365] on div "4510 Department * 4510 3000 3100 3109 3110 3111 3112 3125 3130 3135 3136 3150 3…" at bounding box center [688, 359] width 1357 height 35
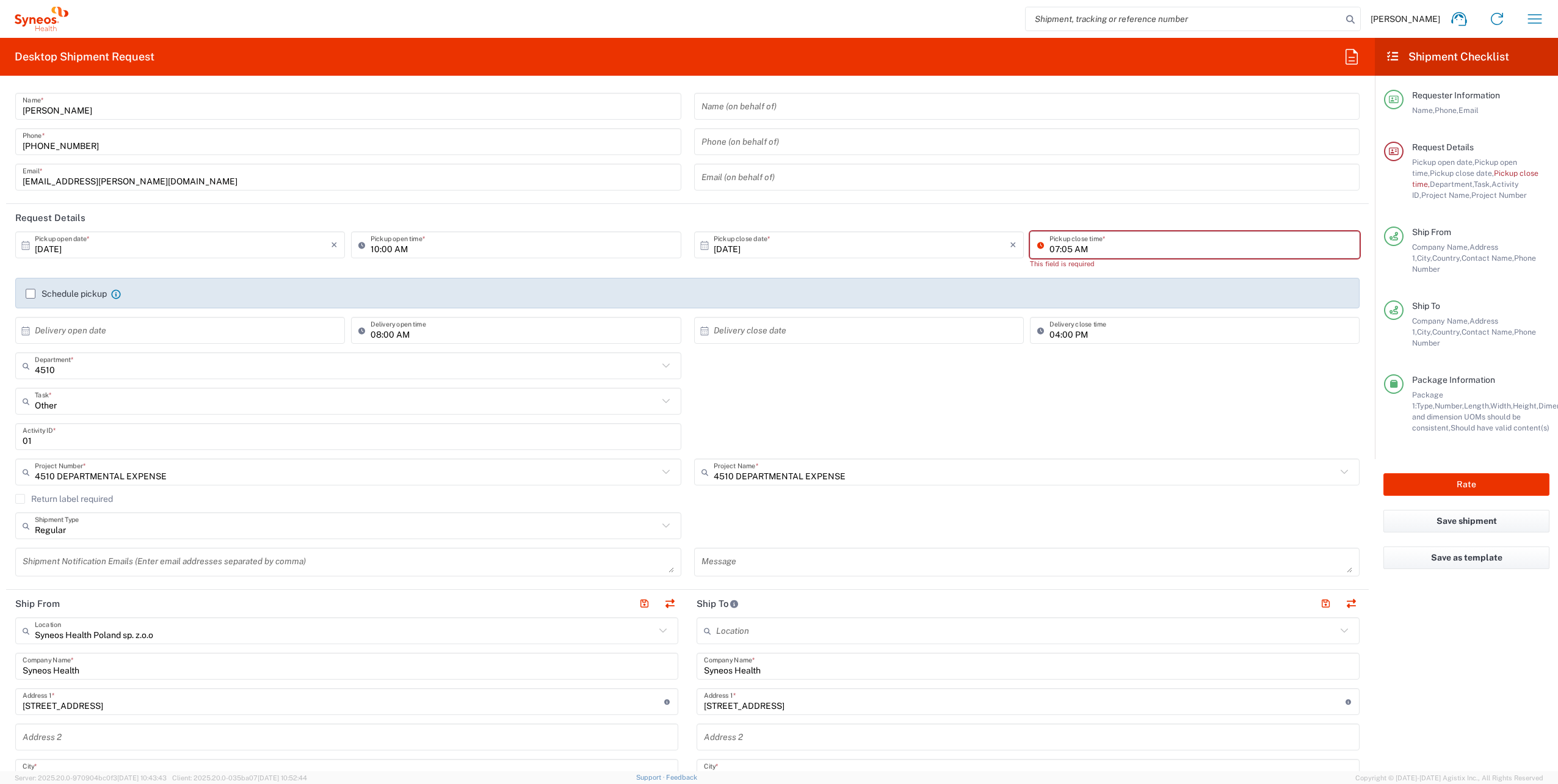
click at [1067, 253] on input "07:05 AM" at bounding box center [1200, 244] width 303 height 21
click at [1059, 248] on input "03:05 AM" at bounding box center [1200, 244] width 303 height 21
click at [1072, 253] on input "03:00 AM" at bounding box center [1200, 244] width 303 height 21
type input "03:00 PM"
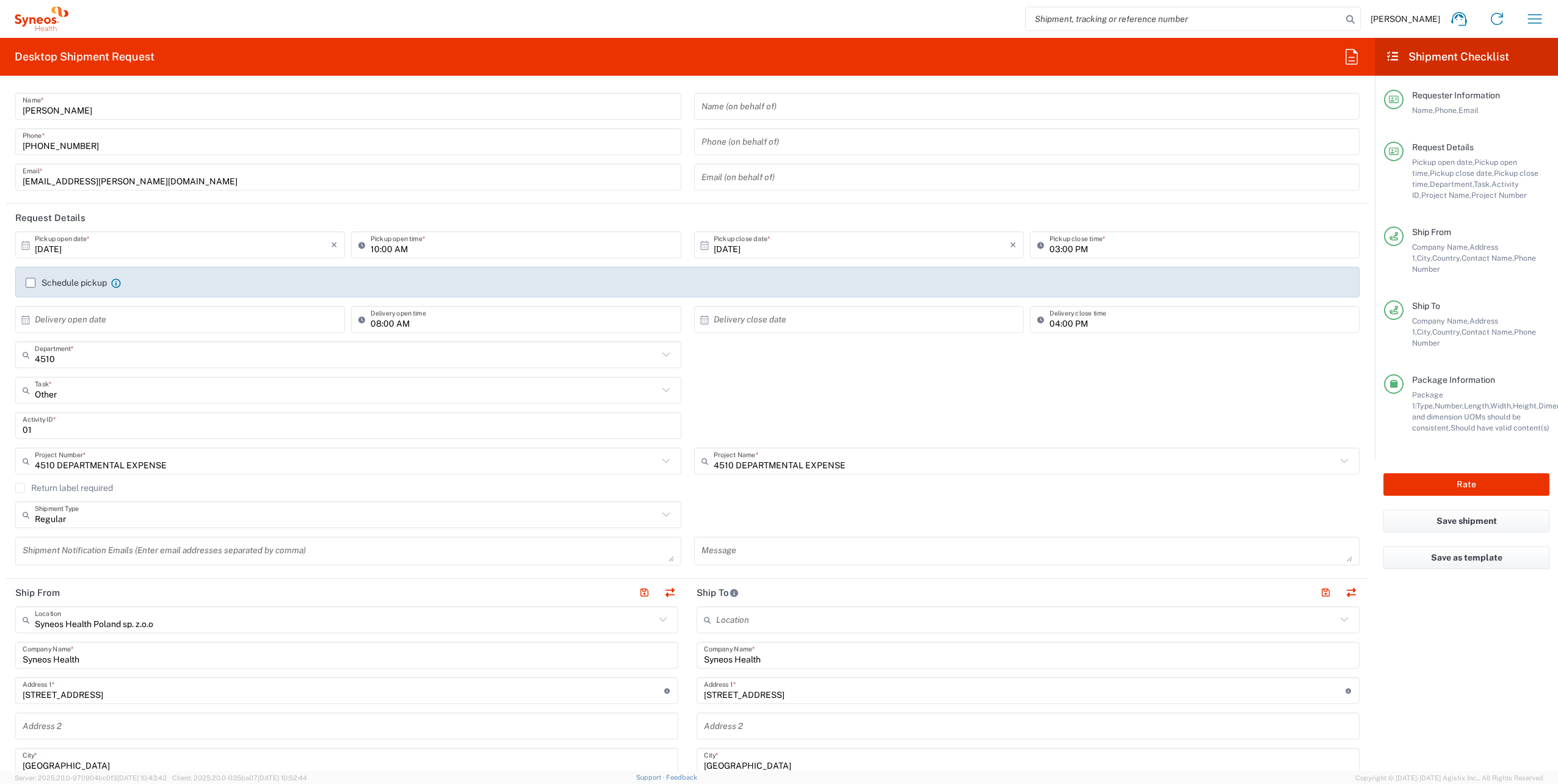
click at [1138, 405] on div "Other Task * Break/Fix Inventory Transfer New Hire Other Refresh" at bounding box center [688, 394] width 1357 height 35
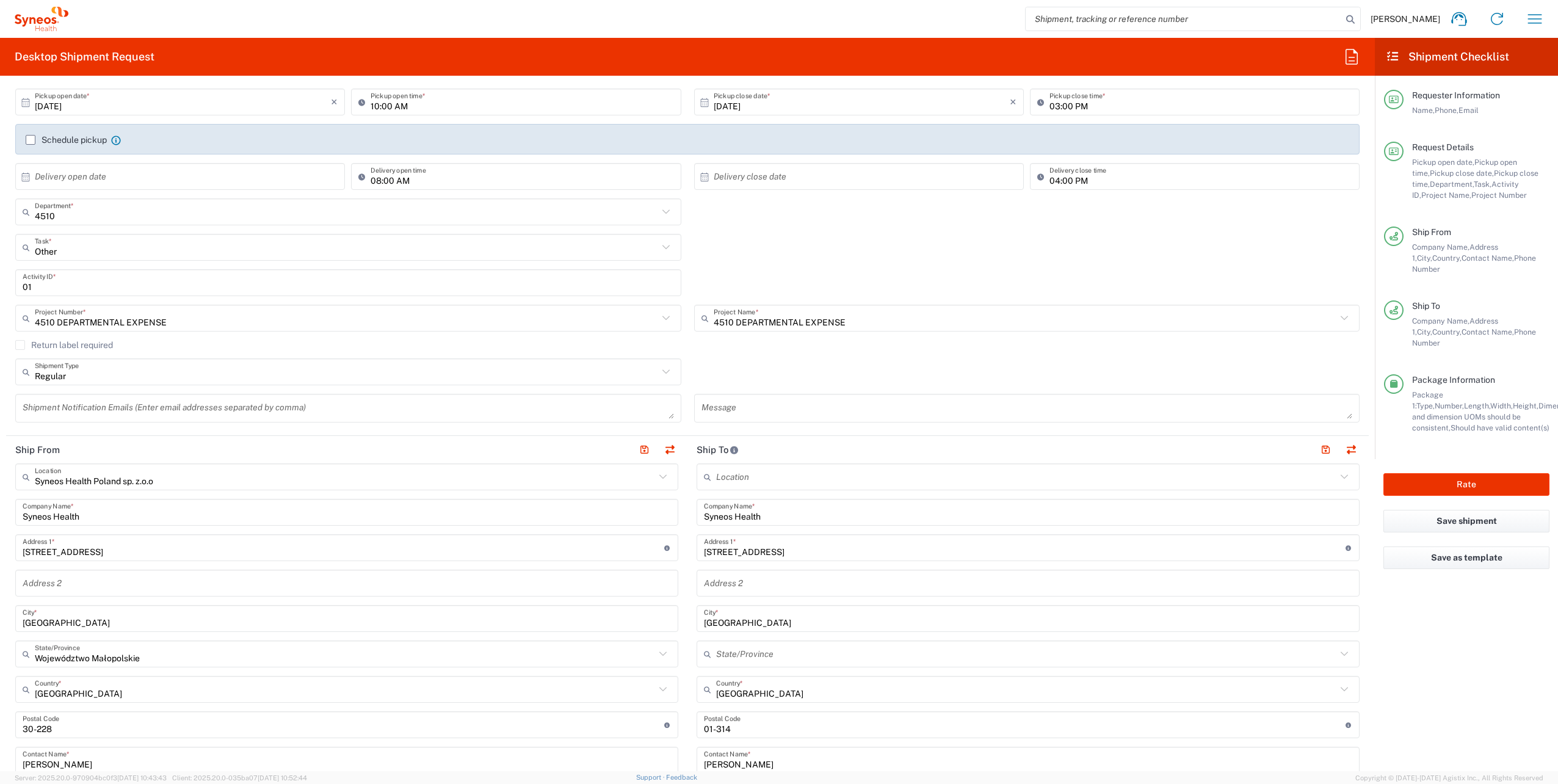
scroll to position [0, 0]
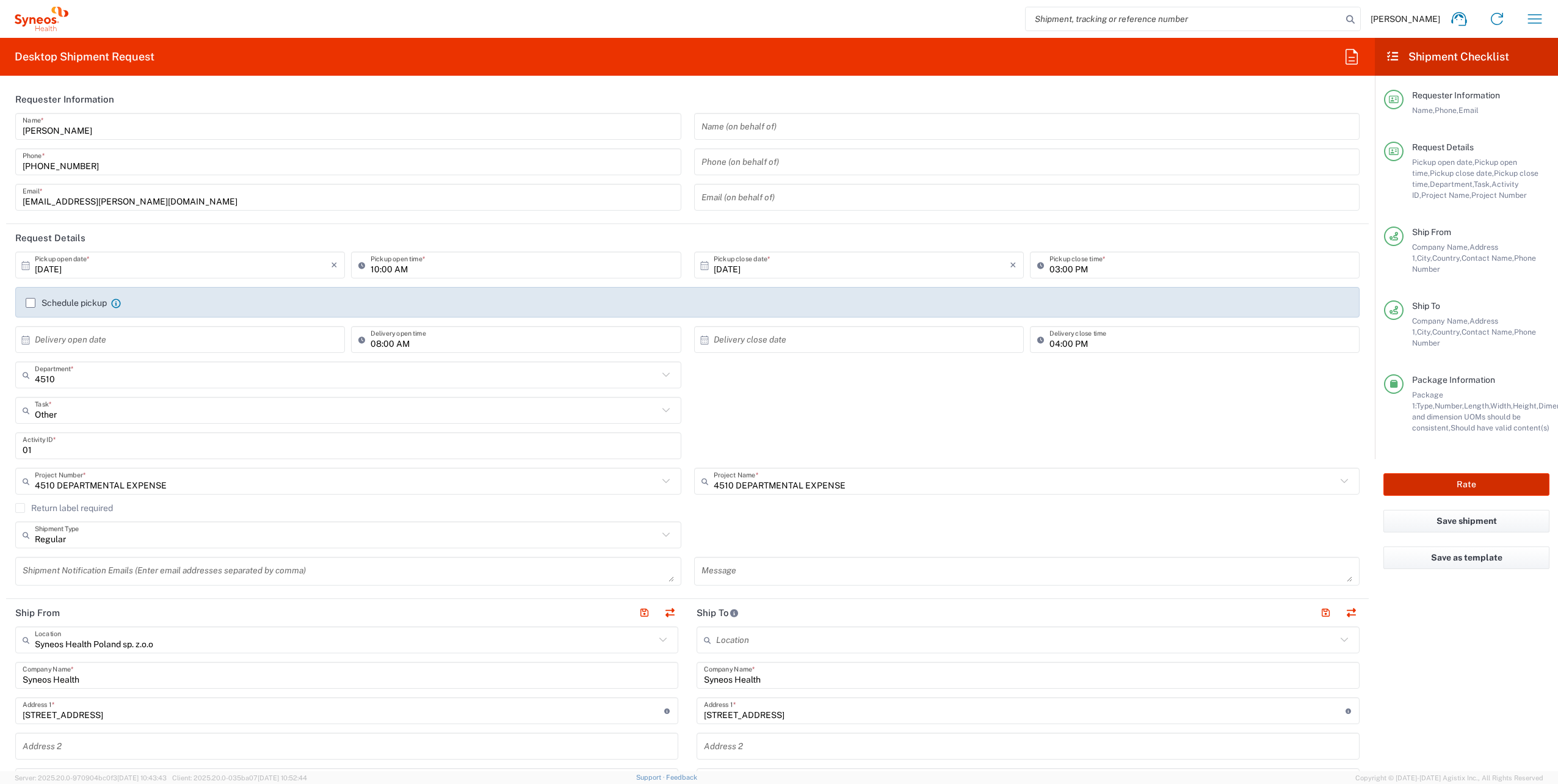
click at [1463, 473] on button "Rate" at bounding box center [1466, 484] width 166 height 22
type input "4510 DEPARTMENTAL EXPENSE"
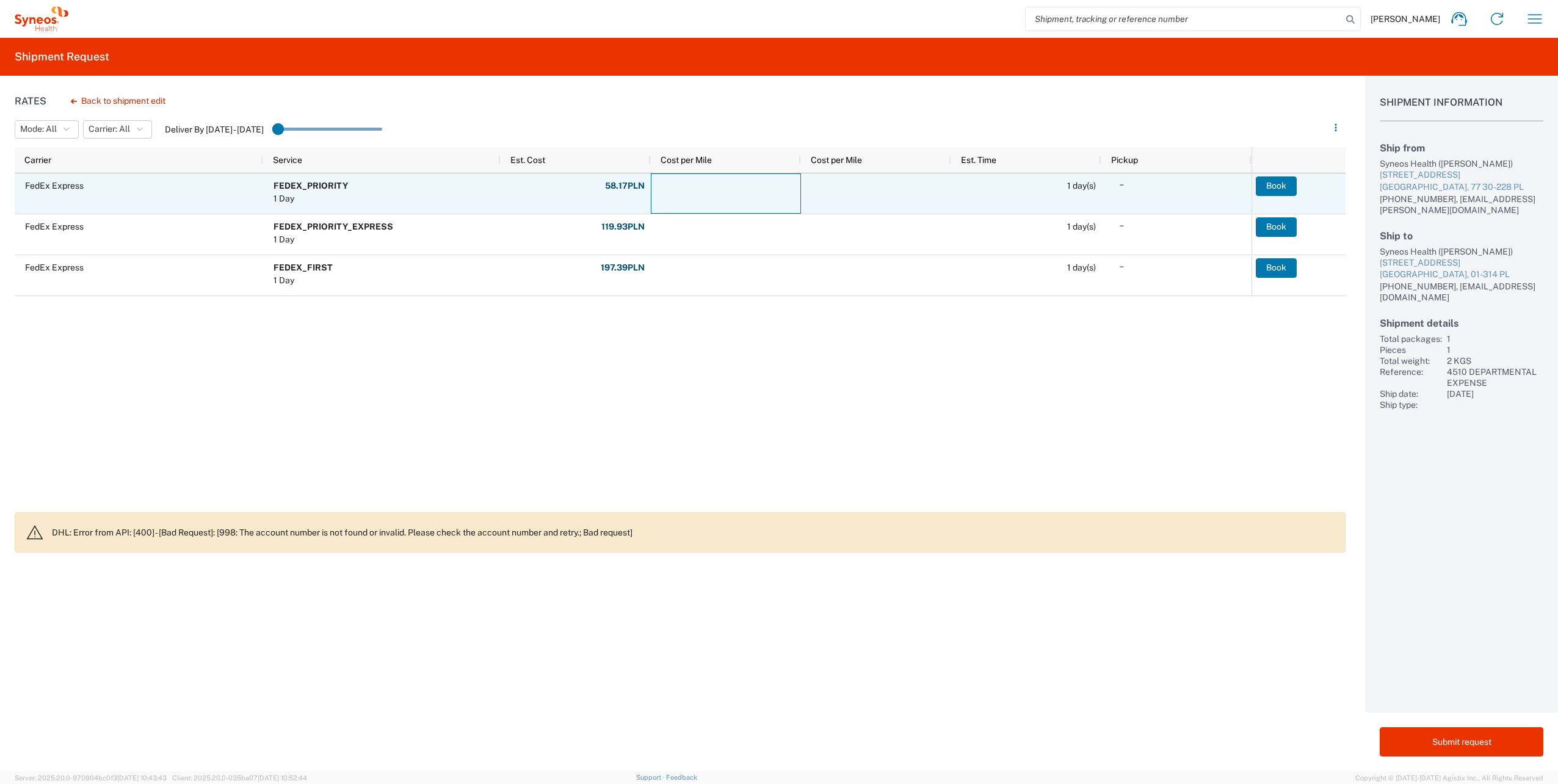
click at [742, 194] on div at bounding box center [725, 193] width 150 height 40
click at [1277, 180] on button "Book" at bounding box center [1277, 186] width 41 height 20
